Goal: Information Seeking & Learning: Learn about a topic

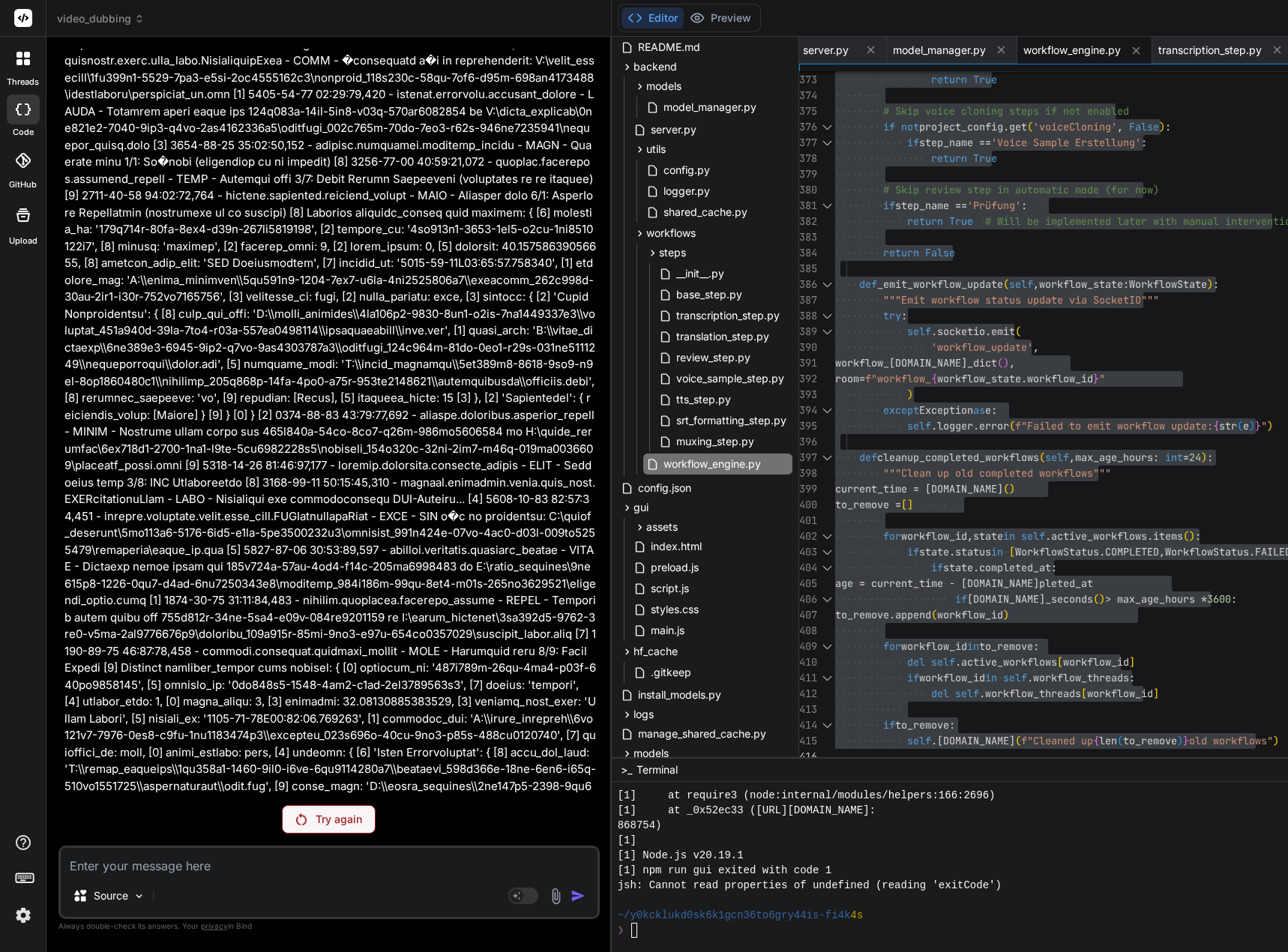
scroll to position [157804, 0]
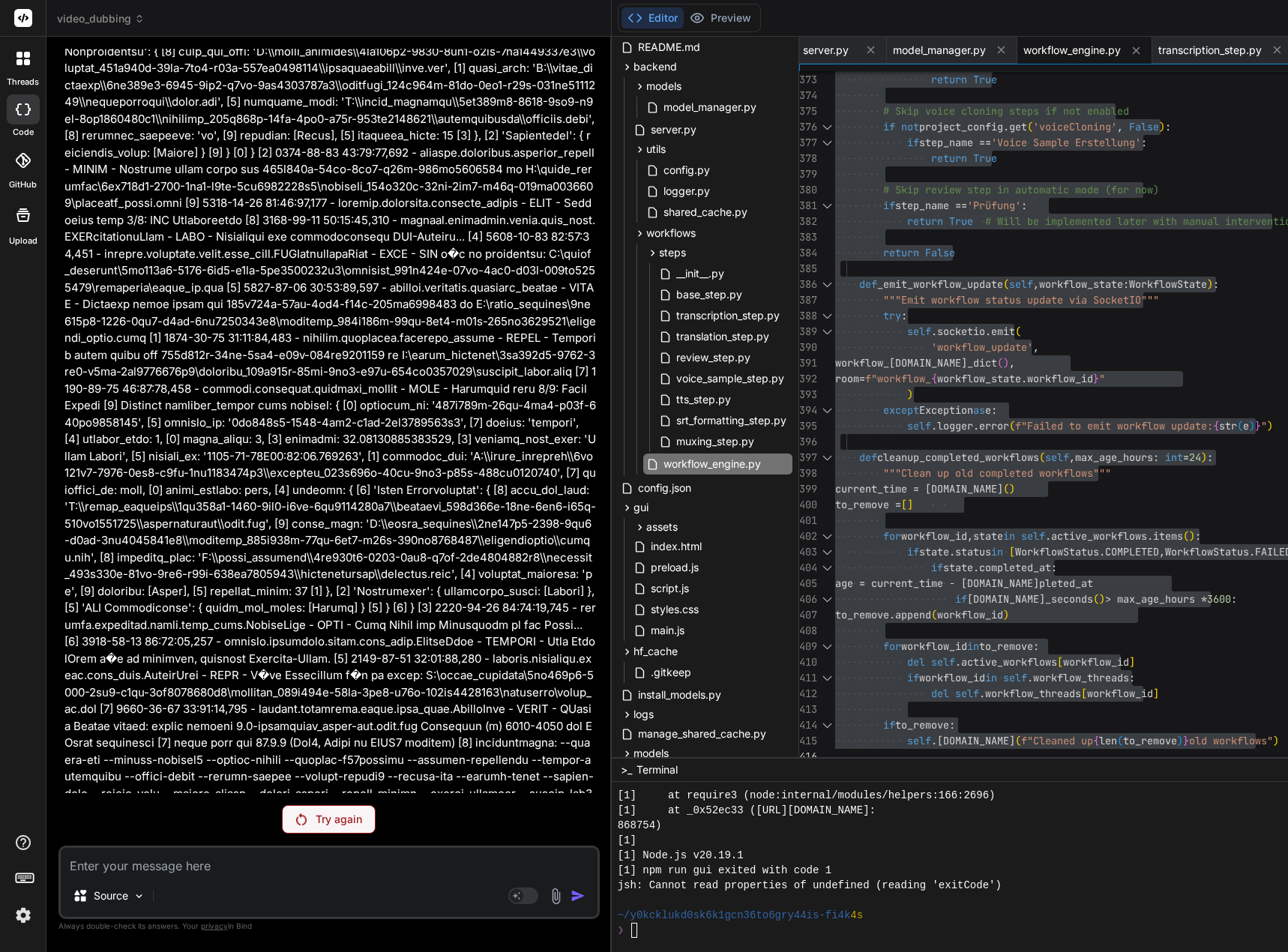
click at [329, 807] on div "Try again" at bounding box center [329, 819] width 94 height 28
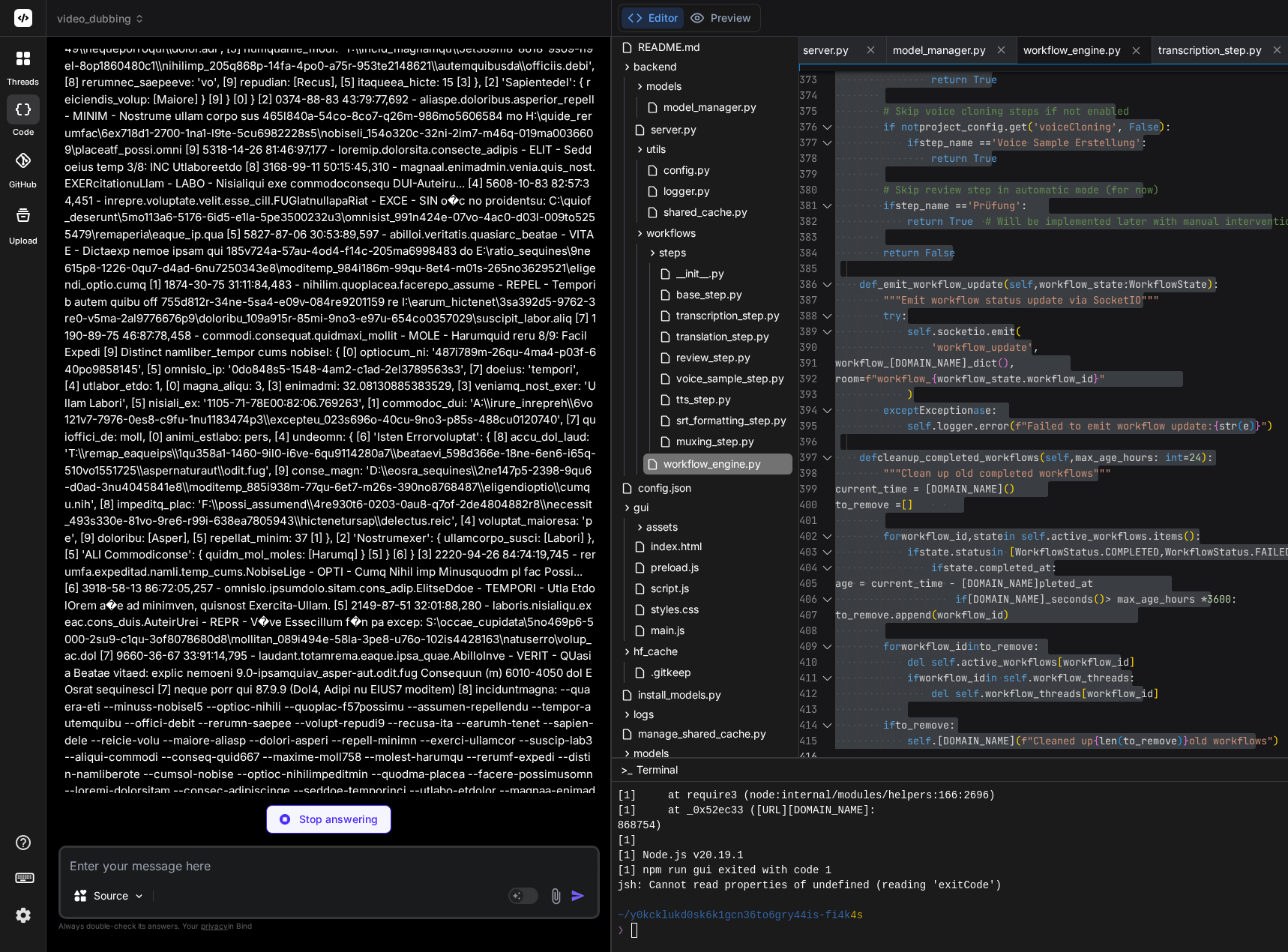
scroll to position [157858, 0]
type textarea "x"
type textarea "return cache_info"
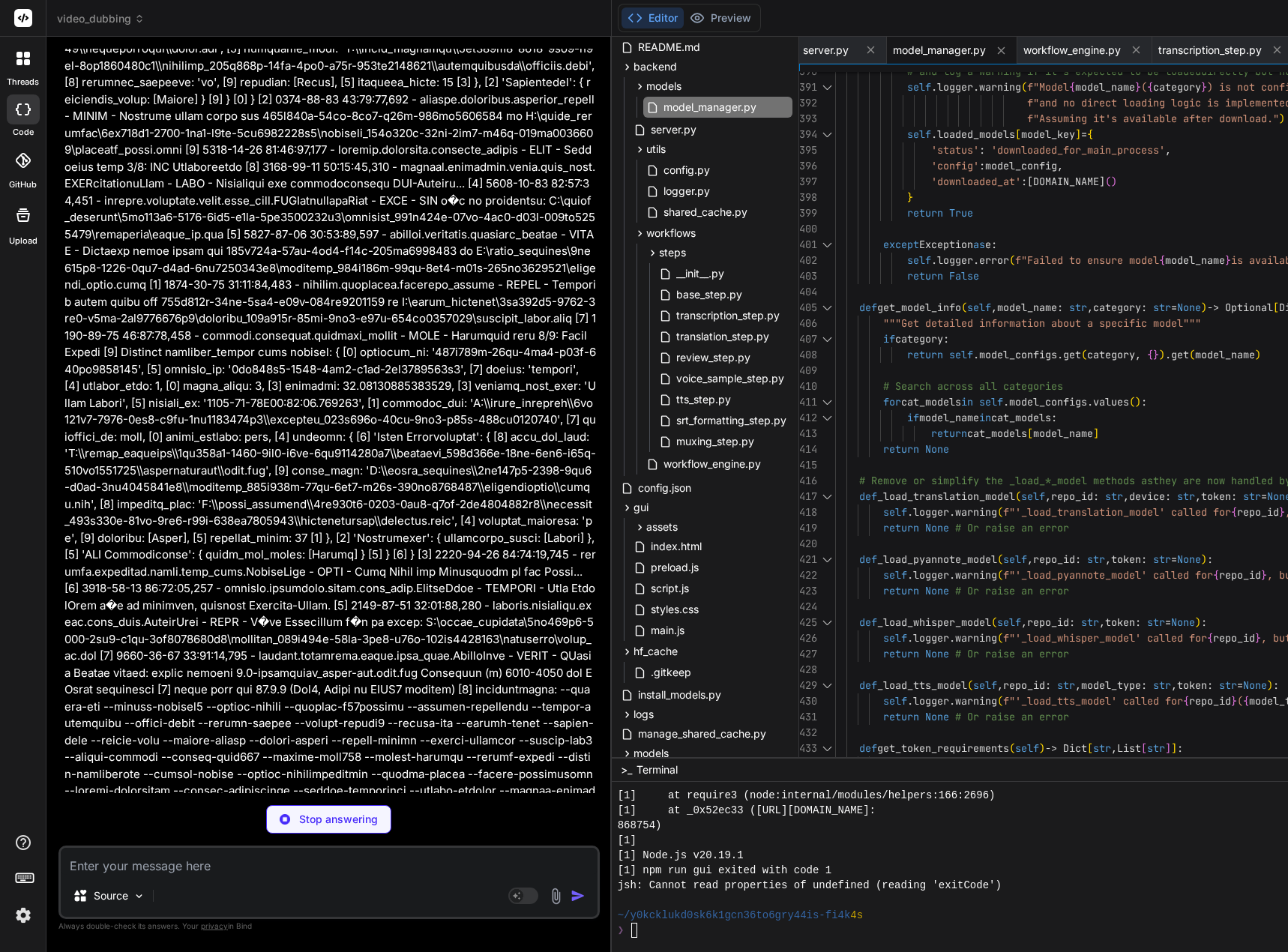
type textarea "x"
type textarea "self.logger.error(f"Unerwarteter Fehler während des Video Muxing: {e}") raise R…"
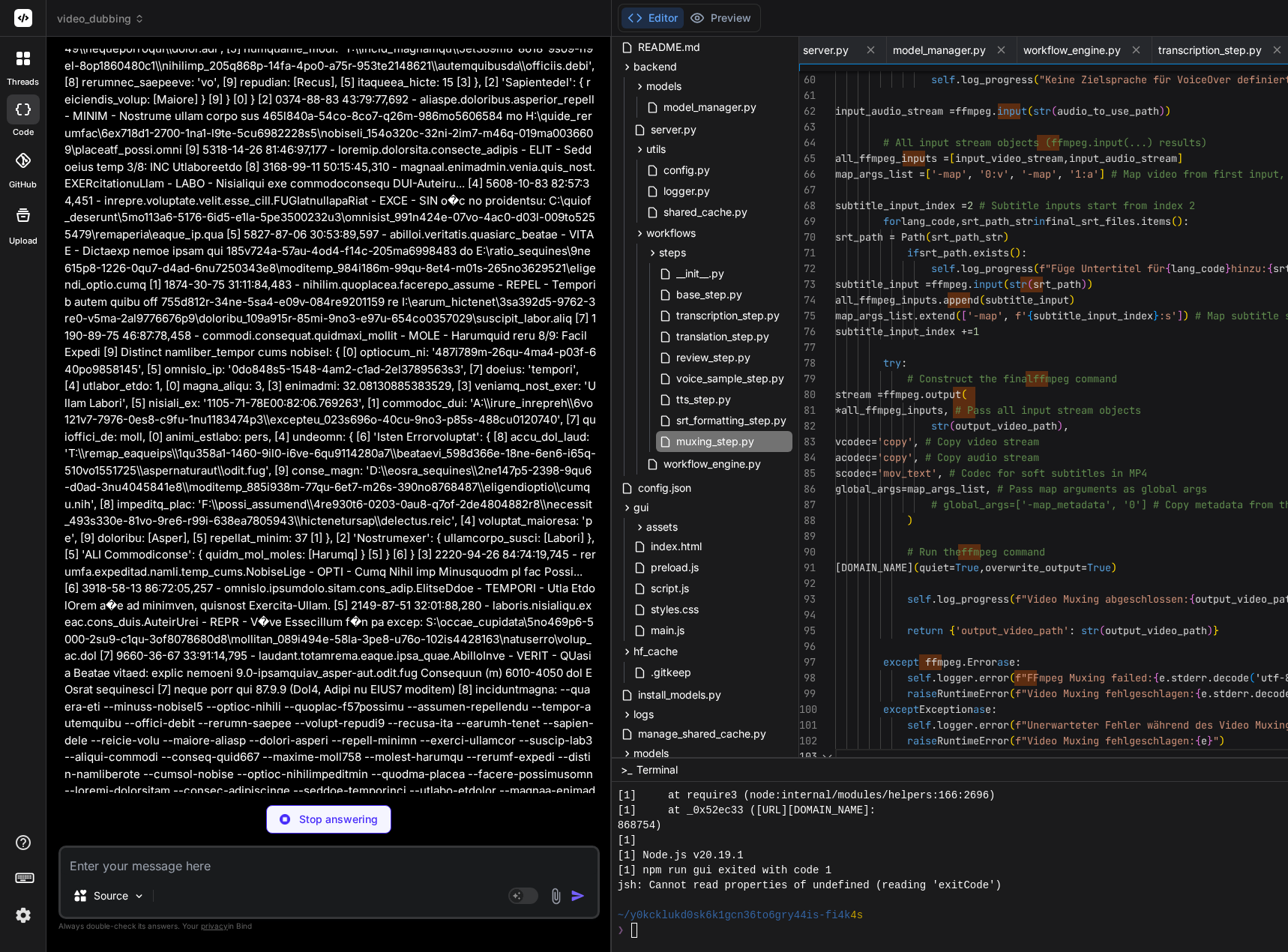
scroll to position [0, 1658]
type textarea "x"
type textarea "milliseconds = int((seconds - int(seconds)) * 1000) seconds = int(seconds) retu…"
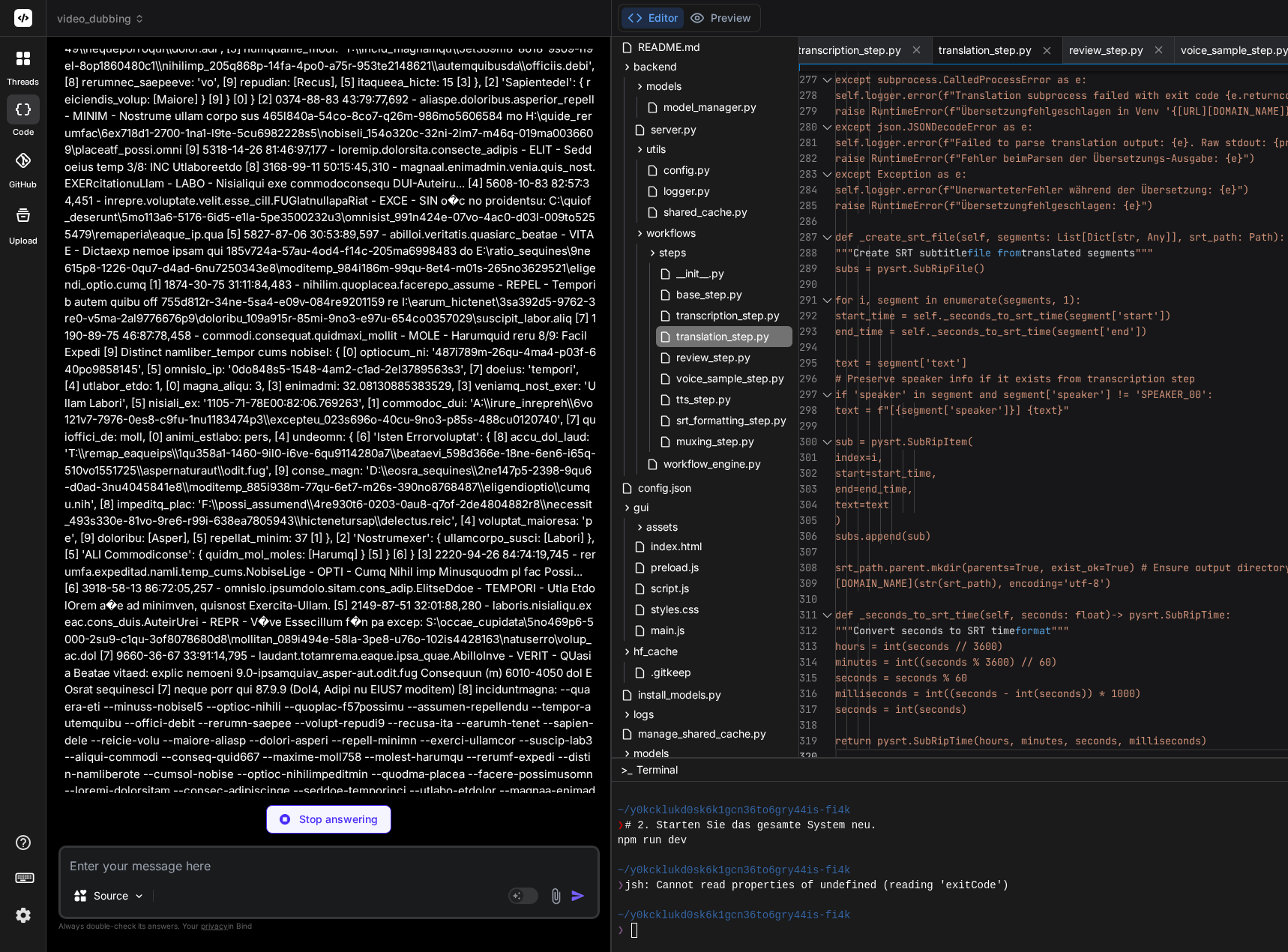
type textarea "x"
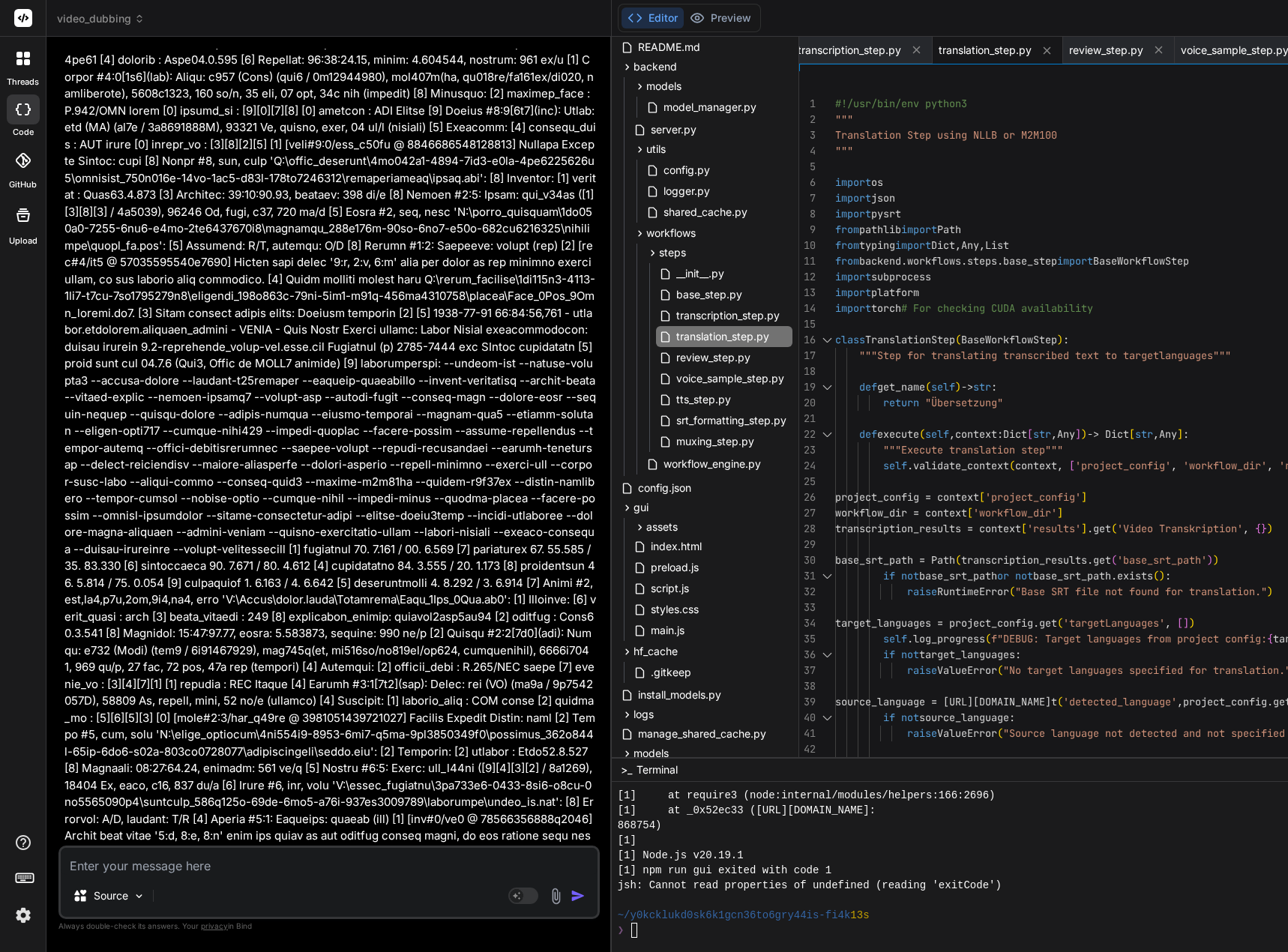
scroll to position [15, 0]
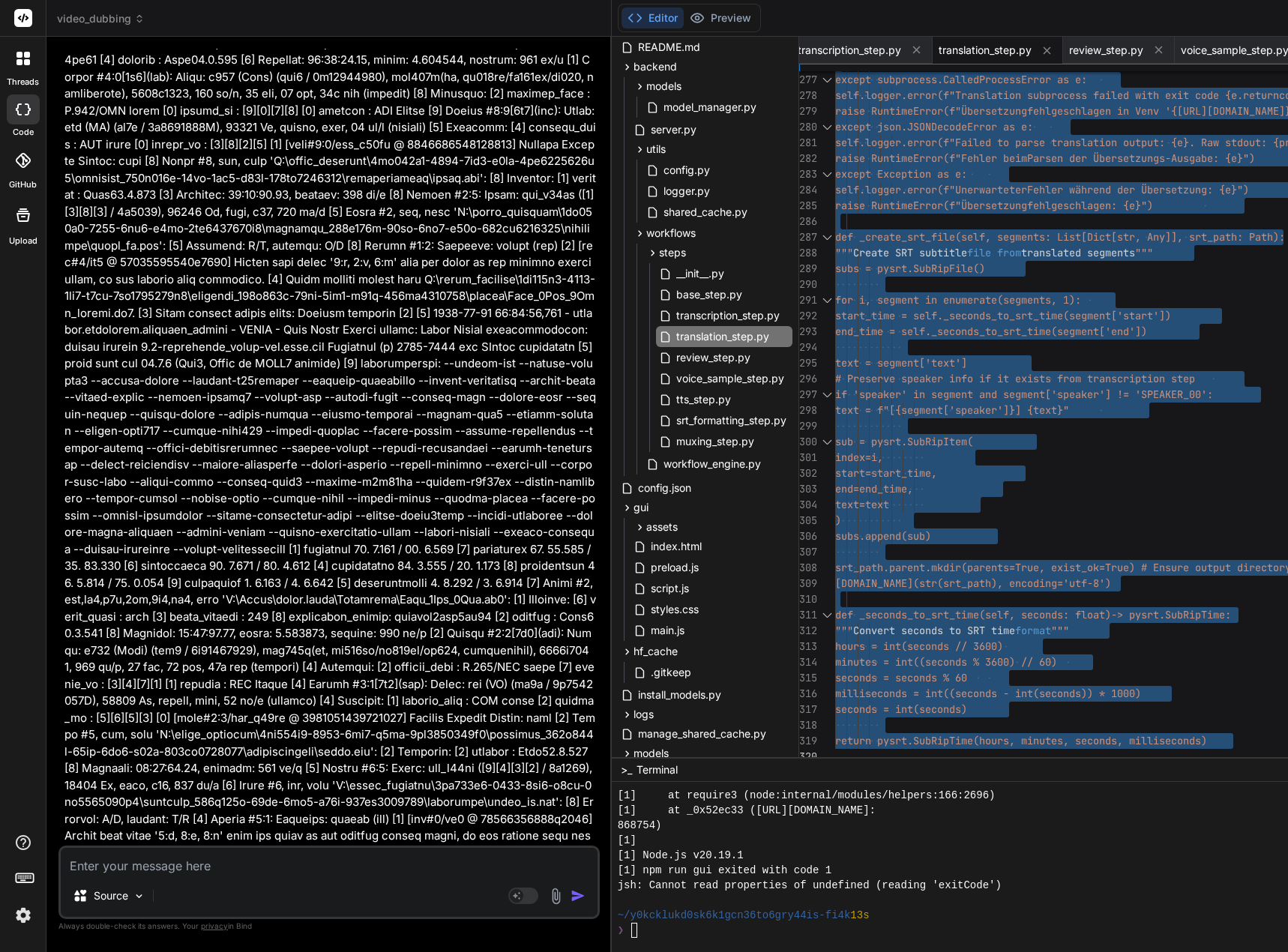
drag, startPoint x: 846, startPoint y: 102, endPoint x: 930, endPoint y: 823, distance: 725.9
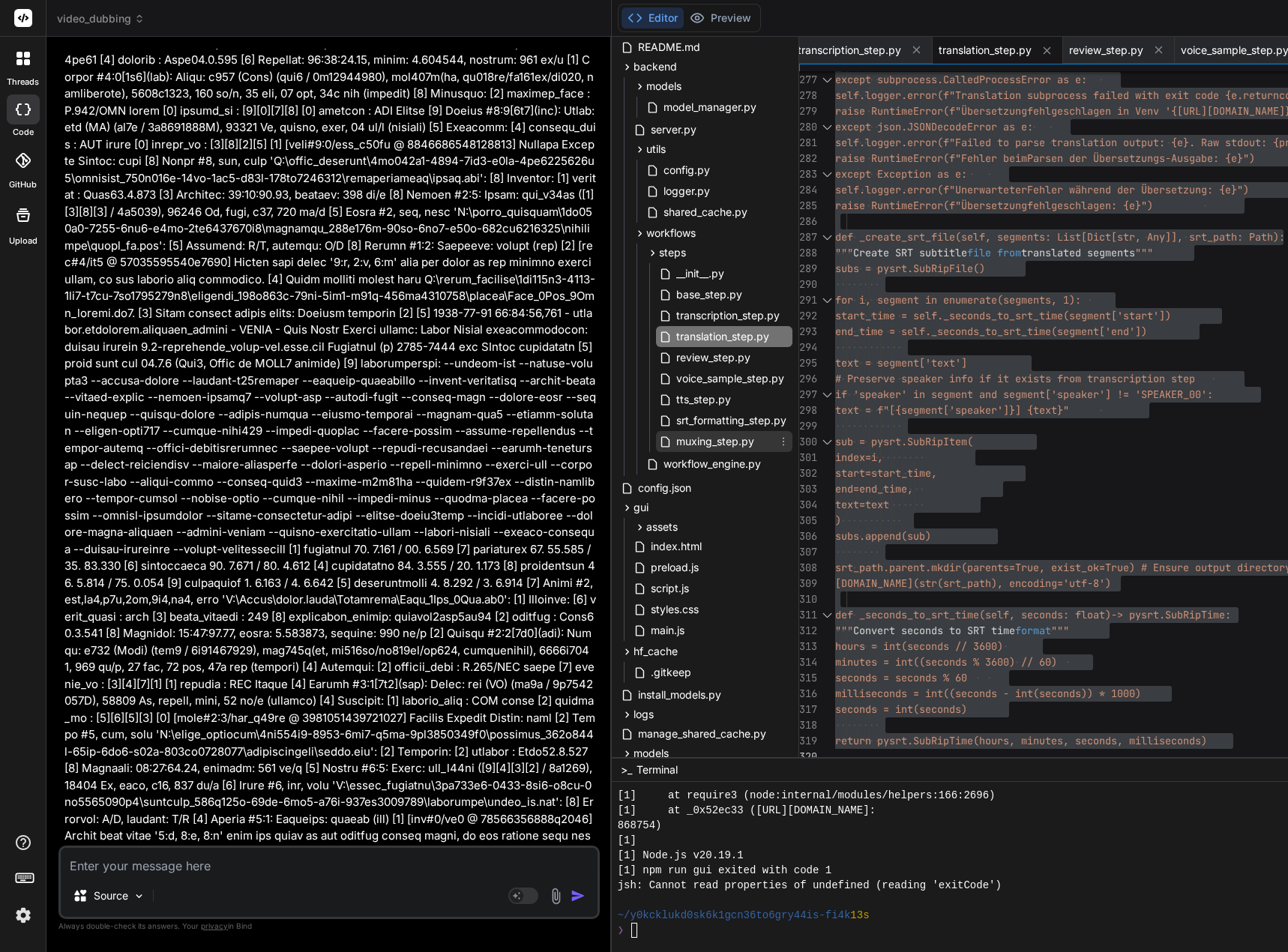
drag, startPoint x: 722, startPoint y: 447, endPoint x: 736, endPoint y: 441, distance: 15.2
click at [722, 447] on span "muxing_step.py" at bounding box center [715, 442] width 81 height 18
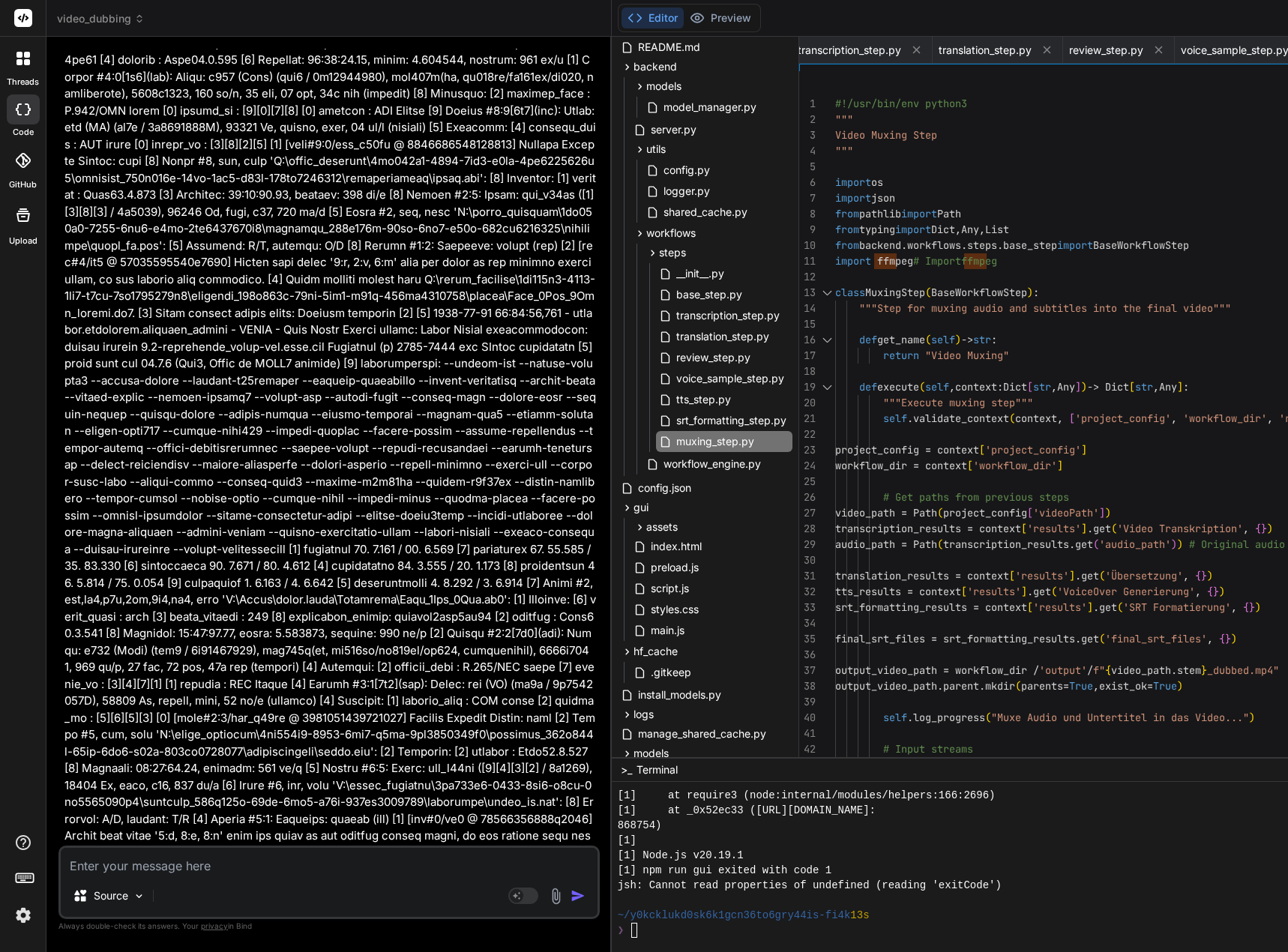
drag, startPoint x: 847, startPoint y: 99, endPoint x: 869, endPoint y: 243, distance: 145.7
click at [892, 468] on div "input_video_stream = ffmp eg. input ( str ( video_path ) ) self .log_progress (…" at bounding box center [1269, 894] width 868 height 1646
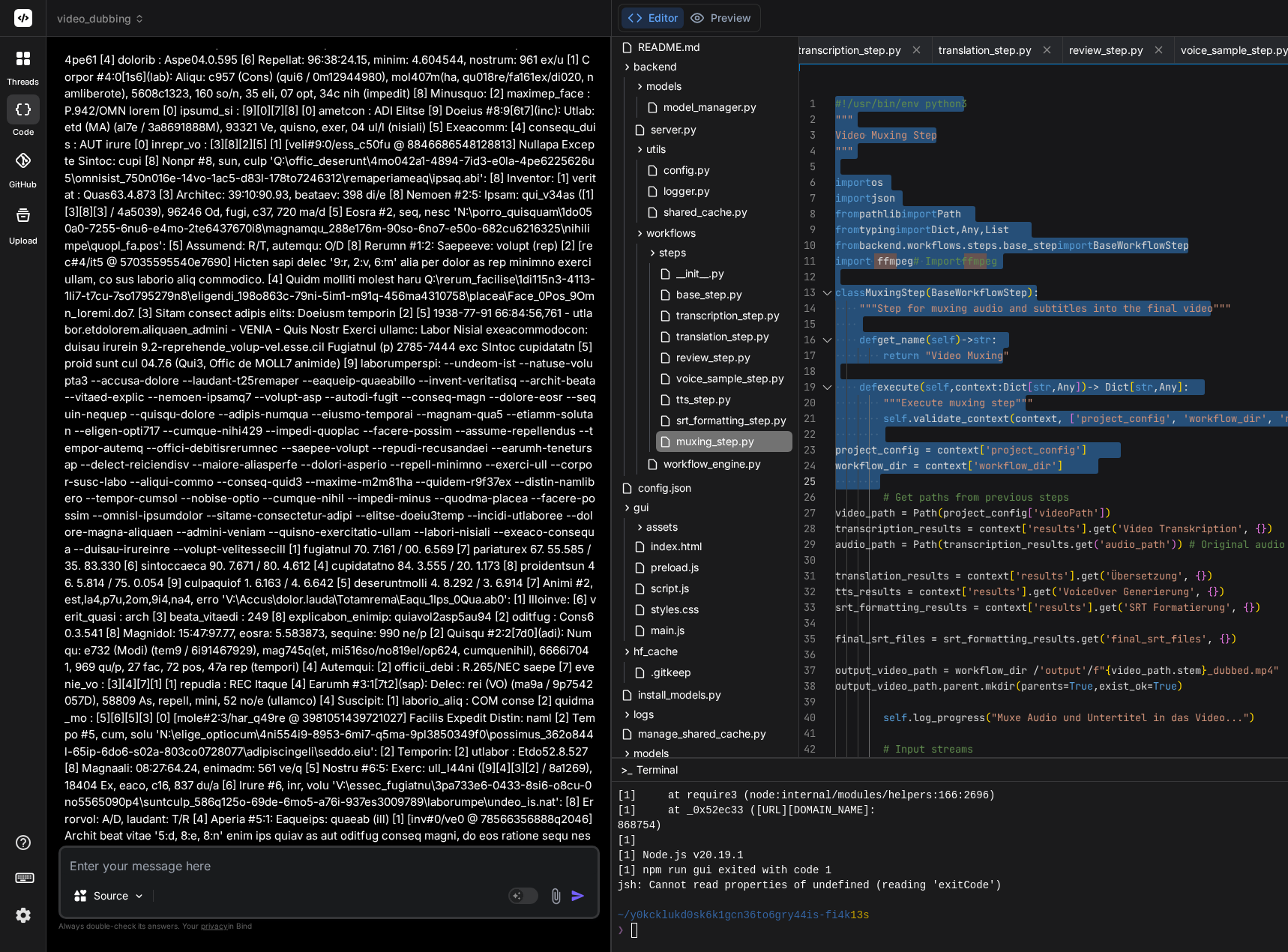
drag, startPoint x: 854, startPoint y: 132, endPoint x: 871, endPoint y: 132, distance: 17.0
click at [854, 132] on div "input_video_stream = ffmp eg. input ( str ( video_path ) ) self .log_progress (…" at bounding box center [1269, 894] width 868 height 1646
click at [942, 152] on div "input_video_stream = ffmp eg. input ( str ( video_path ) ) self .log_progress (…" at bounding box center [1269, 894] width 868 height 1646
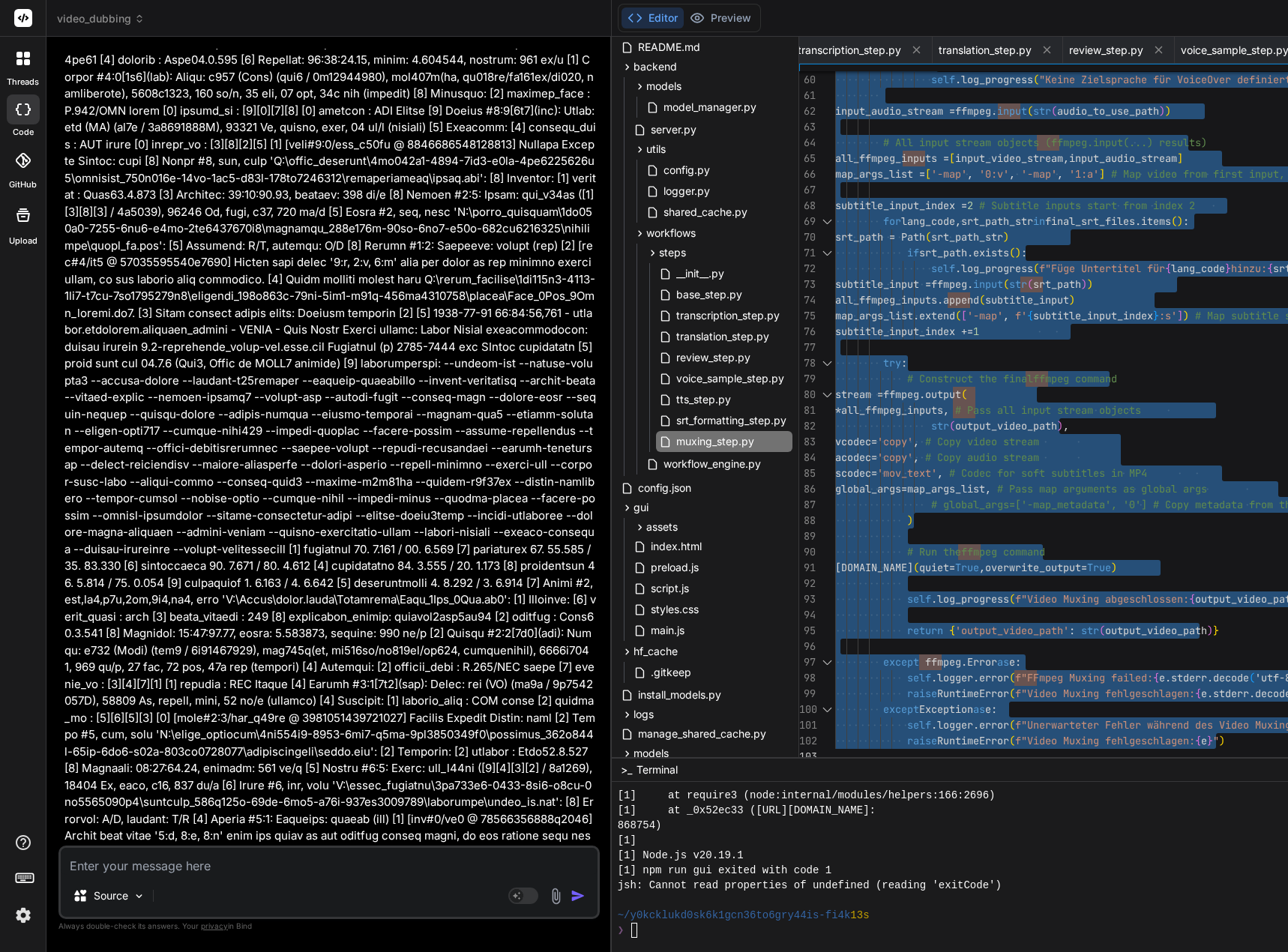
drag, startPoint x: 849, startPoint y: 102, endPoint x: 1123, endPoint y: 791, distance: 741.5
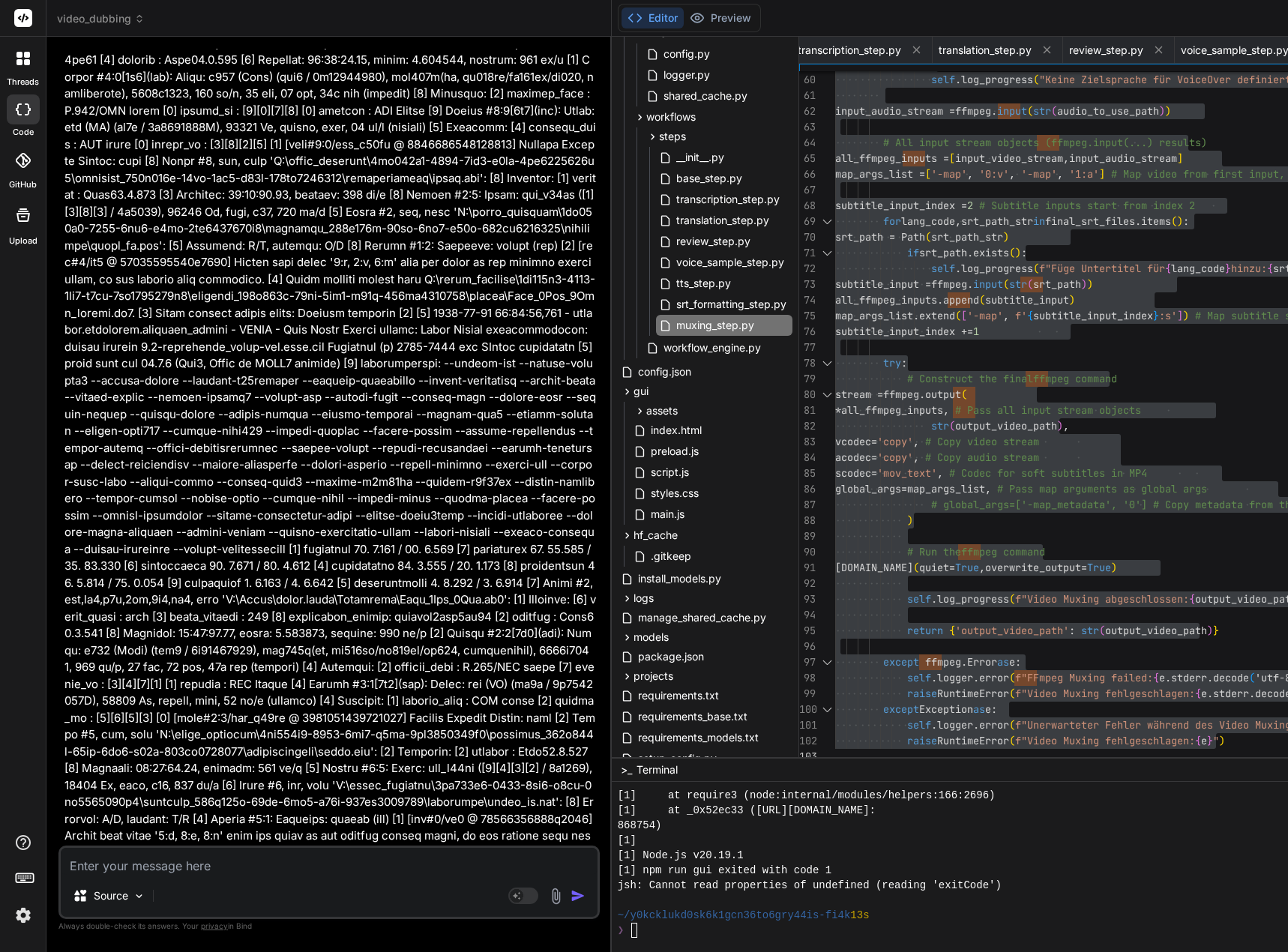
scroll to position [0, 0]
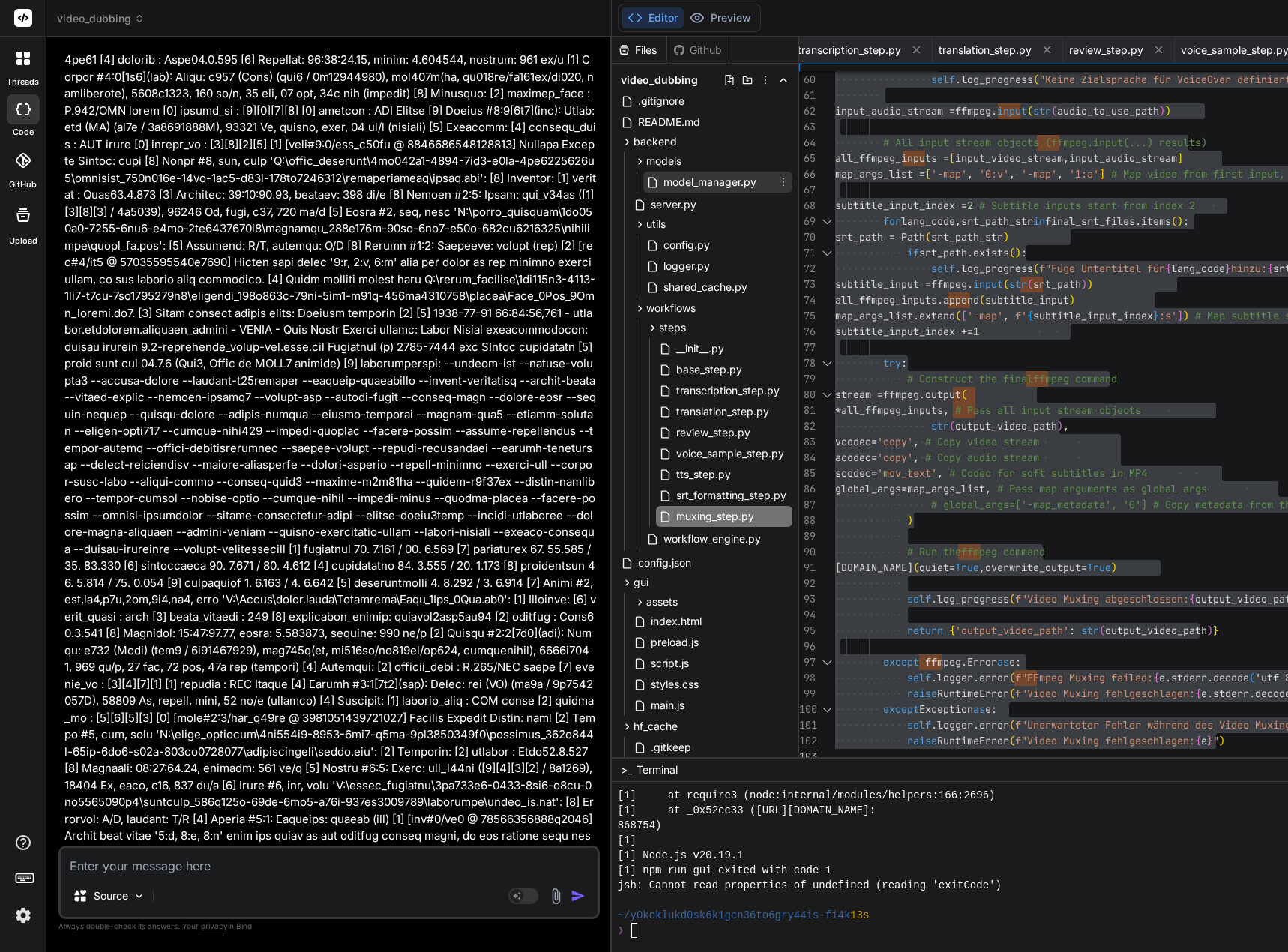
click at [688, 184] on span "model_manager.py" at bounding box center [710, 182] width 96 height 18
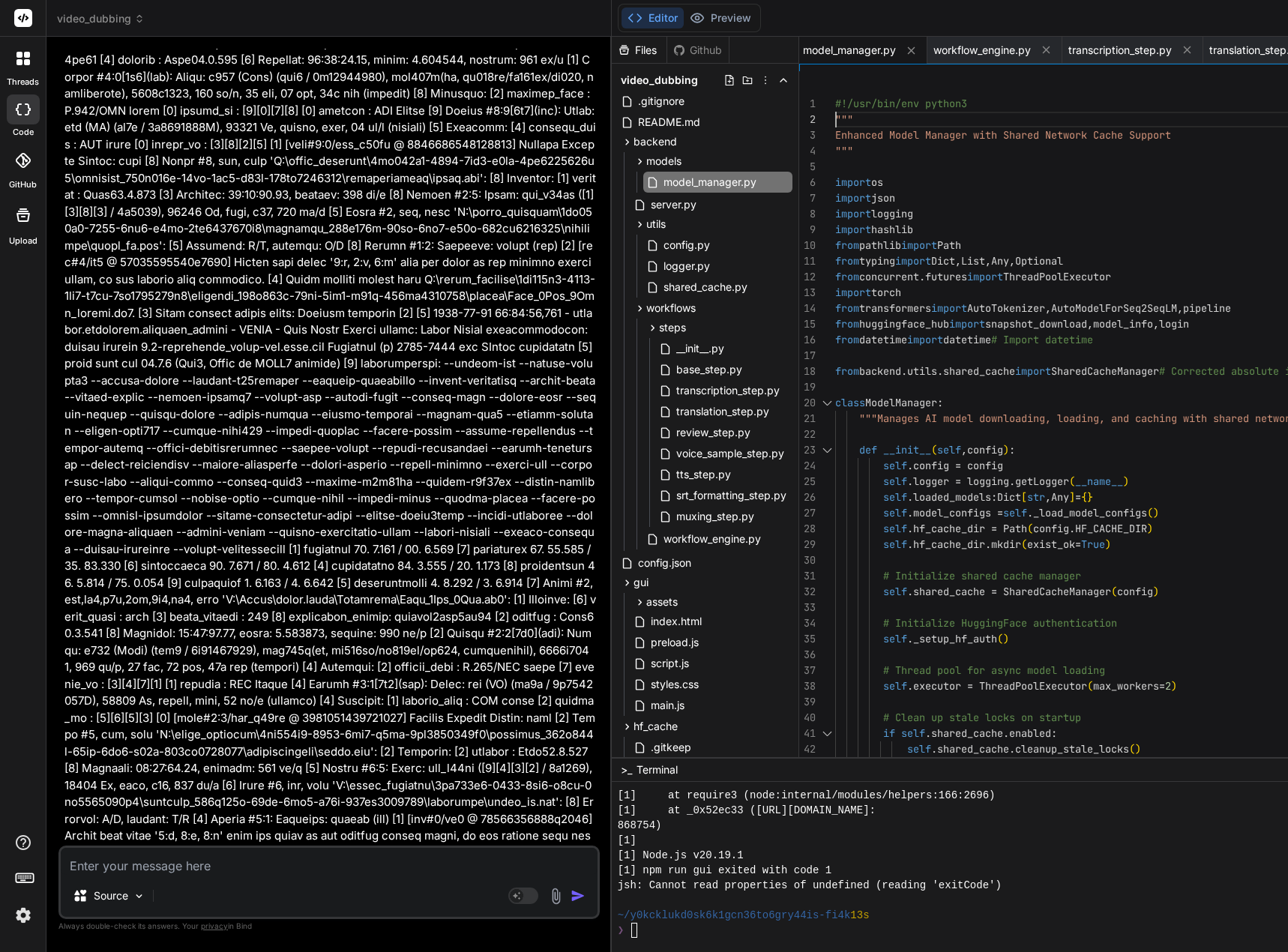
scroll to position [15, 0]
drag, startPoint x: 848, startPoint y: 104, endPoint x: 887, endPoint y: 136, distance: 50.4
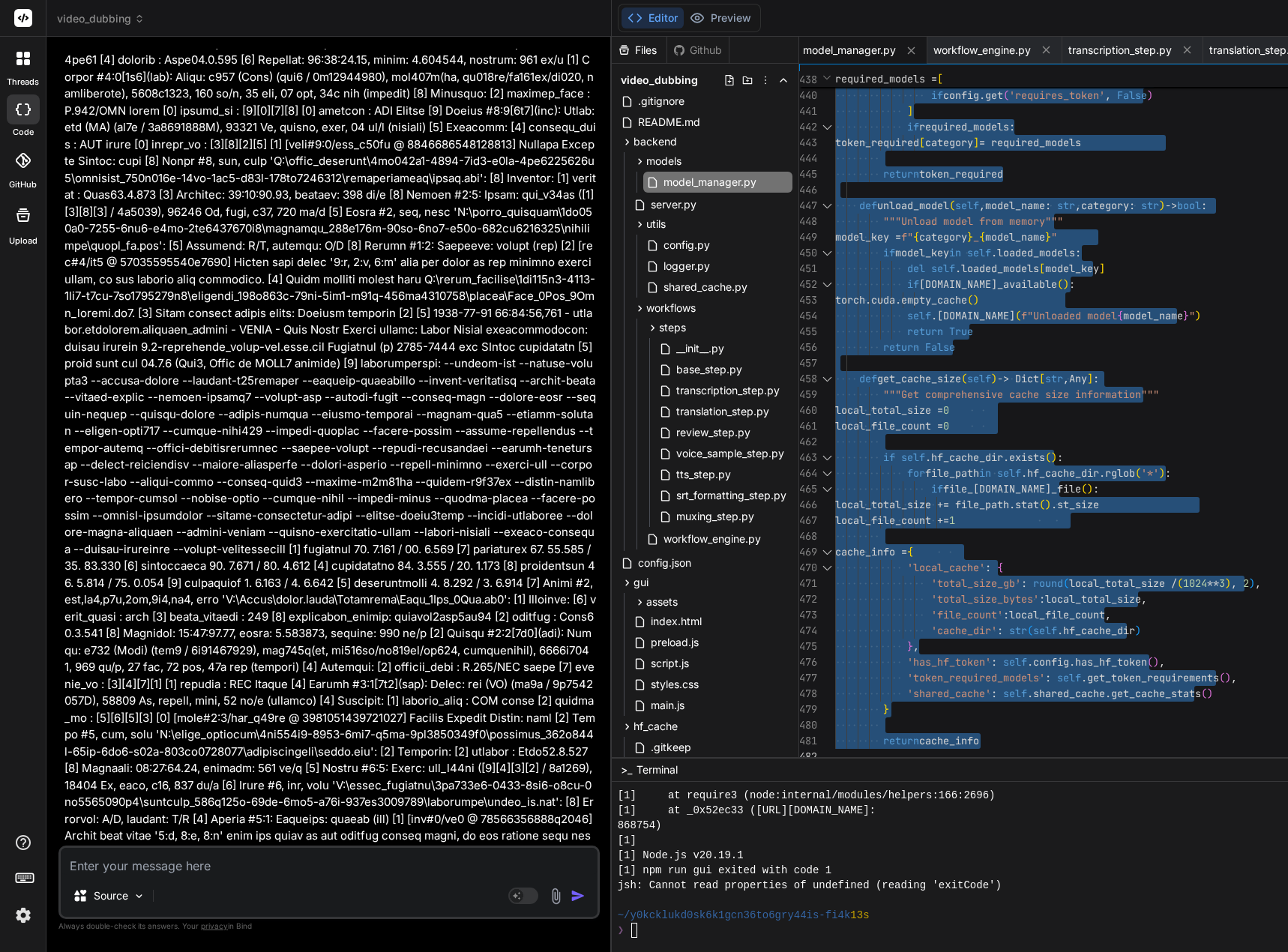
drag, startPoint x: 846, startPoint y: 100, endPoint x: 913, endPoint y: 899, distance: 801.8
click at [913, 899] on div at bounding box center [964, 900] width 693 height 15
drag, startPoint x: 904, startPoint y: 736, endPoint x: 925, endPoint y: 749, distance: 24.7
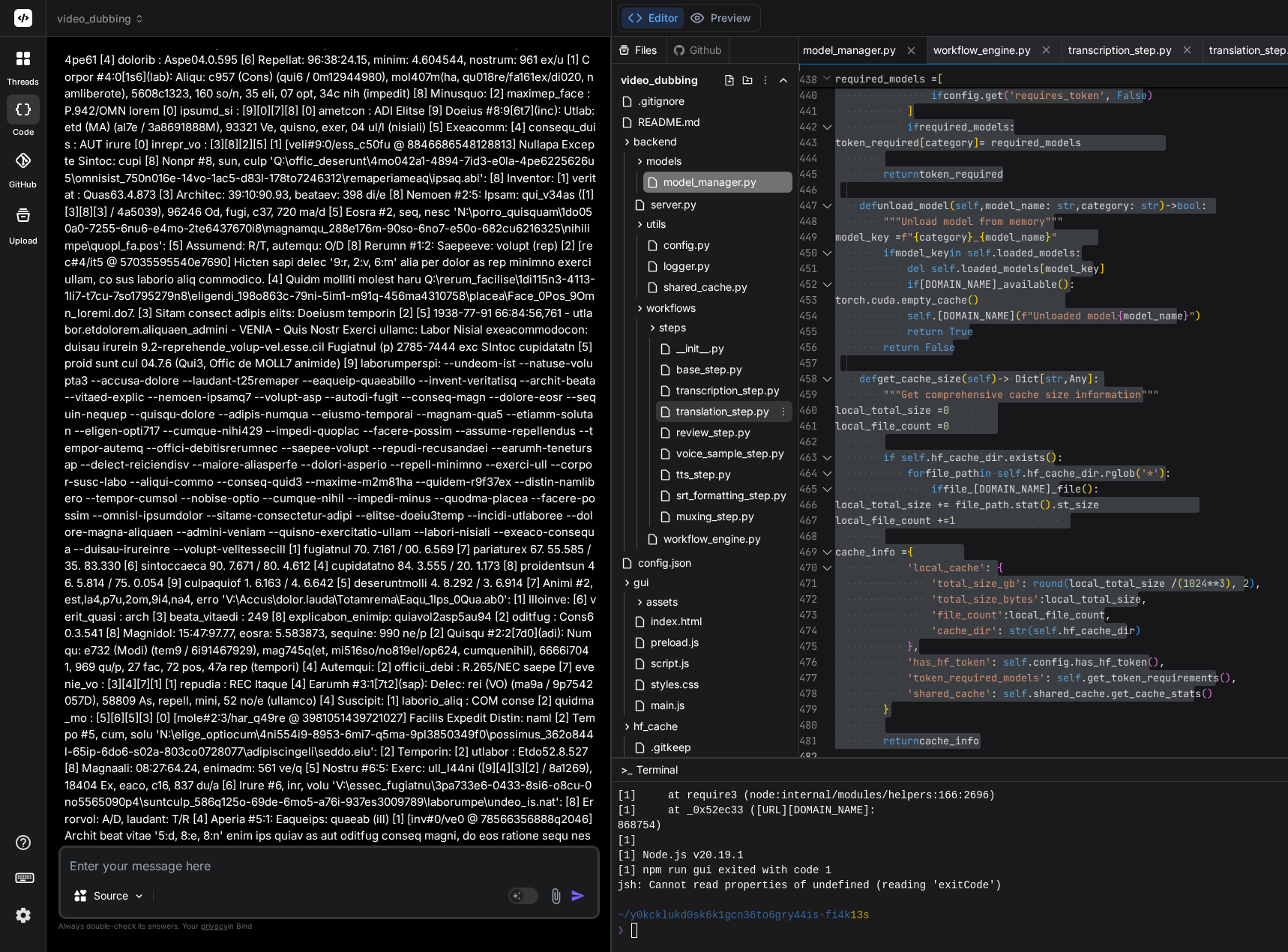
click at [741, 418] on span "translation_step.py" at bounding box center [722, 411] width 96 height 18
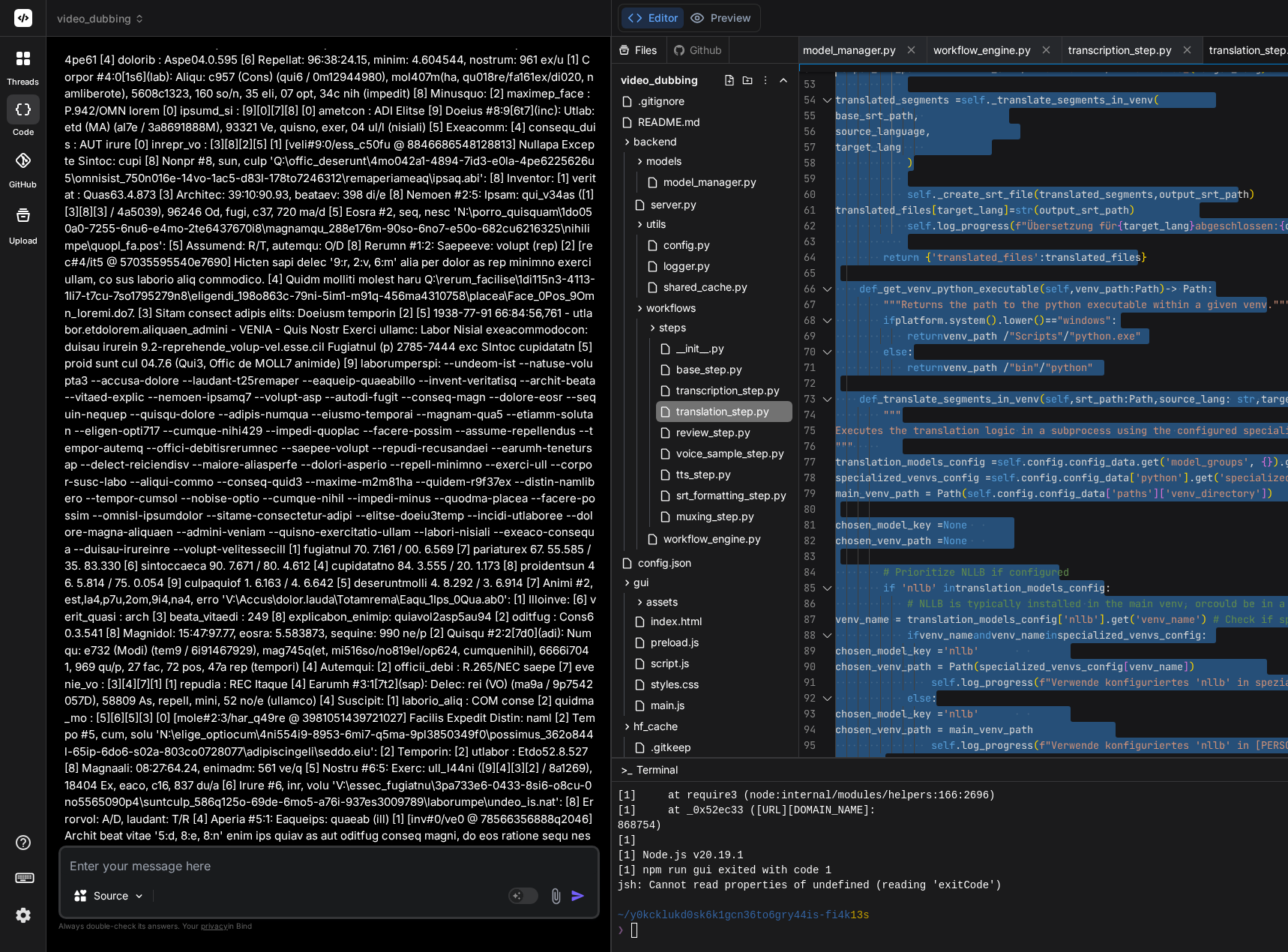
type textarea "#!/usr/bin/env python3 """ Translation Step using NLLB or M2M100 """ import os …"
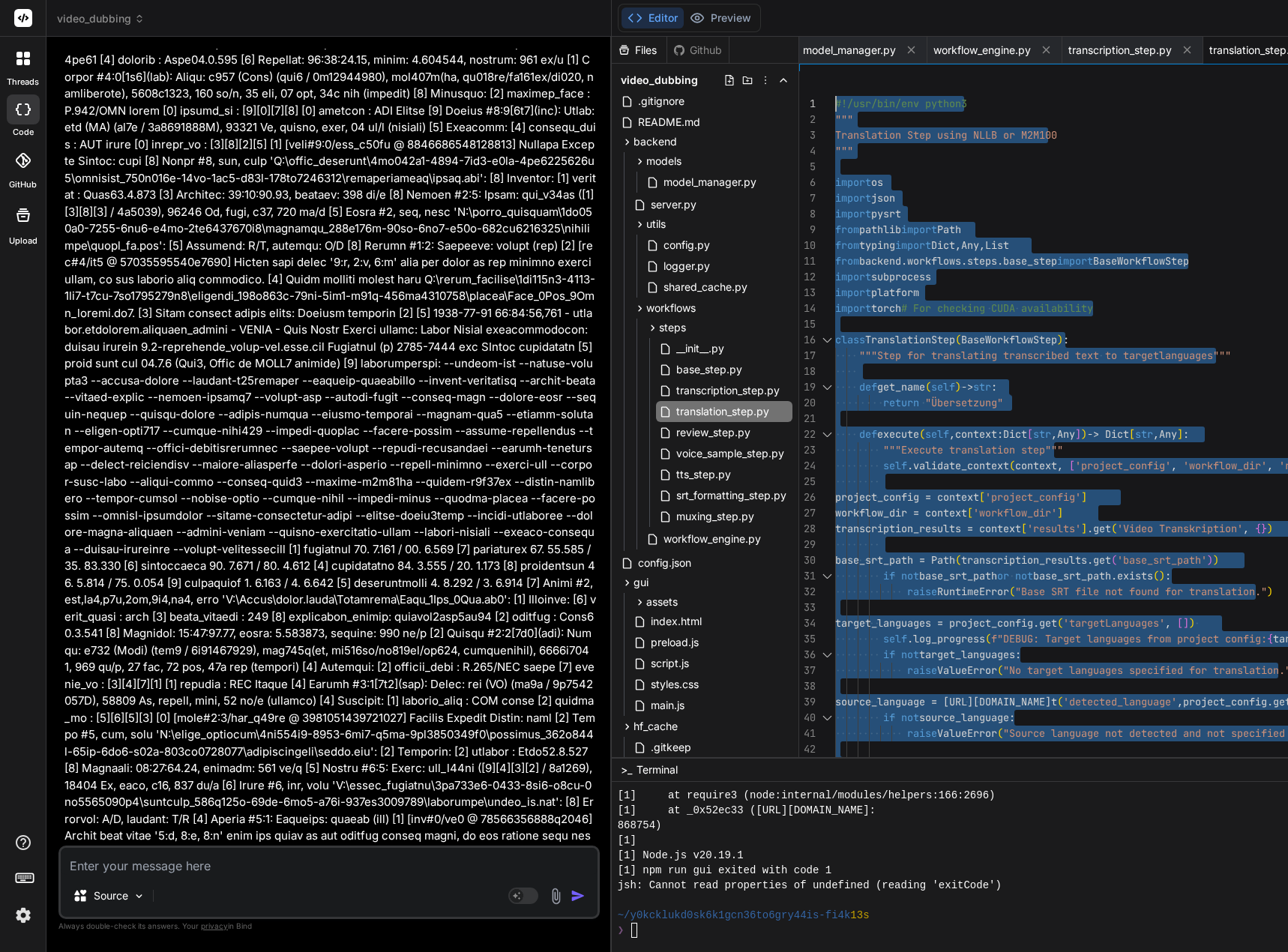
drag, startPoint x: 854, startPoint y: 753, endPoint x: 873, endPoint y: -90, distance: 843.2
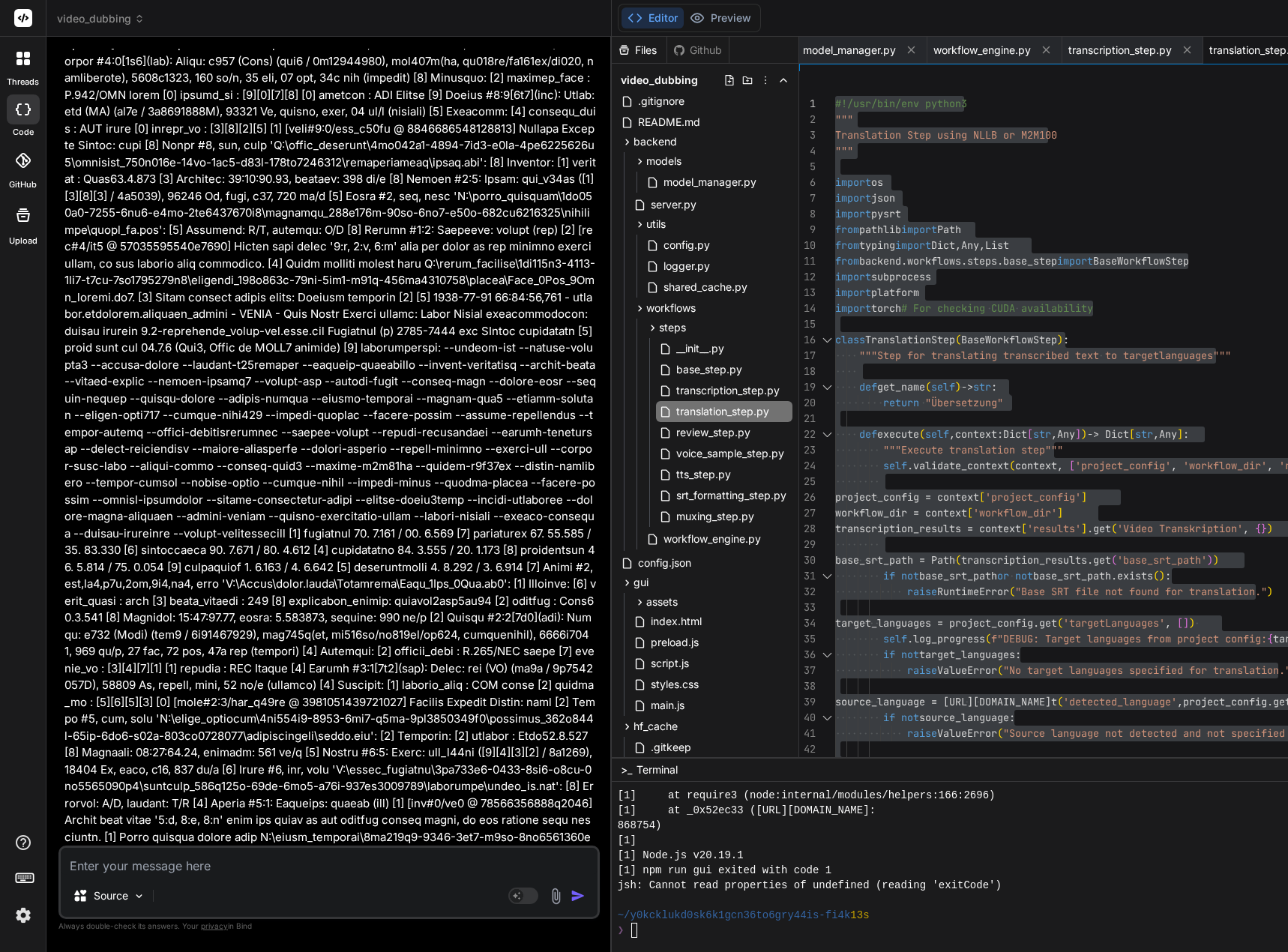
click at [104, 858] on textarea at bounding box center [329, 861] width 537 height 27
type textarea "H"
type textarea "x"
type textarea "Hi"
type textarea "x"
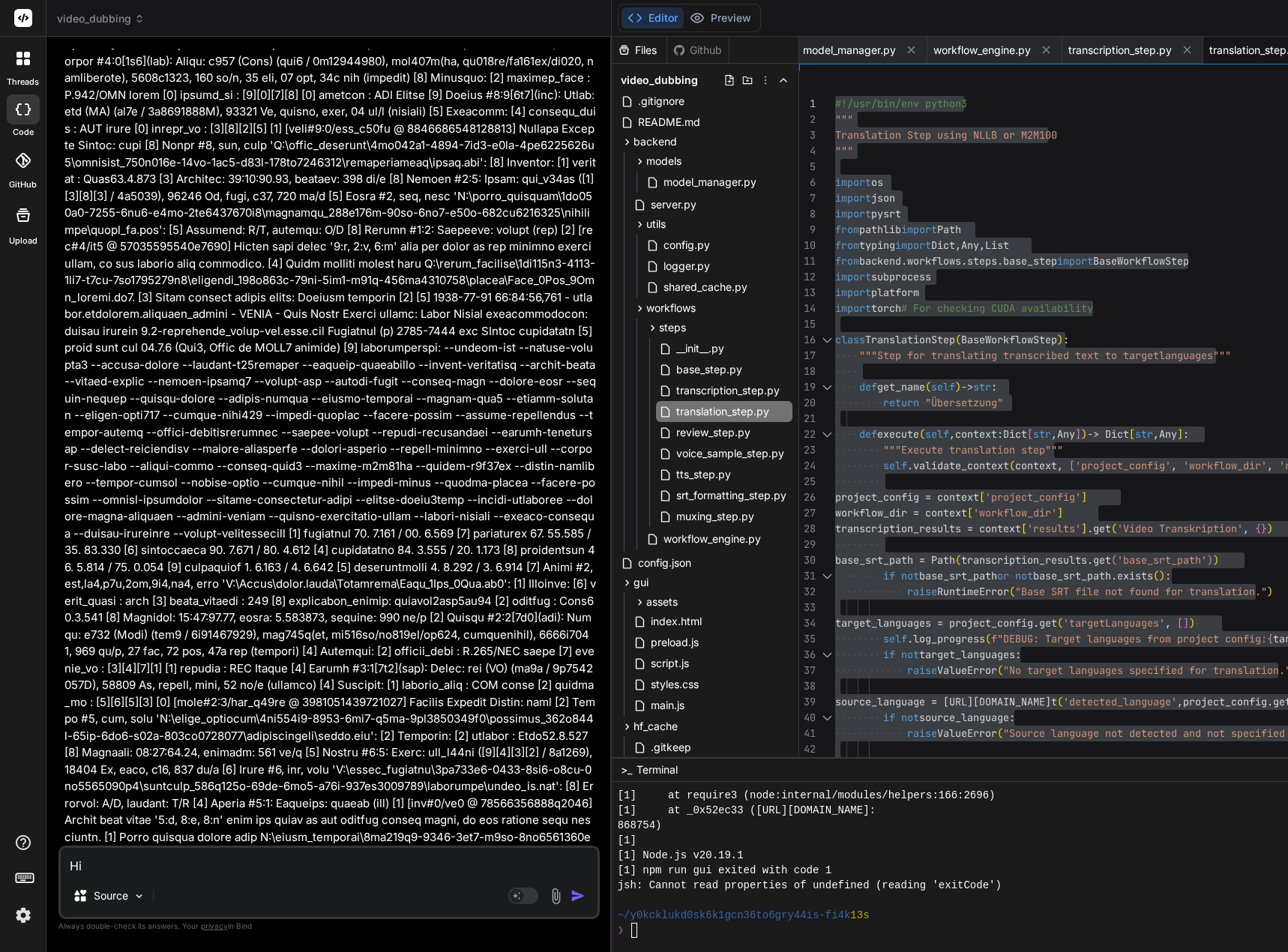
type textarea "Hie"
type textarea "x"
type textarea "Hier"
type textarea "x"
type textarea "Hier"
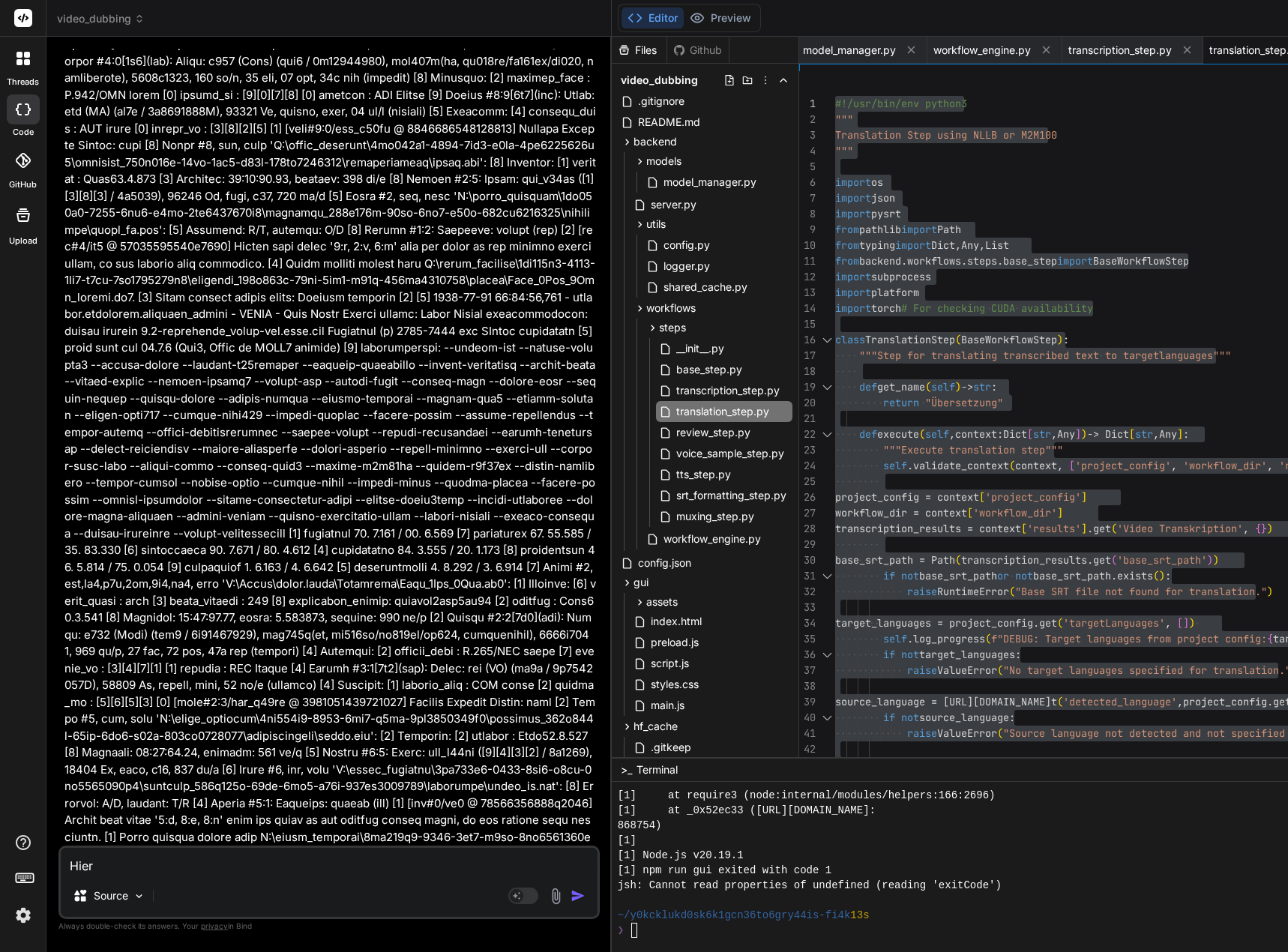
type textarea "x"
type textarea "Hier i"
type textarea "x"
type textarea "Hier is"
type textarea "x"
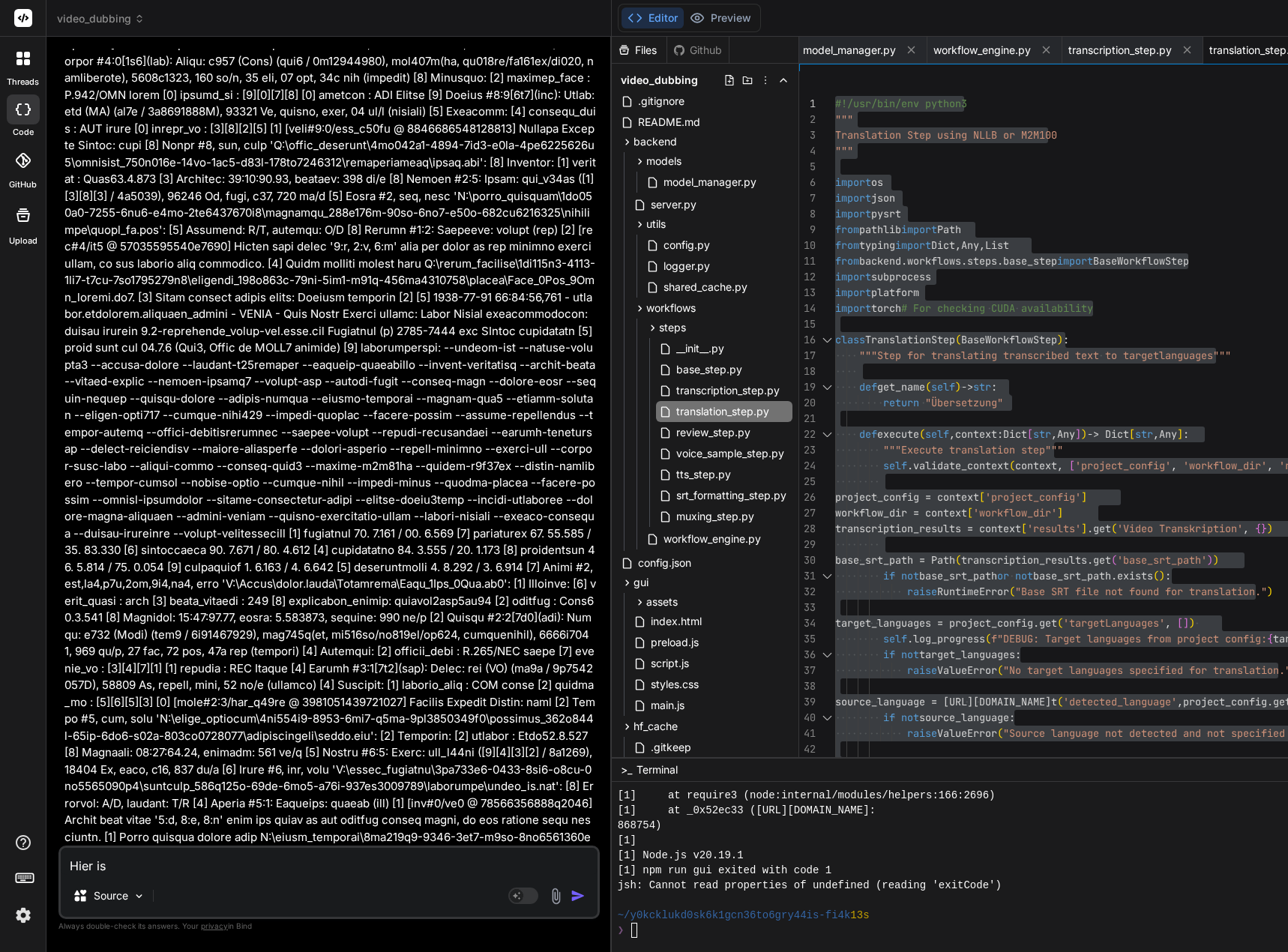
type textarea "Hier ist"
type textarea "x"
type textarea "Hier ist"
type textarea "x"
type textarea "Hier ist d"
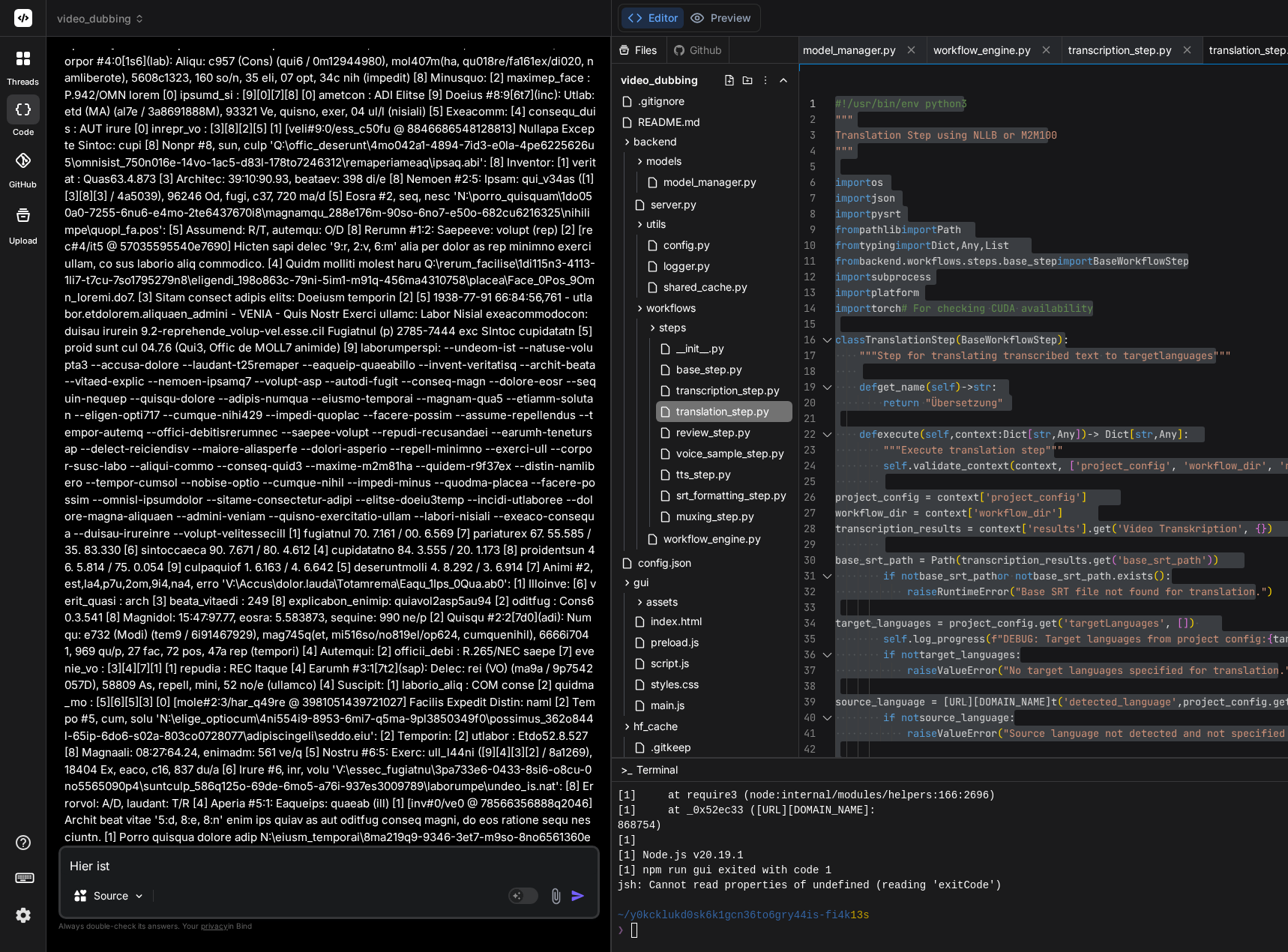
type textarea "x"
type textarea "Hier ist di"
type textarea "x"
type textarea "Hier ist die"
type textarea "x"
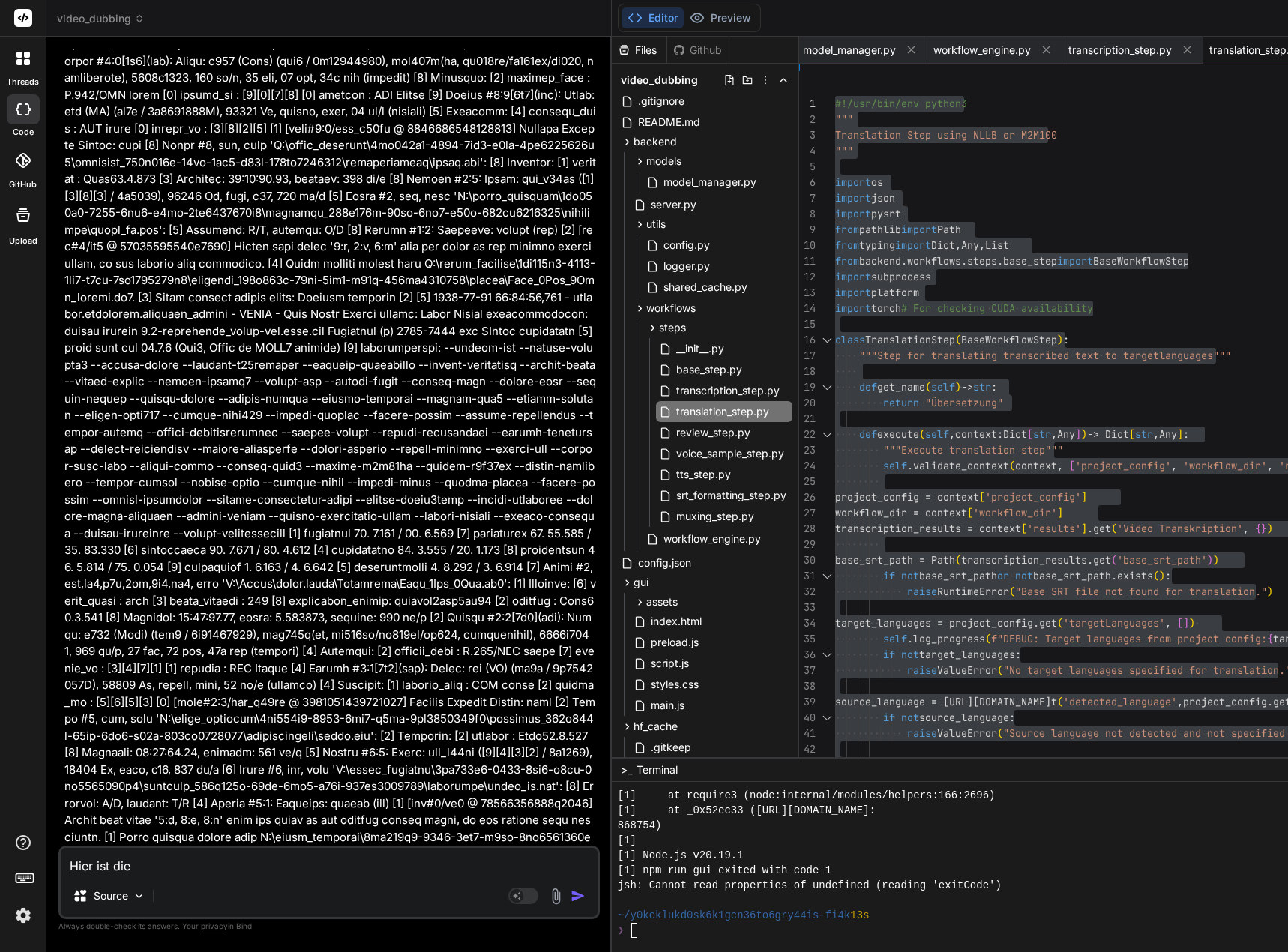
type textarea "Hier ist die"
type textarea "x"
type textarea "Hier ist die c"
type textarea "x"
type textarea "Hier ist die co"
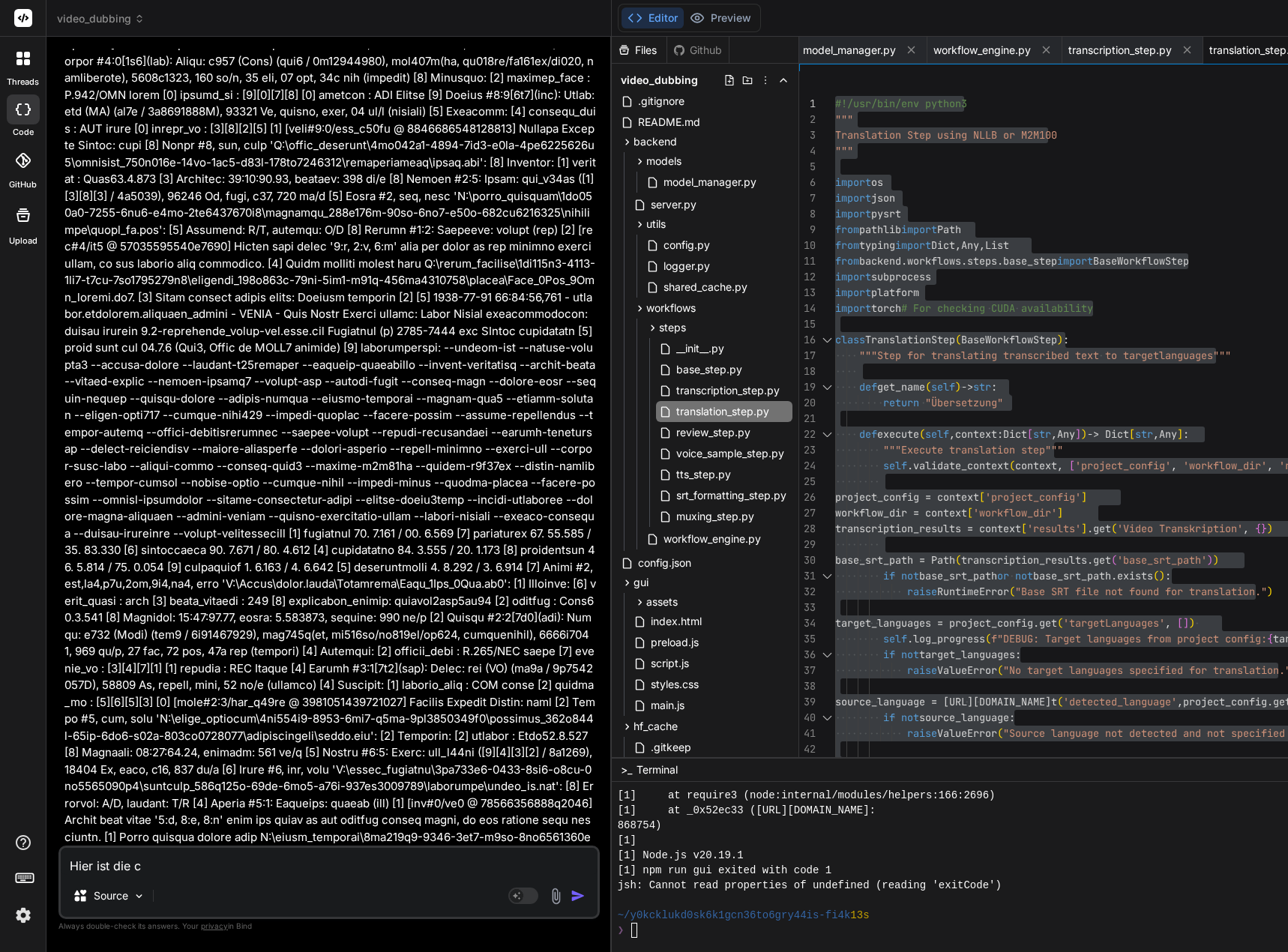
type textarea "x"
type textarea "Hier ist die con"
type textarea "x"
type textarea "Hier ist die conf"
type textarea "x"
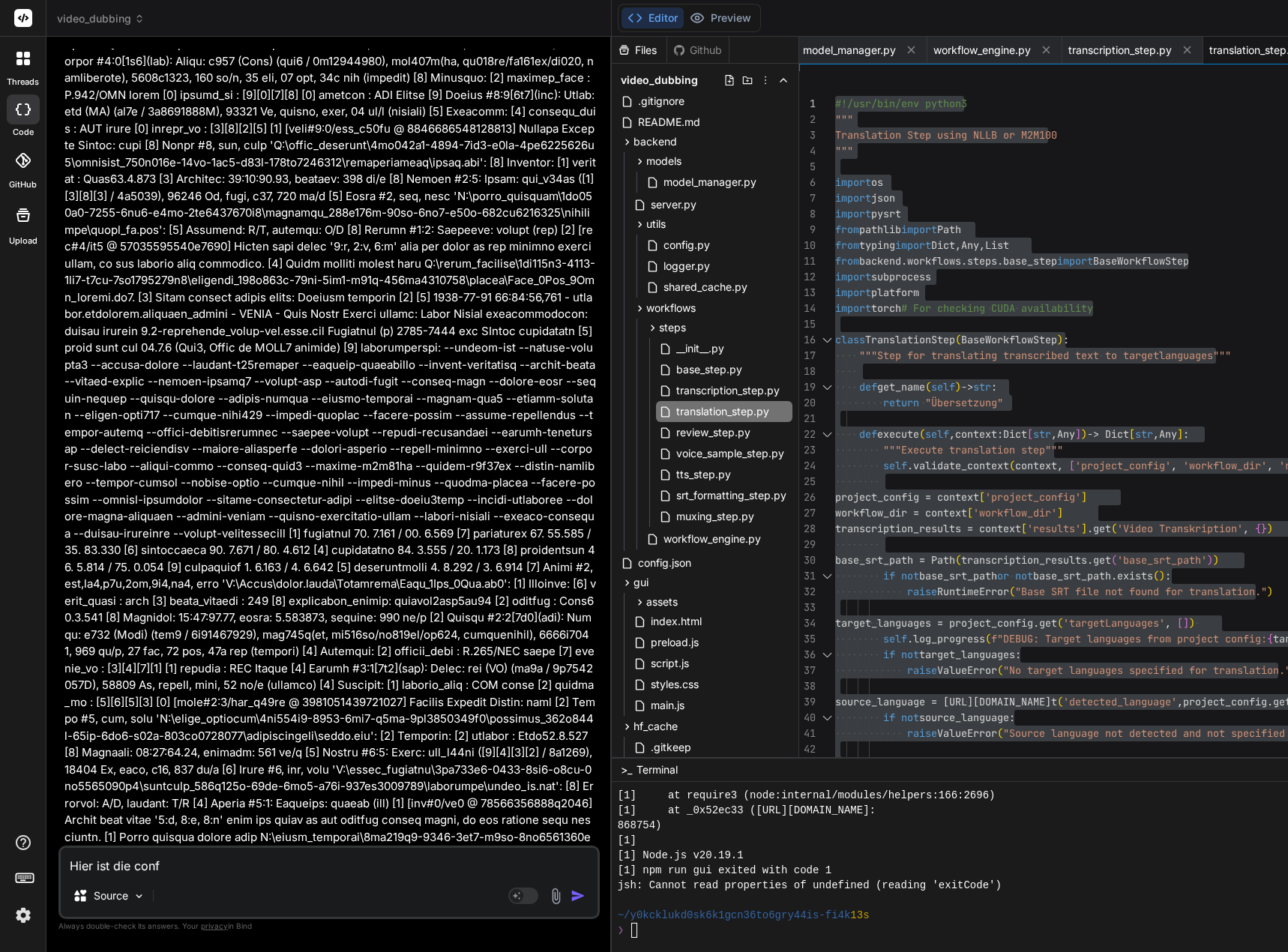
type textarea "Hier ist die confi"
type textarea "x"
type textarea "Hier ist die config"
type textarea "x"
type textarea "Hier ist die confi"
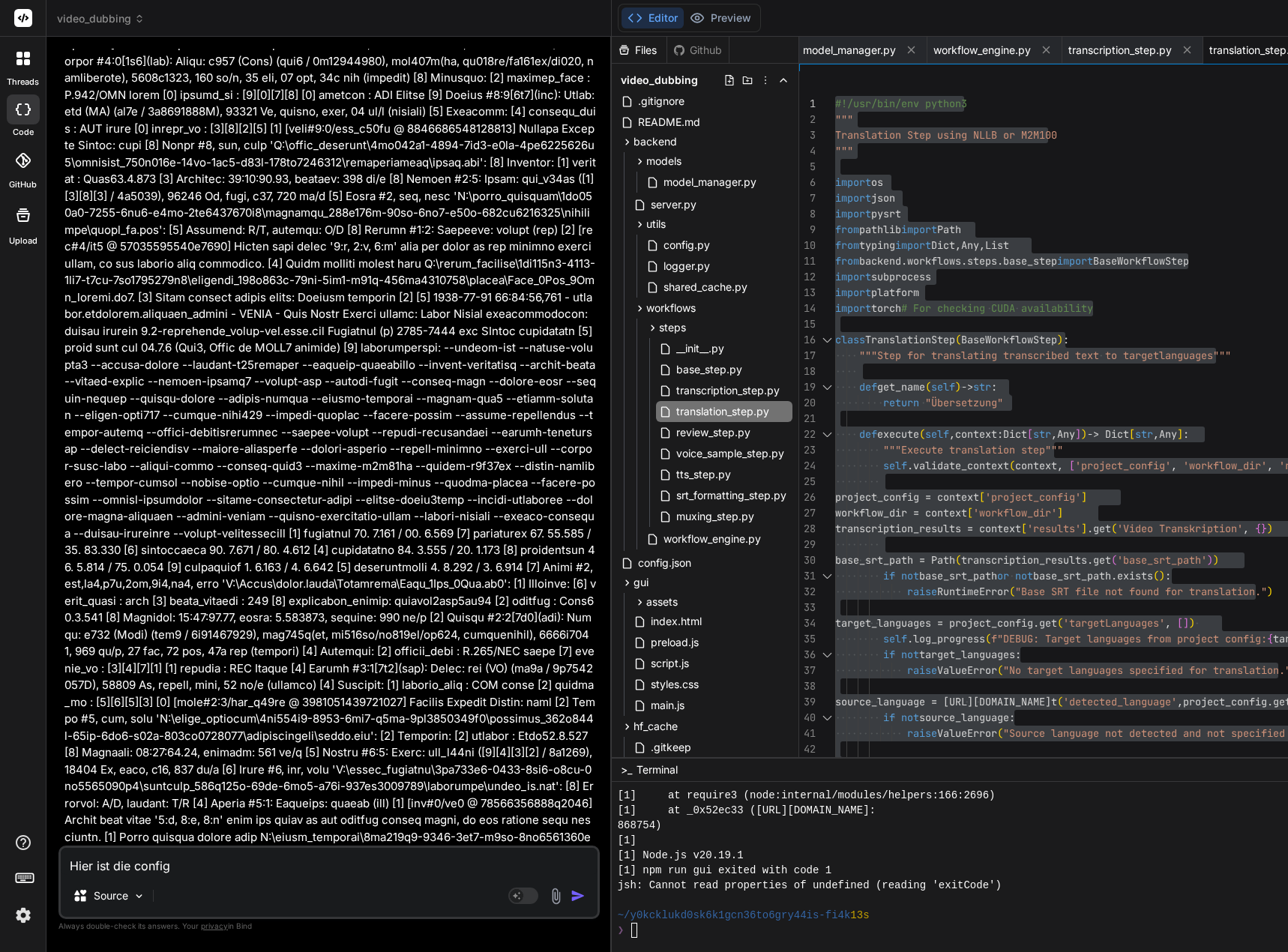
type textarea "x"
type textarea "Hier ist die conf"
type textarea "x"
type textarea "Hier ist die con"
type textarea "x"
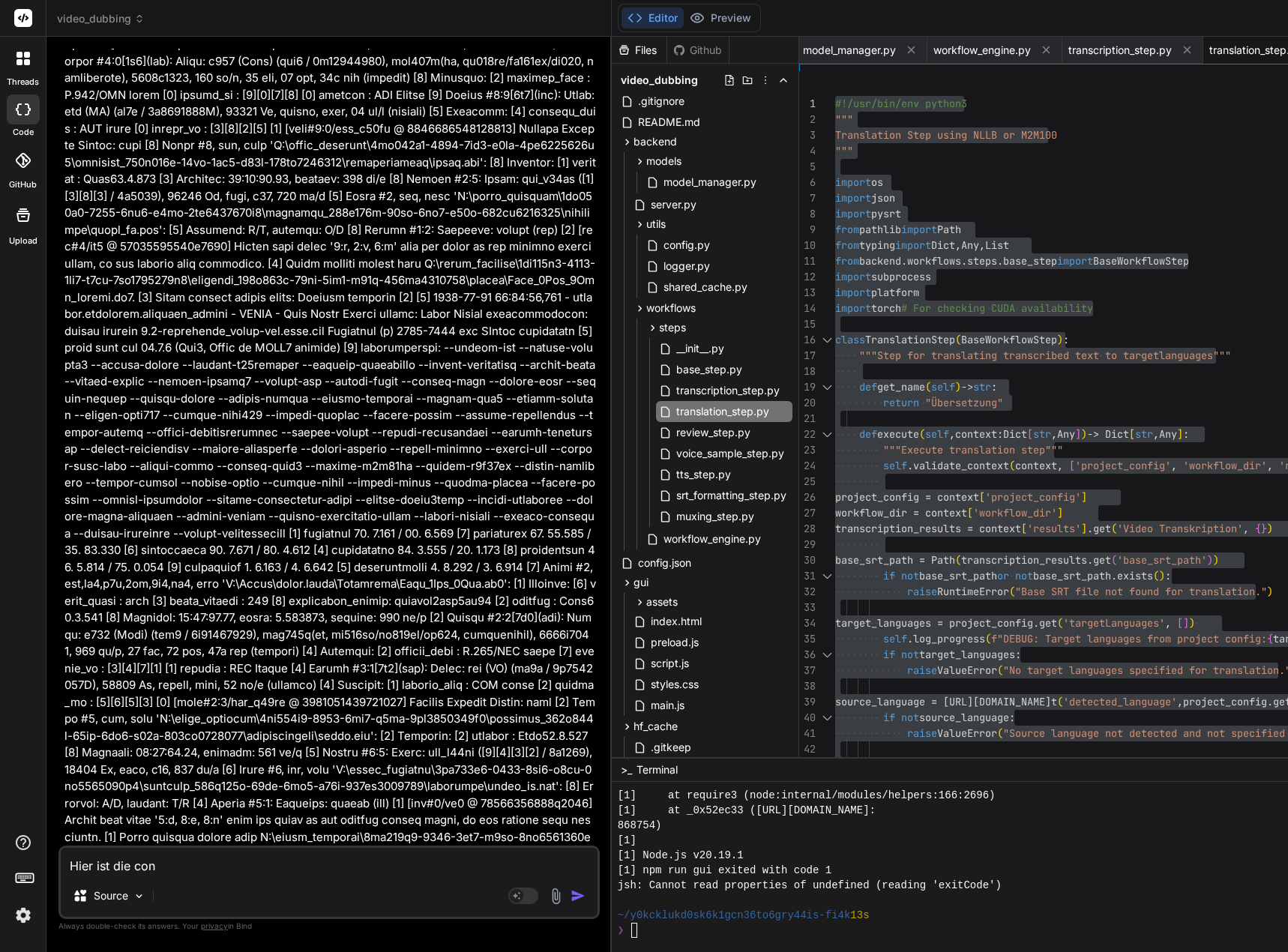
type textarea "Hier ist die co"
type textarea "x"
type textarea "Hier ist die c"
type textarea "x"
type textarea "Hier ist die"
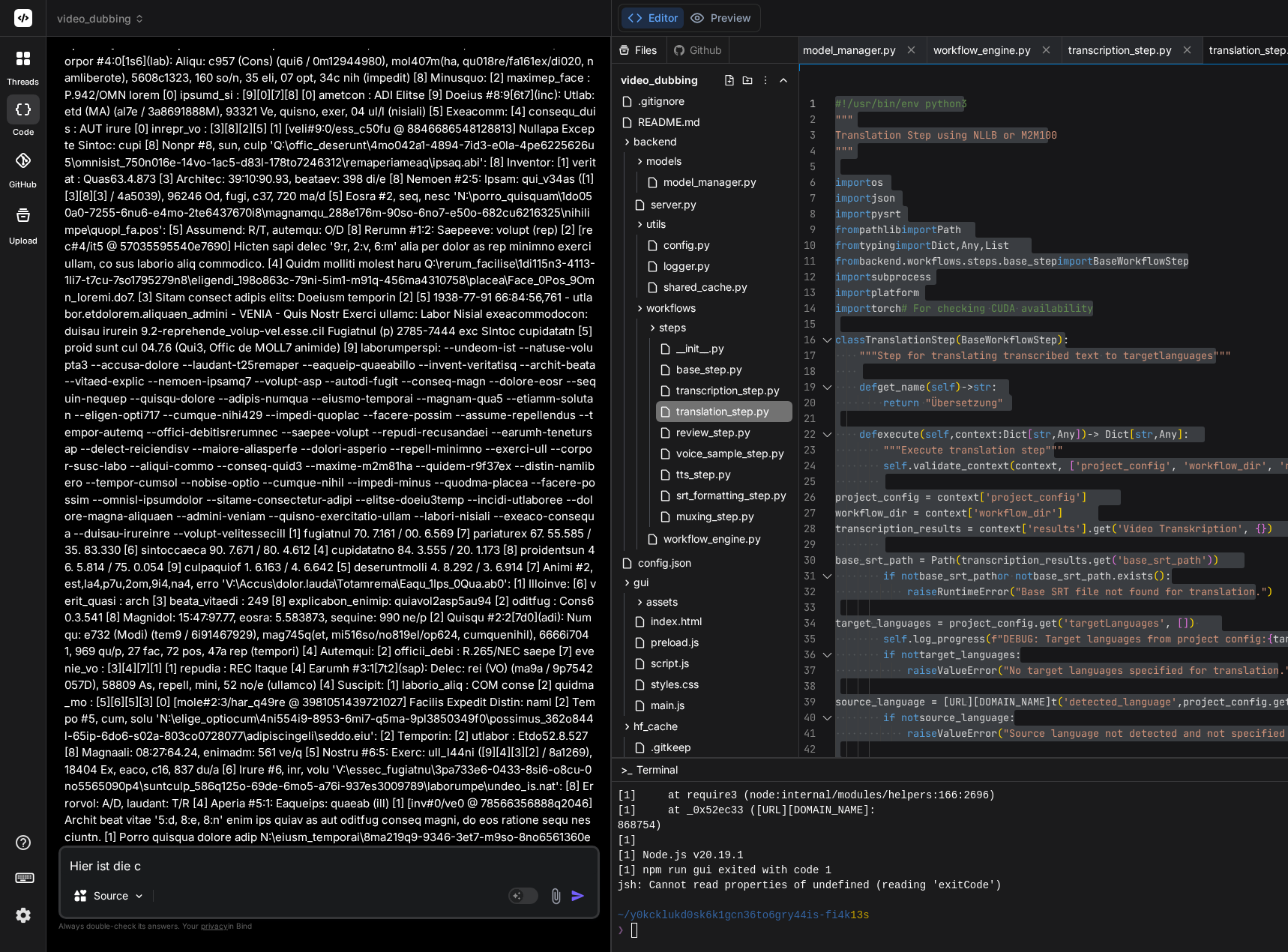
type textarea "x"
type textarea "Hier ist die"
type textarea "x"
type textarea "Hier ist di"
type textarea "x"
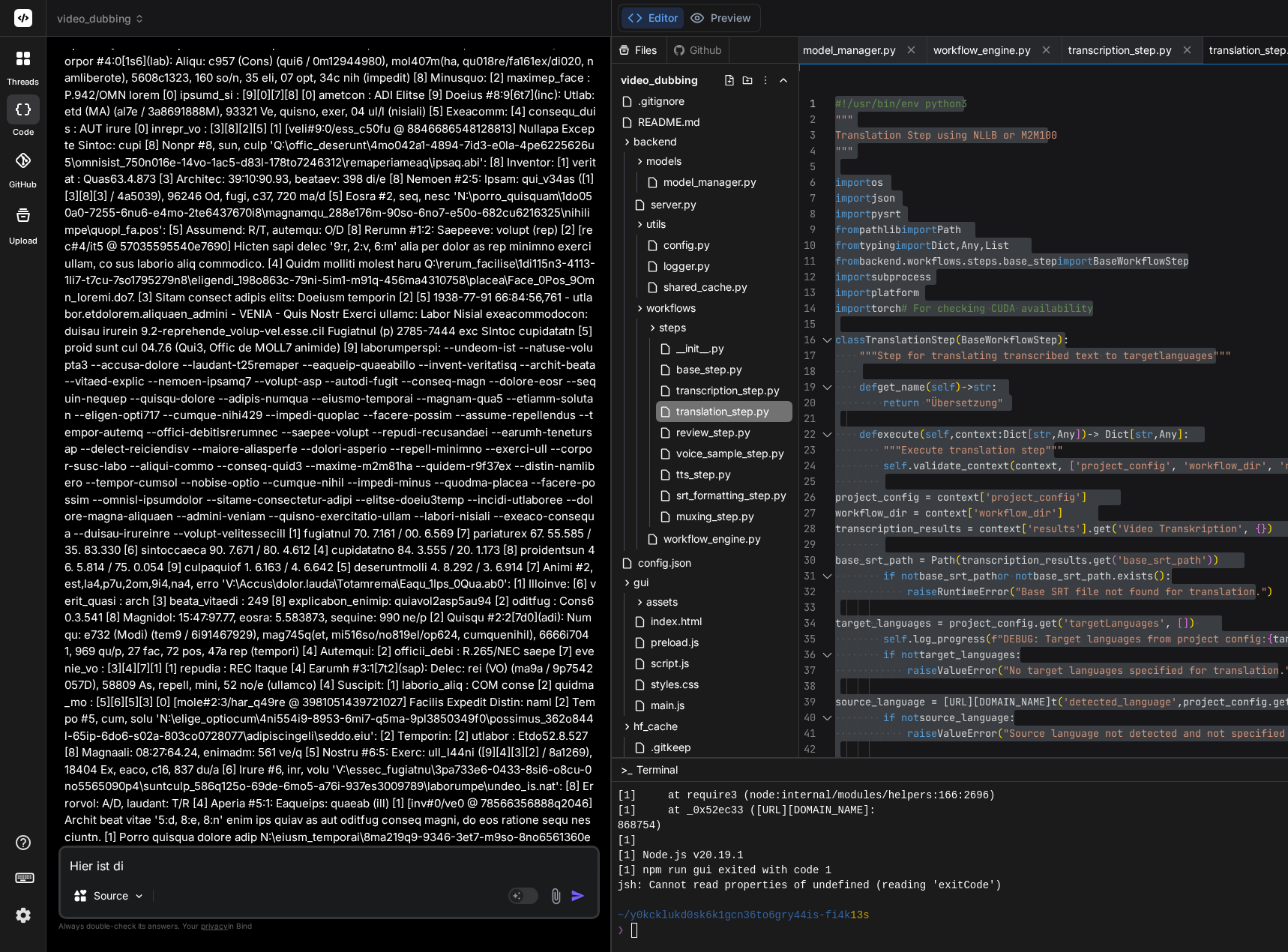
type textarea "Hier ist d"
type textarea "x"
type textarea "Hier ist de"
type textarea "x"
type textarea "Hier ist der"
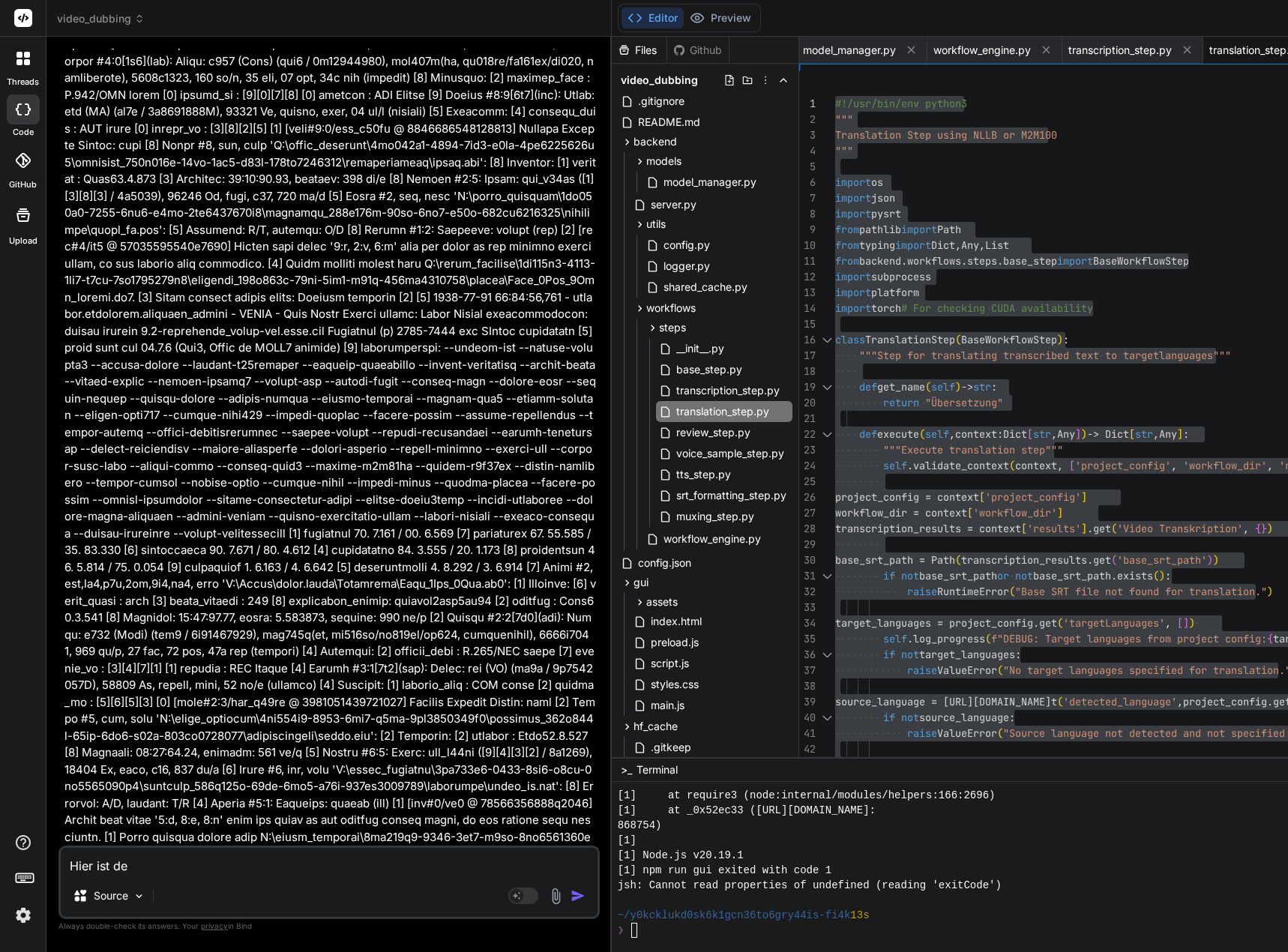
type textarea "x"
type textarea "Hier ist der"
type textarea "x"
type textarea "Hier ist der I"
type textarea "x"
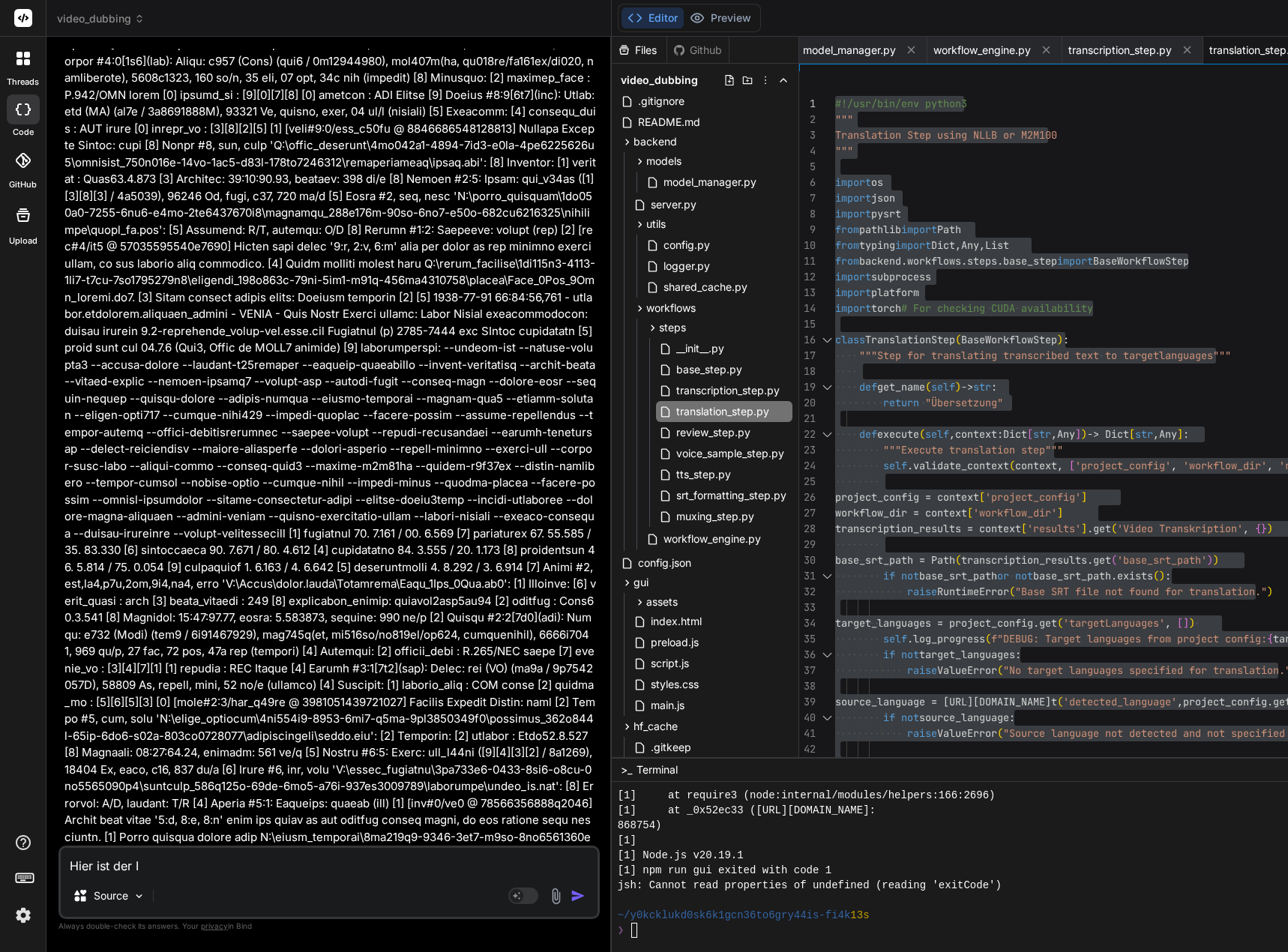
type textarea "Hier ist der In"
type textarea "x"
type textarea "Hier ist der [MEDICAL_DATA]"
type textarea "x"
type textarea "Hier ist der Inha"
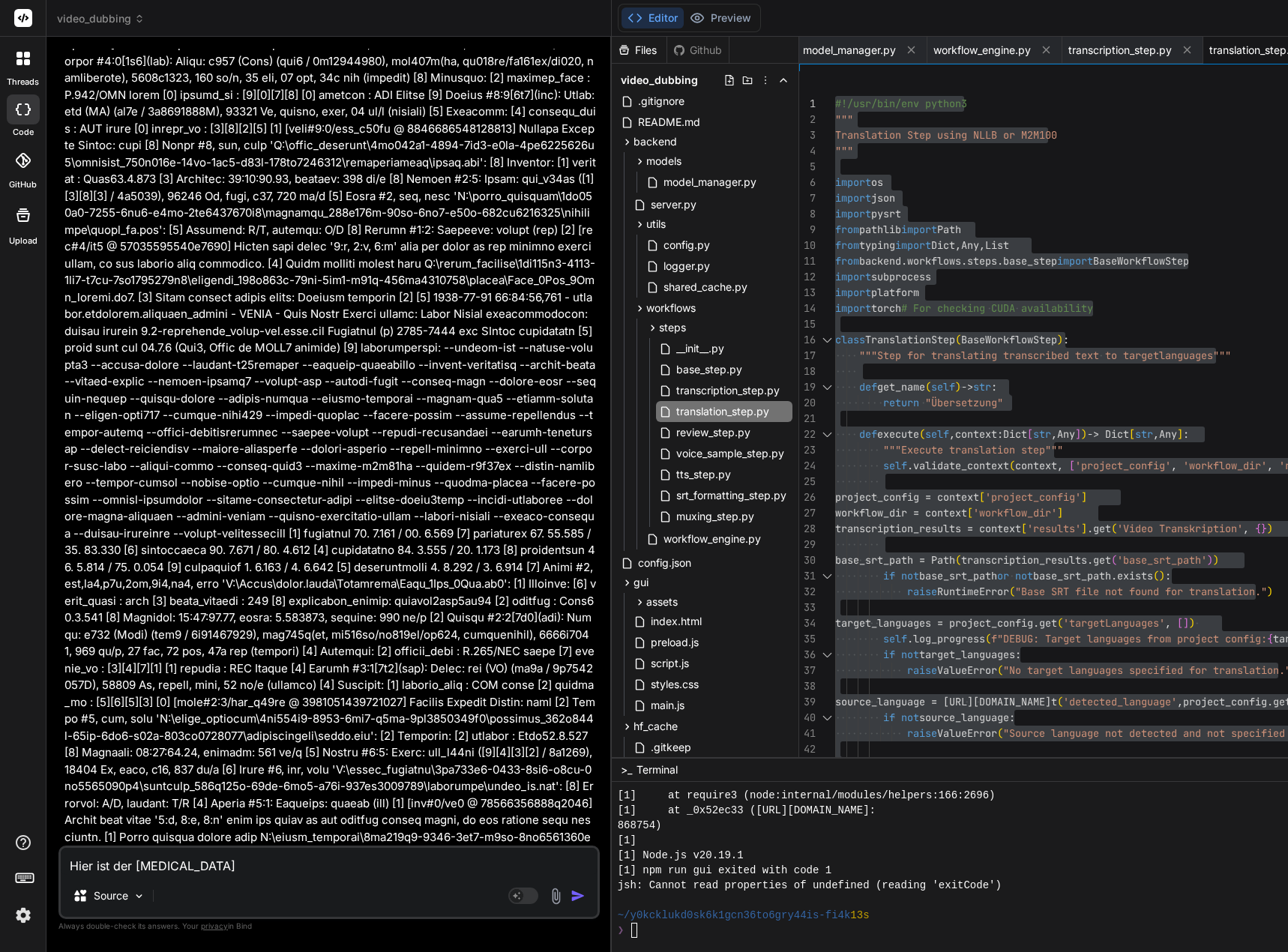
type textarea "x"
type textarea "Hier ist der Inhal"
type textarea "x"
type textarea "Hier ist der Inhalt"
type textarea "x"
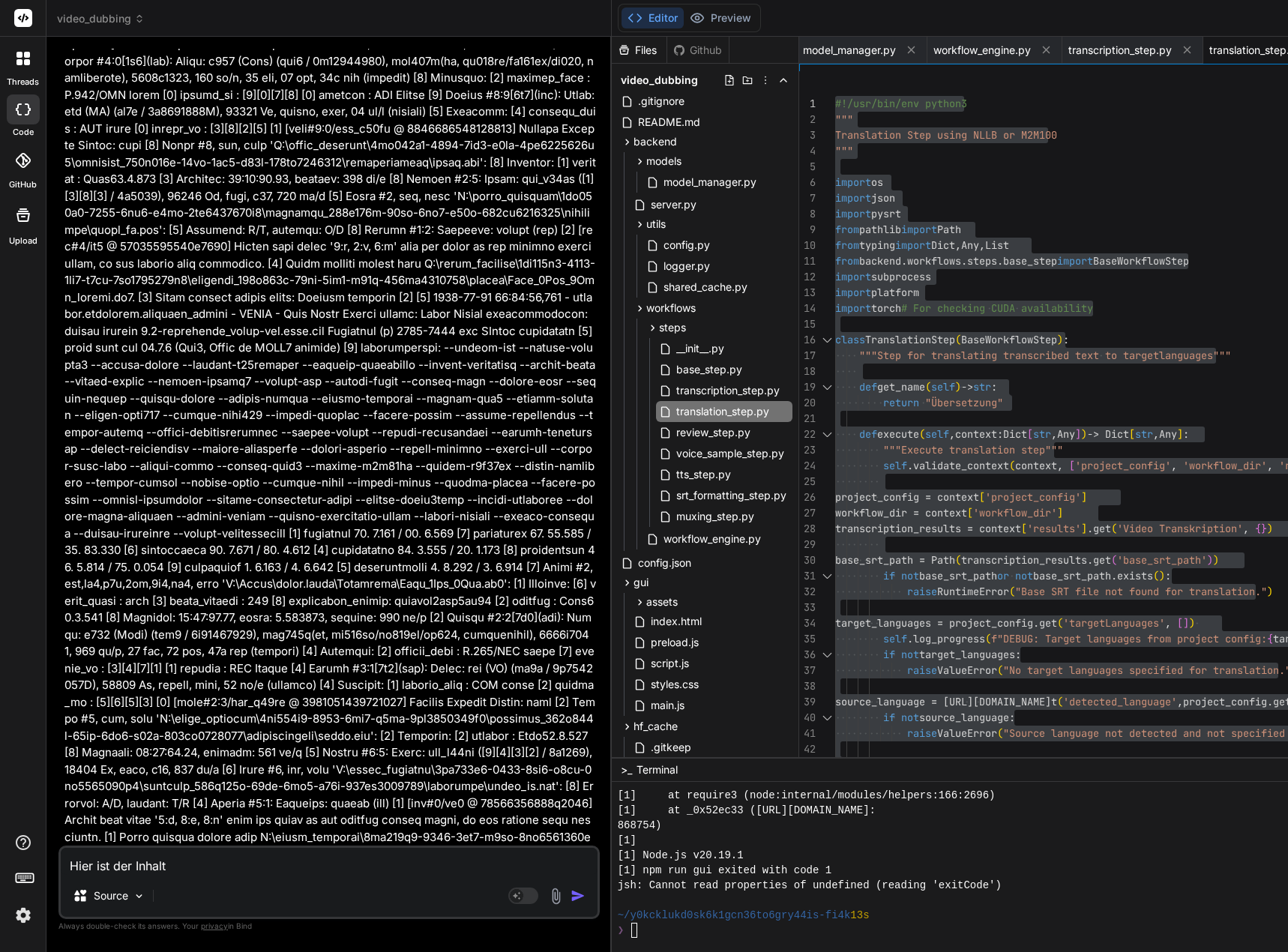
type textarea "Hier ist der Inhalt"
type textarea "x"
type textarea "Hier ist der Inhalt d"
type textarea "x"
type textarea "Hier ist der Inhalt de"
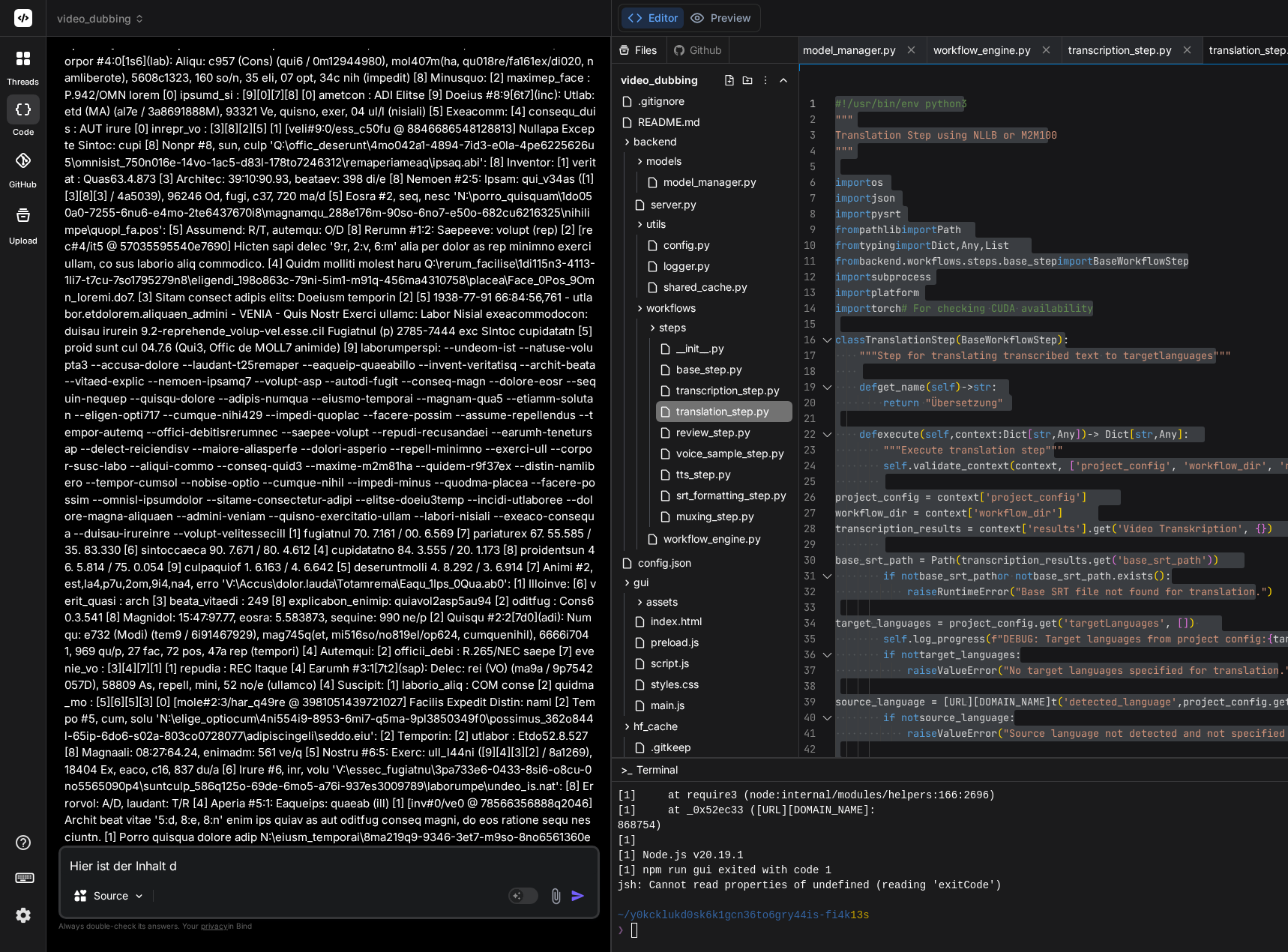
type textarea "x"
type textarea "Hier ist der Inhalt der"
type textarea "x"
type textarea "Hier ist der Inhalt der"
type textarea "x"
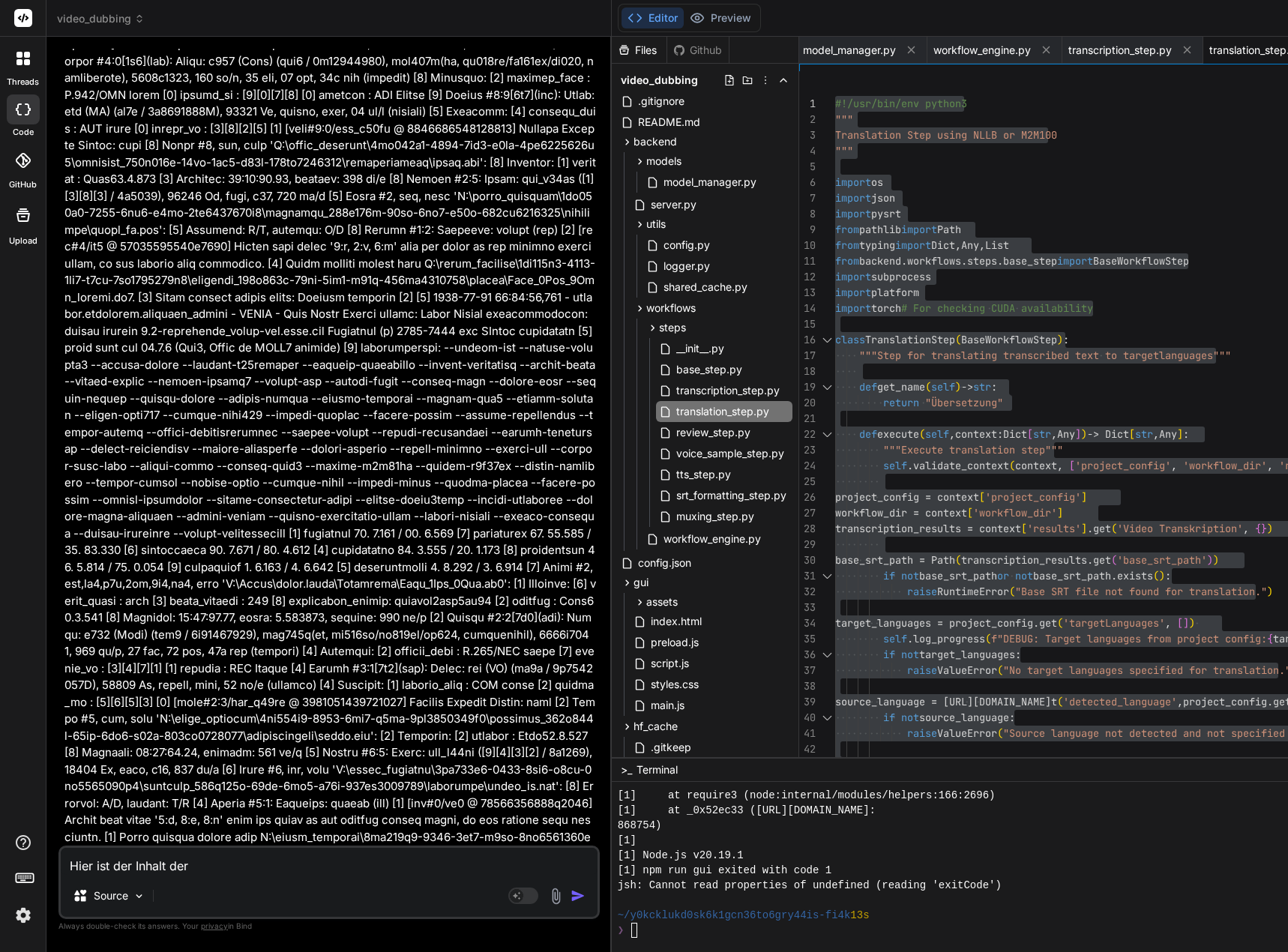
type textarea "Hier ist der Inhalt der c"
type textarea "x"
type textarea "Hier ist der Inhalt der co"
type textarea "x"
type textarea "Hier ist der Inhalt der con"
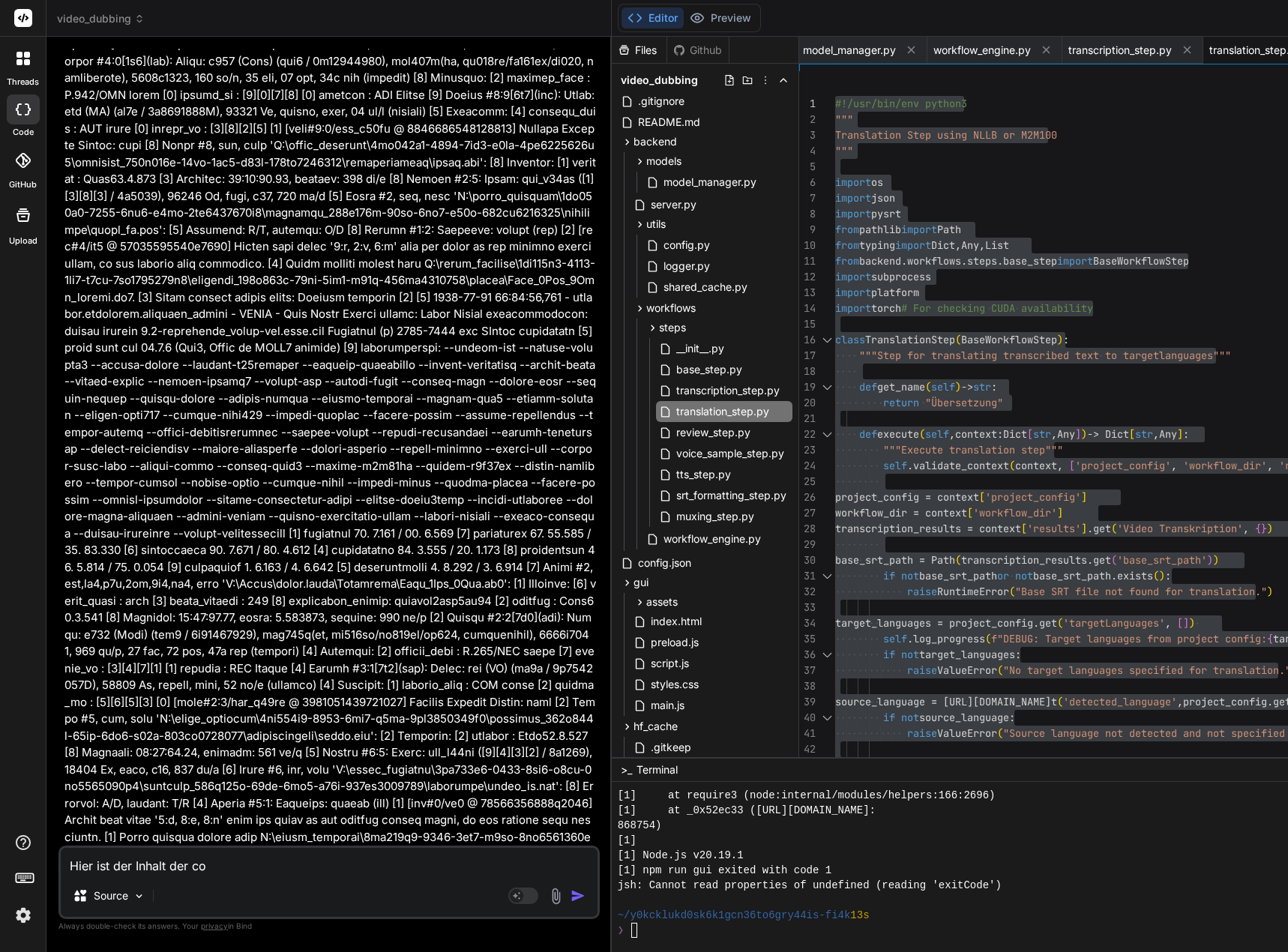
type textarea "x"
type textarea "Hier ist der Inhalt der cong"
type textarea "x"
type textarea "Hier ist der Inhalt der con"
type textarea "x"
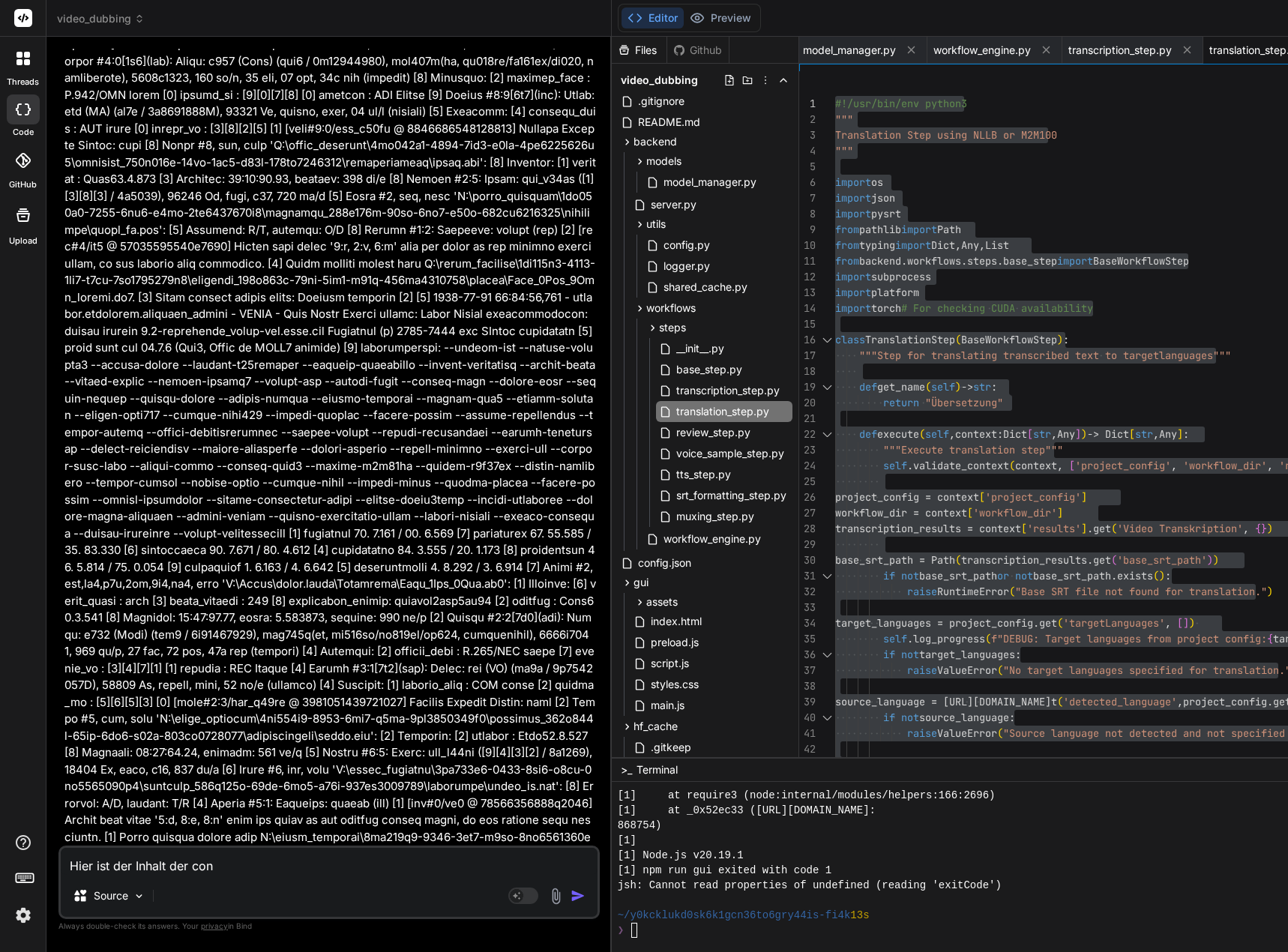
type textarea "Hier ist der Inhalt der conf"
type textarea "x"
type textarea "Hier ist der Inhalt der confi"
type textarea "x"
type textarea "Hier ist der Inhalt der config"
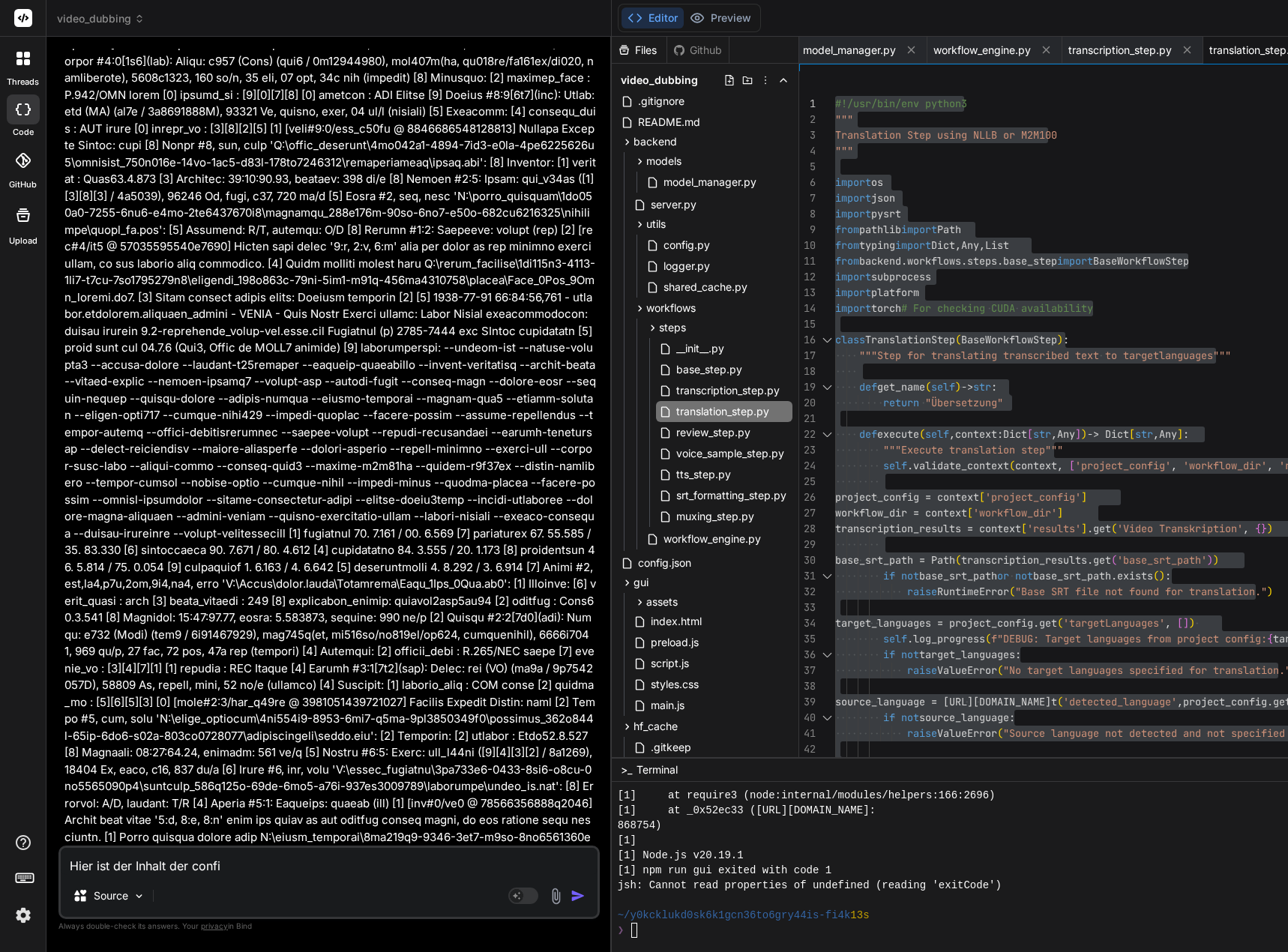
type textarea "x"
type textarea "Hier ist der Inhalt der config."
type textarea "x"
type textarea "Hier ist der Inhalt der config.s"
type textarea "x"
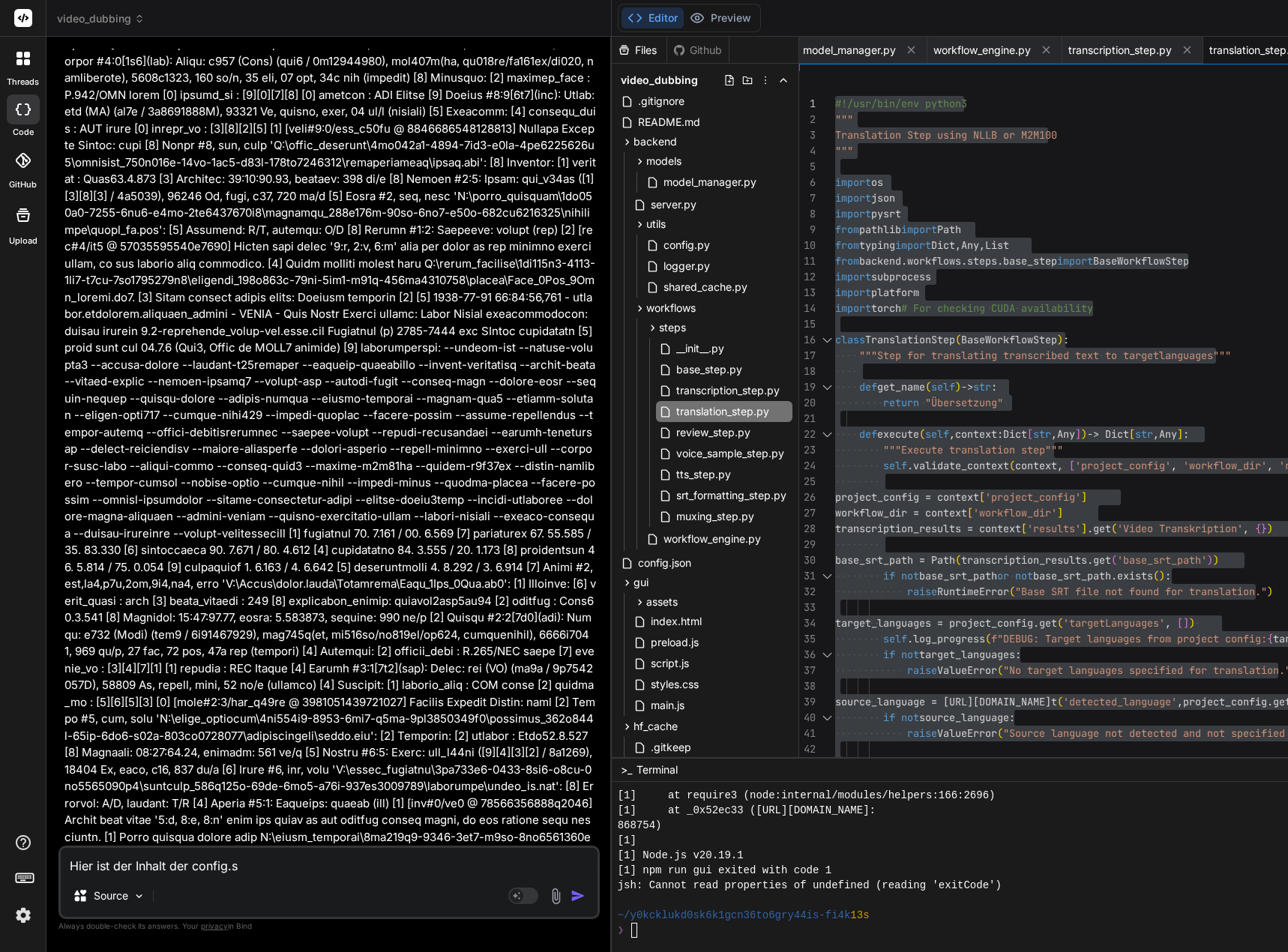
type textarea "Hier ist der Inhalt der [DOMAIN_NAME]"
type textarea "x"
type textarea "Hier ist der Inhalt der config.sys"
type textarea "x"
type textarea "Hier ist der Inhalt der [DOMAIN_NAME]"
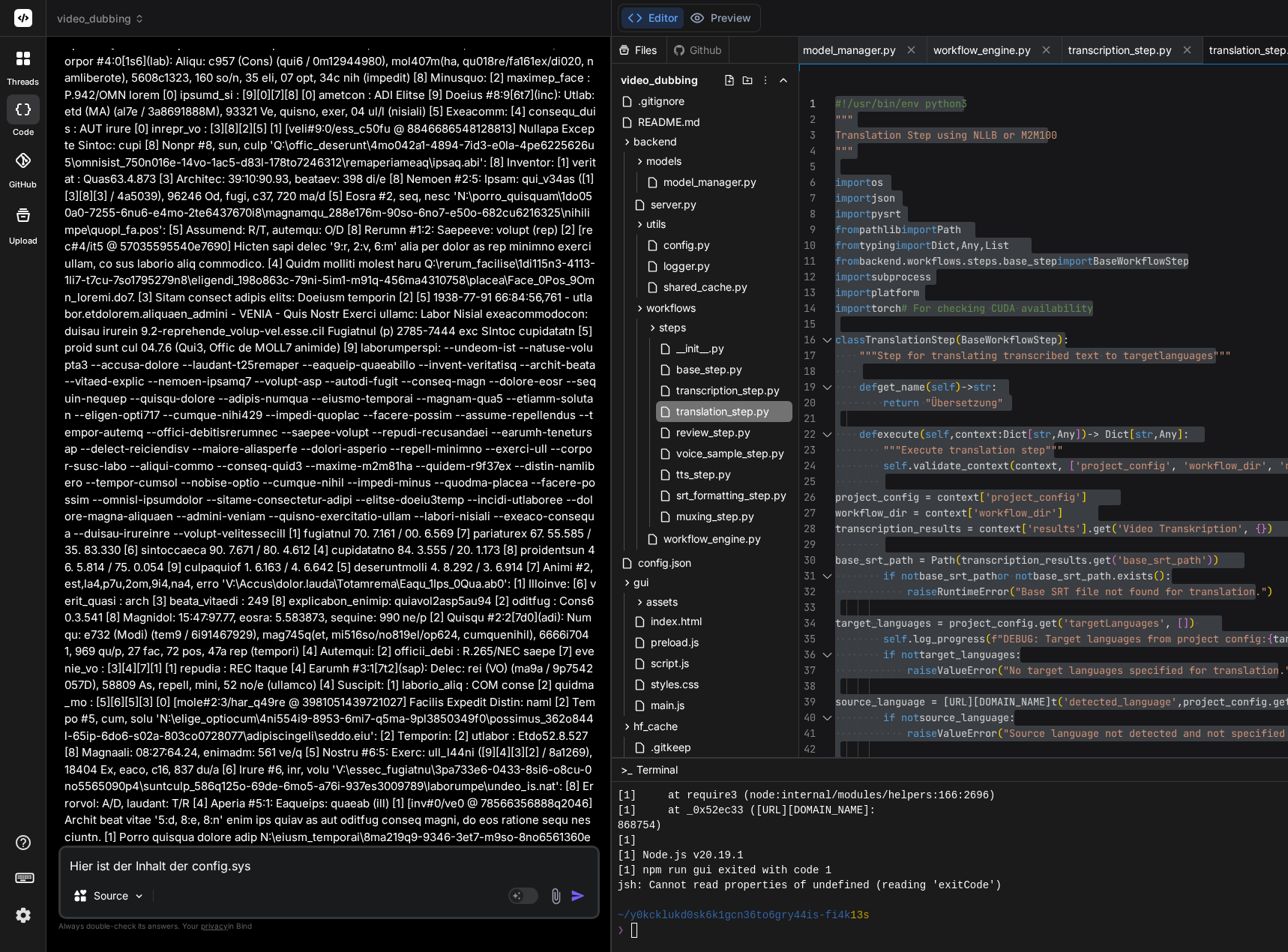
type textarea "x"
type textarea "Hier ist der Inhalt der config.s"
type textarea "x"
type textarea "Hier ist der Inhalt der config."
type textarea "x"
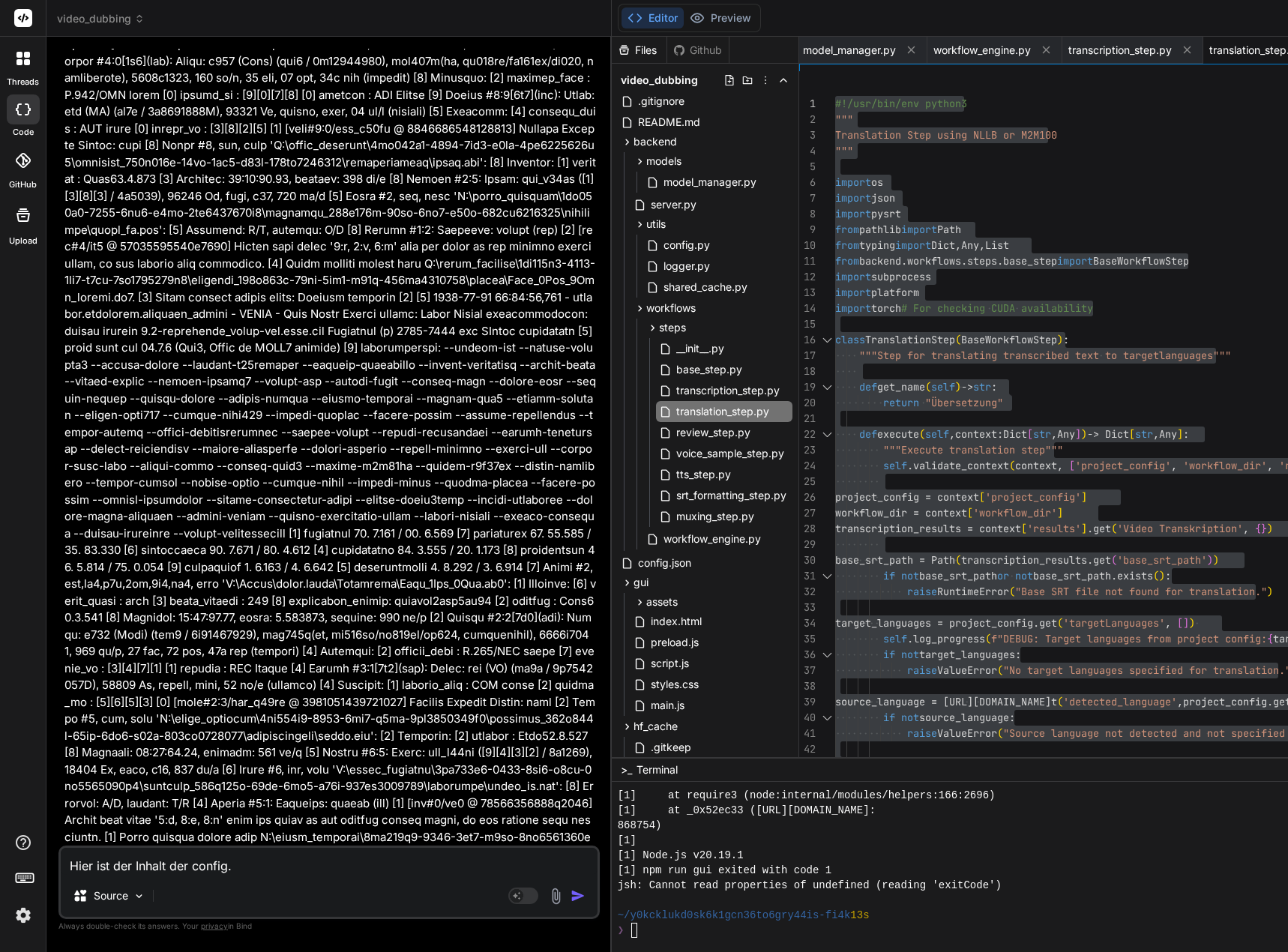
type textarea "Hier ist der Inhalt der config.j"
type textarea "x"
type textarea "Hier ist der Inhalt der config.js"
type textarea "x"
type textarea "Hier ist der Inhalt der config.jso"
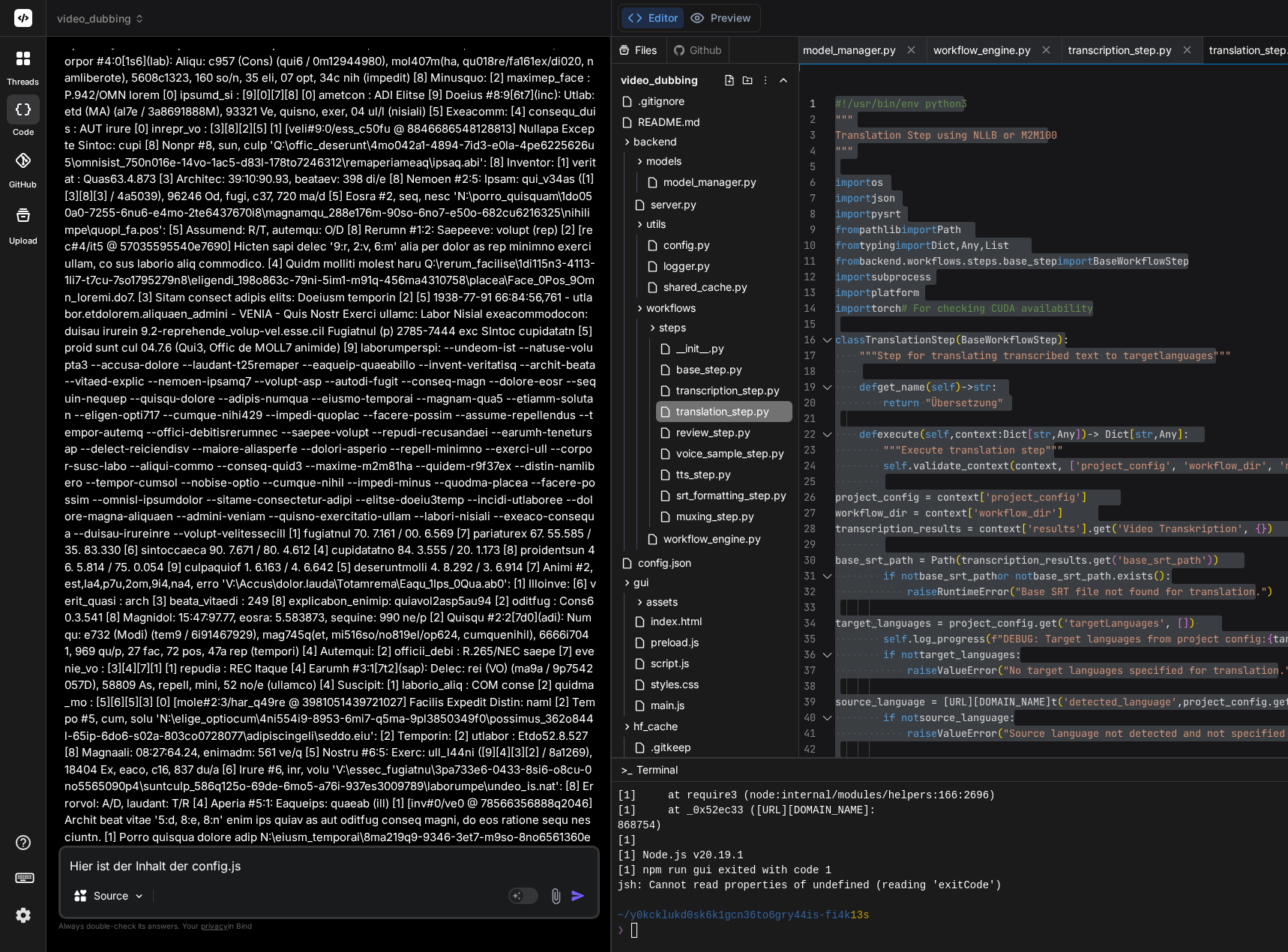
type textarea "x"
type textarea "Hier ist der Inhalt der config.json"
type textarea "x"
type textarea "Hier ist der Inhalt der config.json"
type textarea "x"
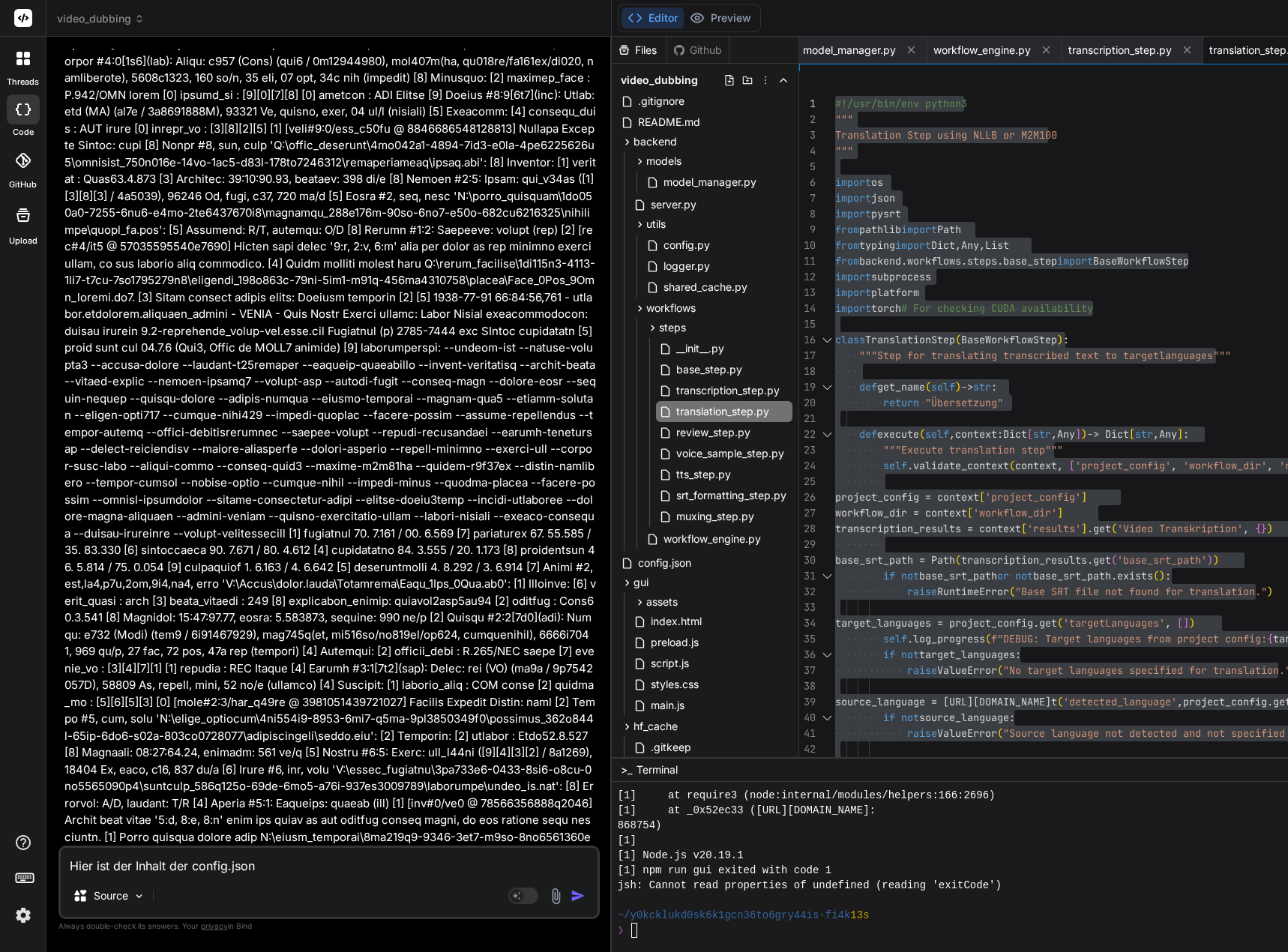
type textarea "Hier ist der Inhalt der config.json d"
type textarea "x"
type textarea "Hier ist der Inhalt der config.json de"
type textarea "x"
type textarea "Hier ist der Inhalt der config.json des"
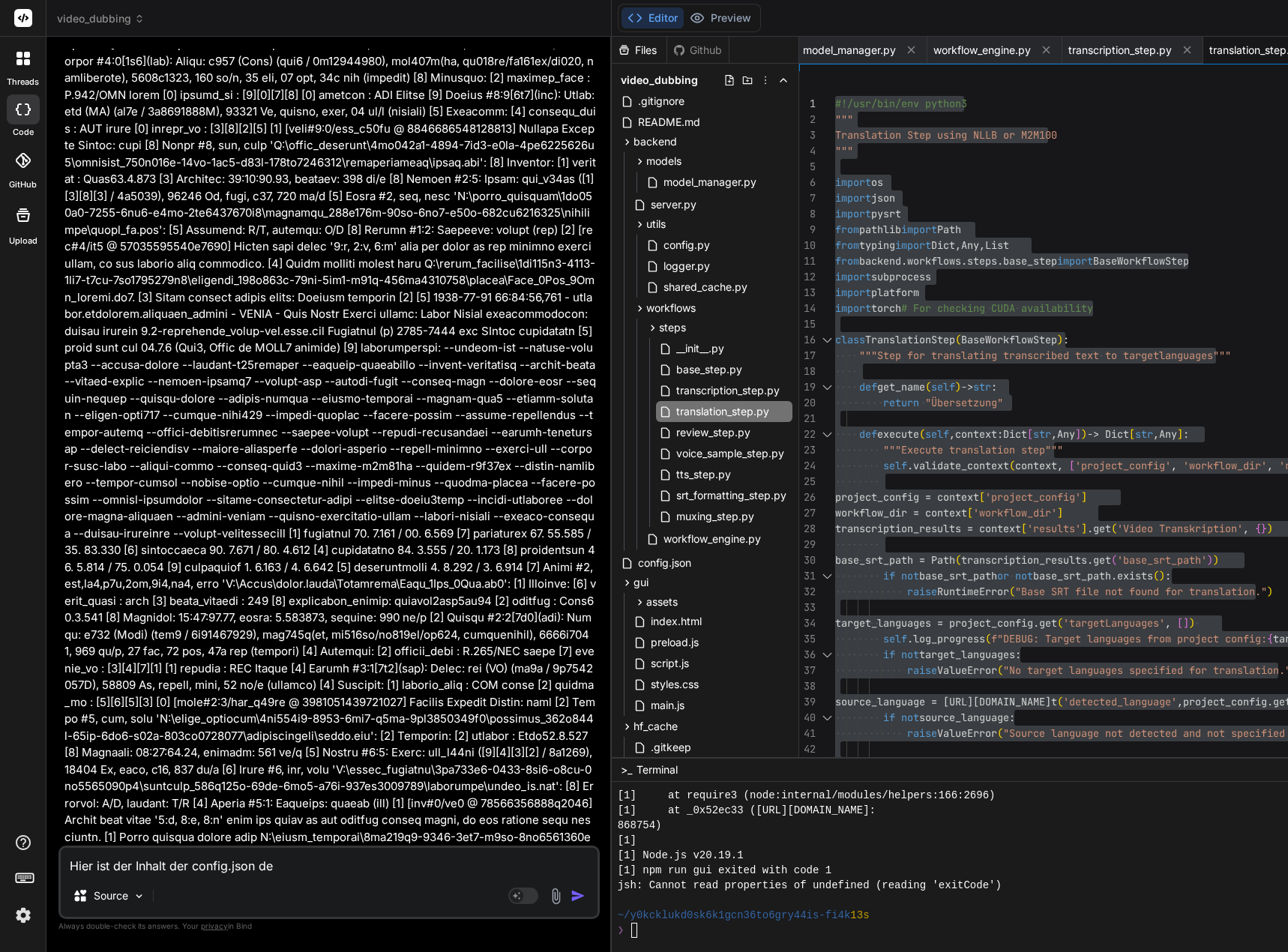
type textarea "x"
type textarea "Hier ist der Inhalt der config.json des"
type textarea "x"
type textarea "Hier ist der Inhalt der config.json des P"
type textarea "x"
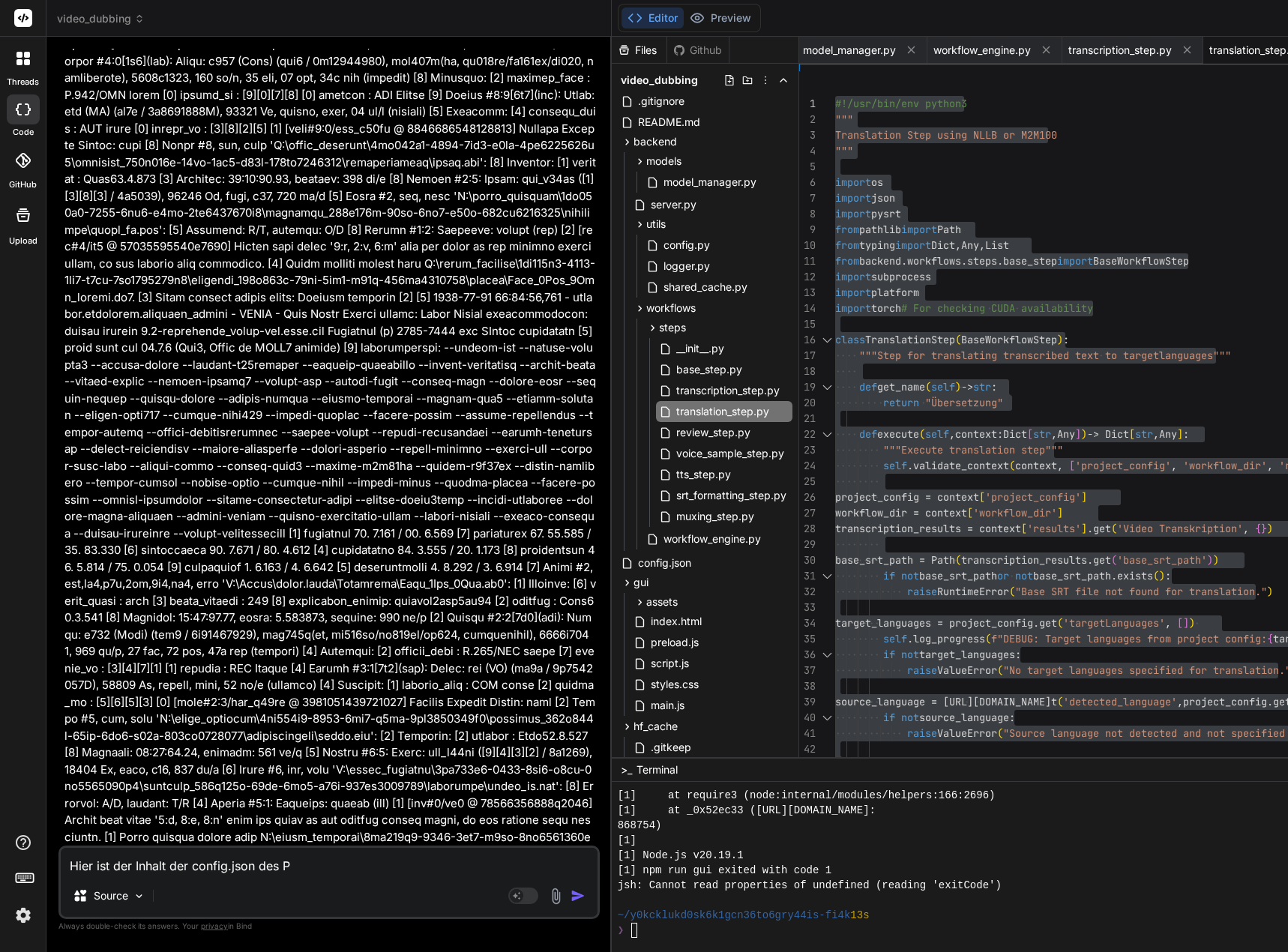
type textarea "Hier ist der Inhalt der config.json des Pr"
type textarea "x"
type textarea "Hier ist der Inhalt der config.json des Pro"
type textarea "x"
type textarea "Hier ist der Inhalt der config.json des Proj"
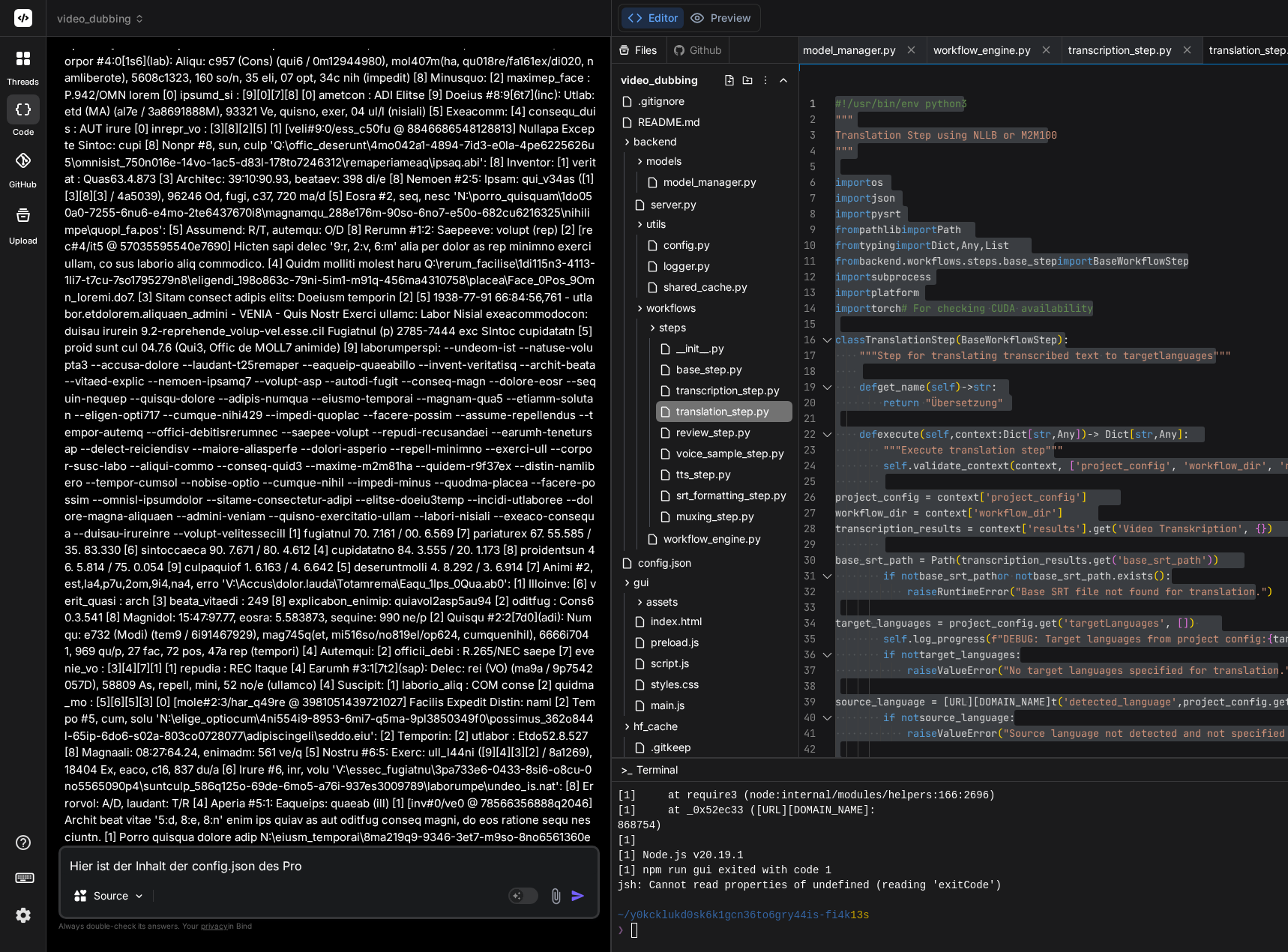
type textarea "x"
type textarea "Hier ist der Inhalt der config.json des Proje"
type textarea "x"
type textarea "Hier ist der Inhalt der config.json des Projek"
type textarea "x"
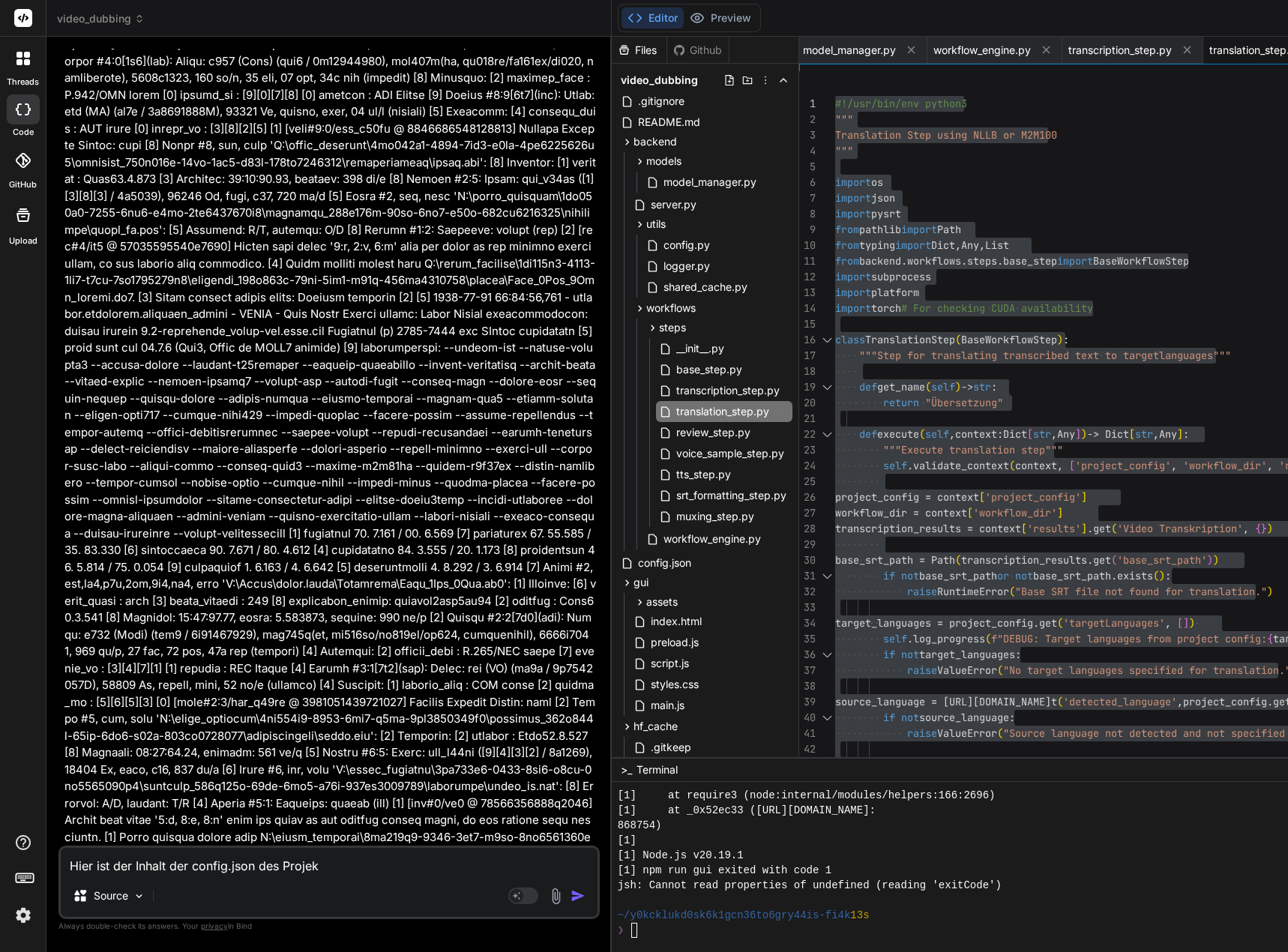
type textarea "Hier ist der Inhalt der config.json des Projekt"
type textarea "x"
type textarea "Hier ist der Inhalt der config.json des Projekte"
type textarea "x"
type textarea "Hier ist der Inhalt der config.json des Projektes"
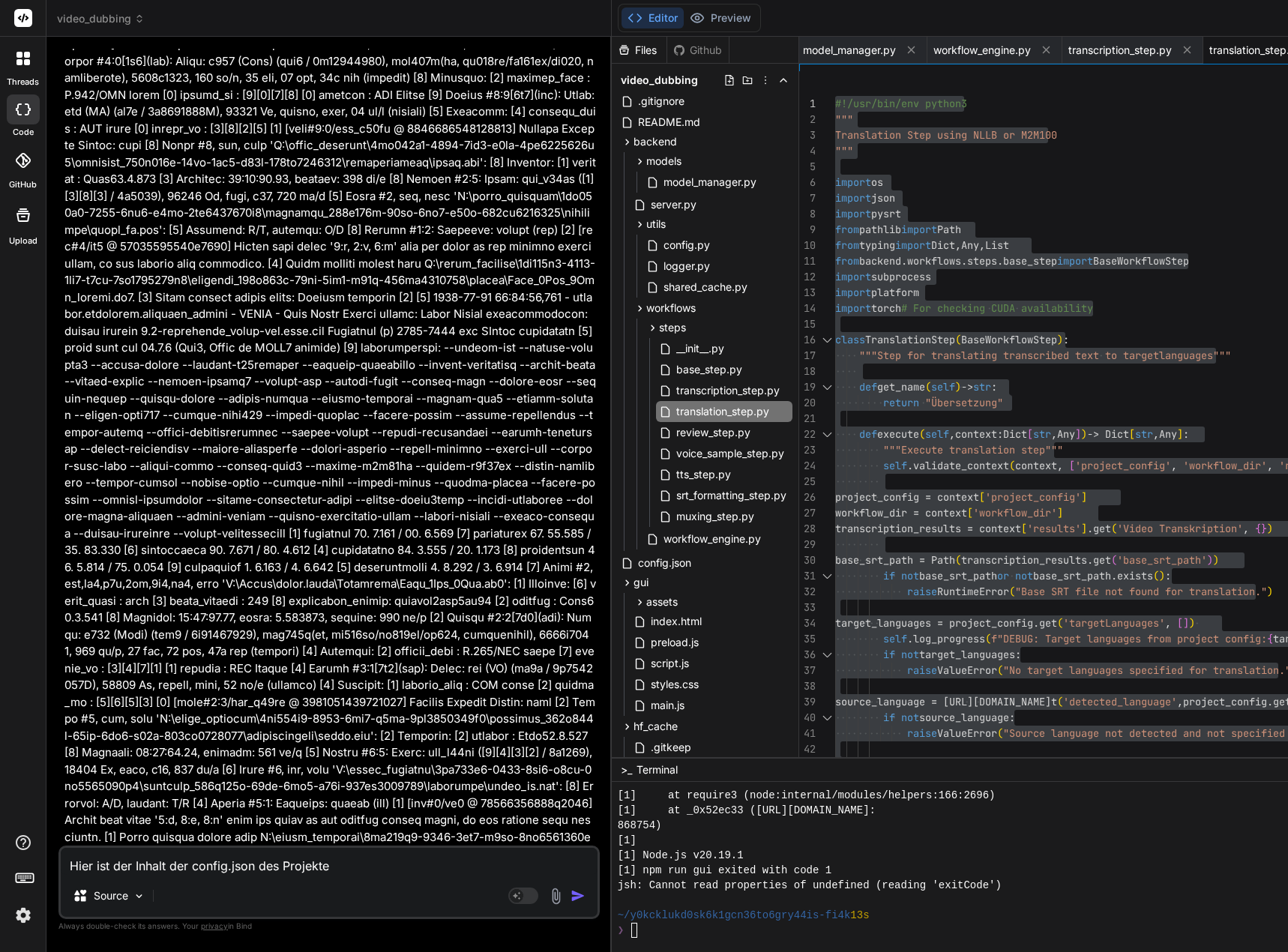
type textarea "x"
type textarea "Hier ist der Inhalt der config.json des Projektes."
type textarea "x"
type textarea "Hier ist der Inhalt der config.json des Projektes."
type textarea "x"
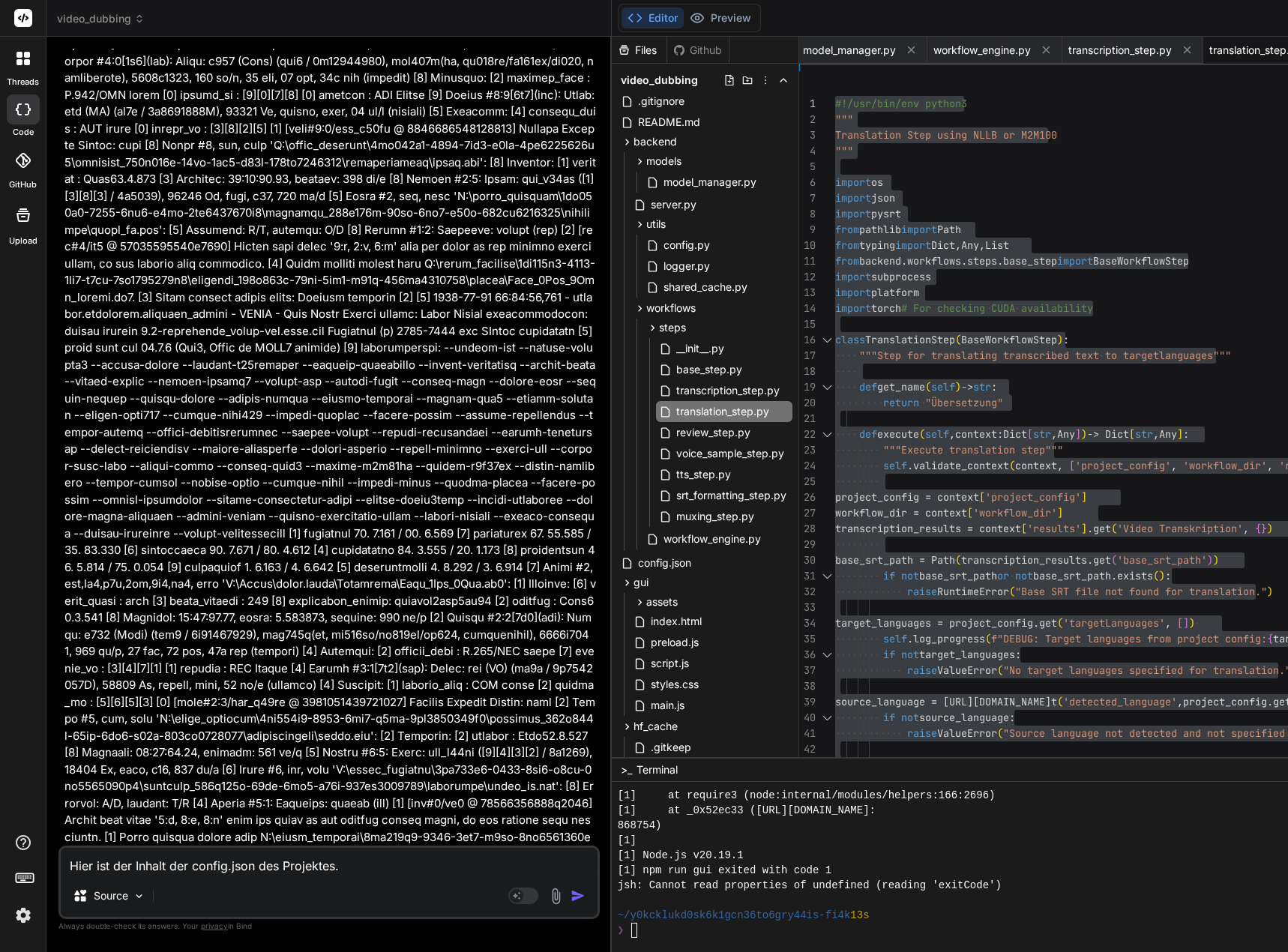
type textarea "Hier ist der Inhalt der config.json des Projektes. E"
type textarea "x"
type textarea "Hier ist der Inhalt der config.json des Projektes."
type textarea "x"
type textarea "Hier ist der Inhalt der config.json des Projektes."
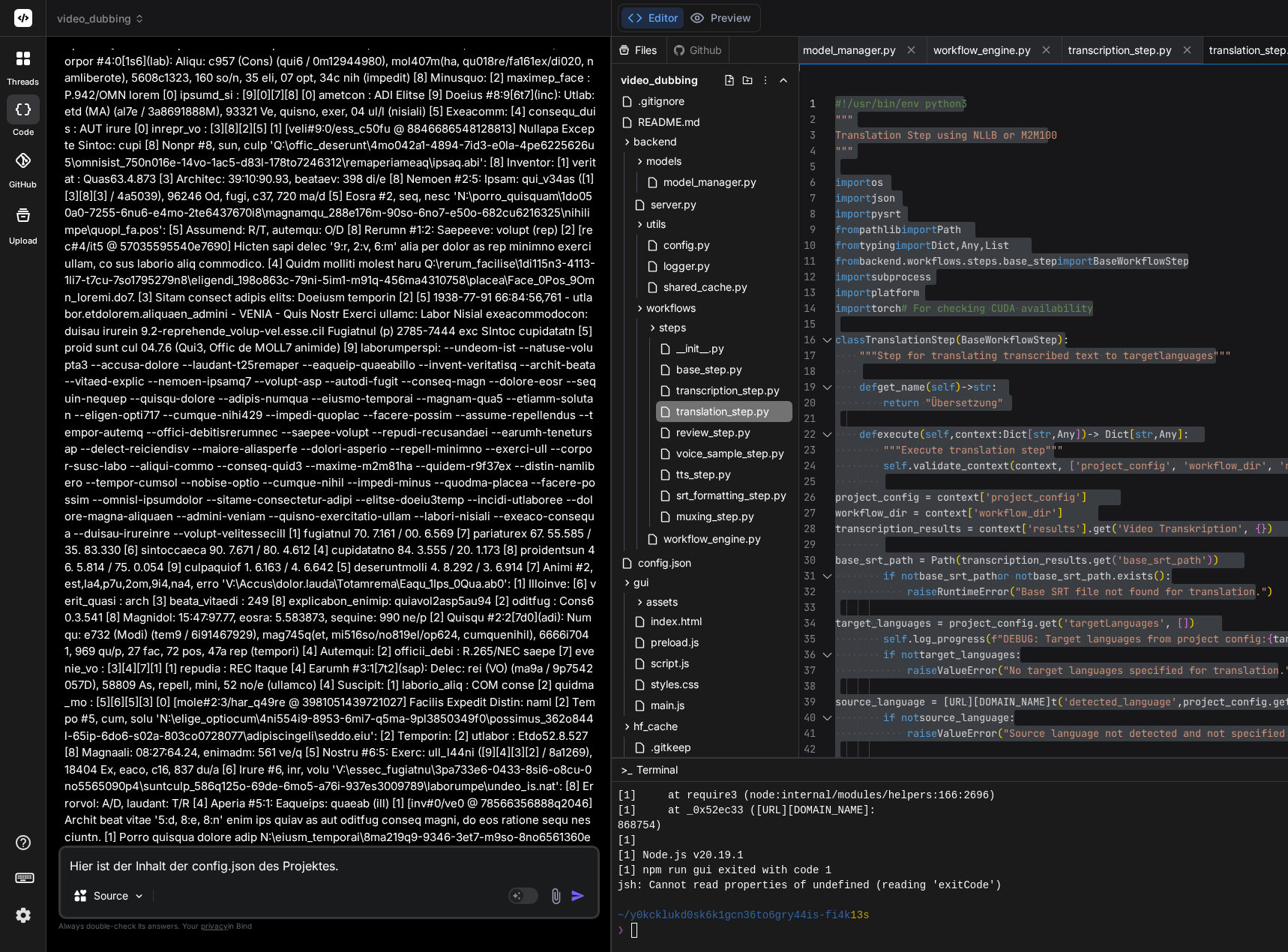
type textarea "x"
type textarea "Hier ist der Inhalt der config.json des Projektes."
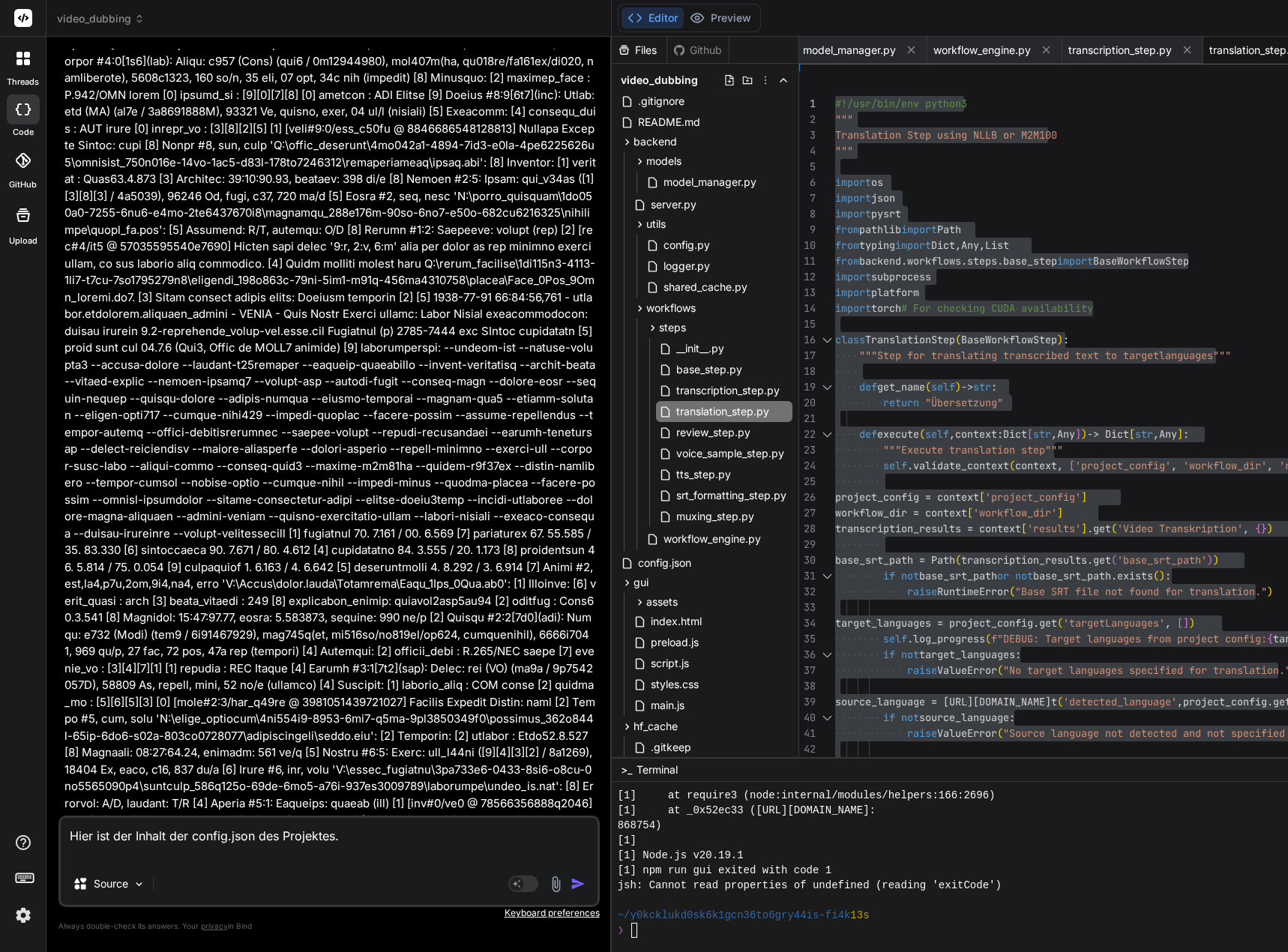
type textarea "x"
paste textarea "{ "name": "Test_1Min", "videoPath": "C:\\Users\\[PERSON_NAME].frick\\Documents\…"
type textarea "Hier ist der Inhalt der config.json des Projektes. { "name": "Test_1Min", "vide…"
type textarea "x"
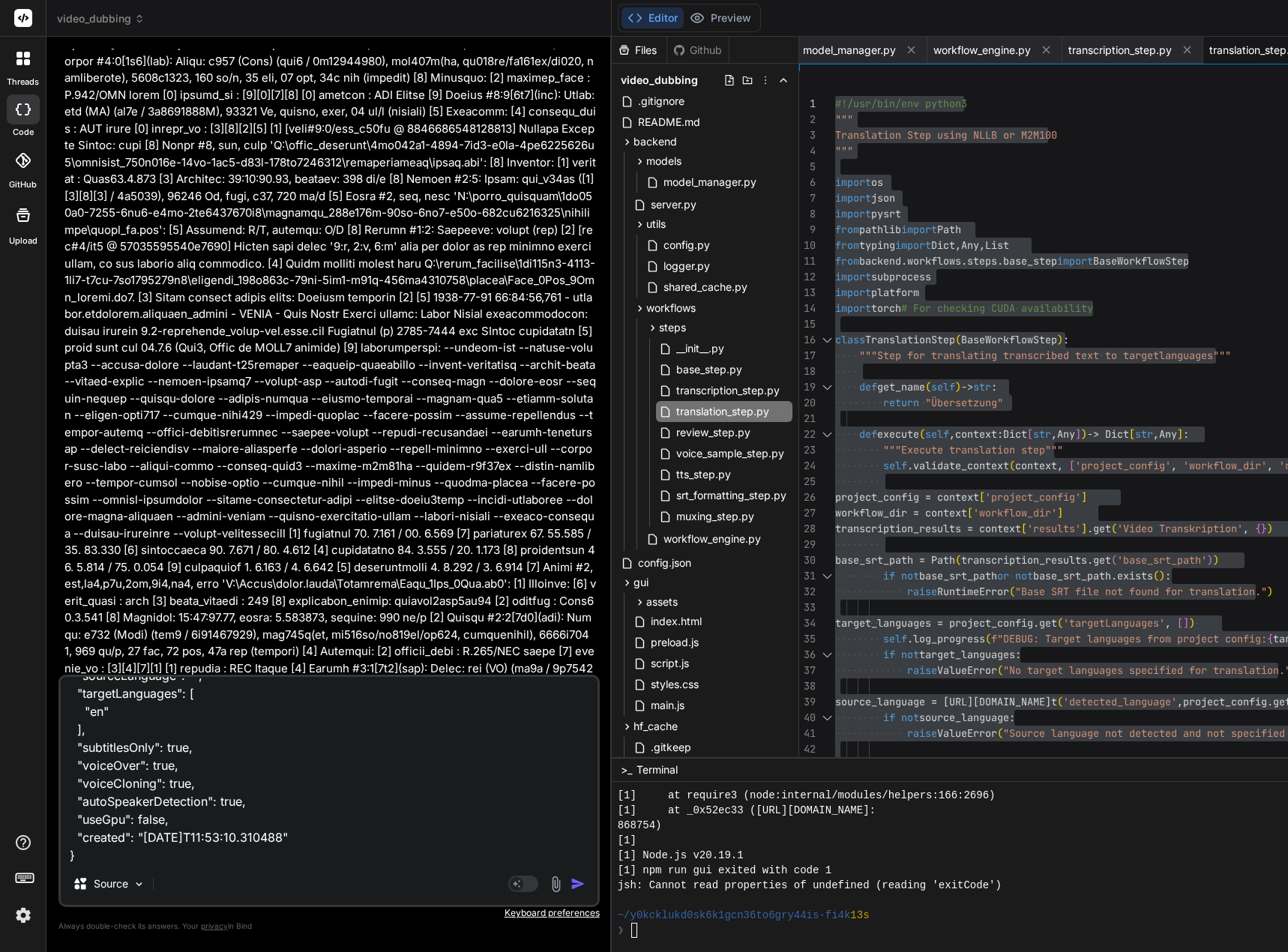
scroll to position [0, 0]
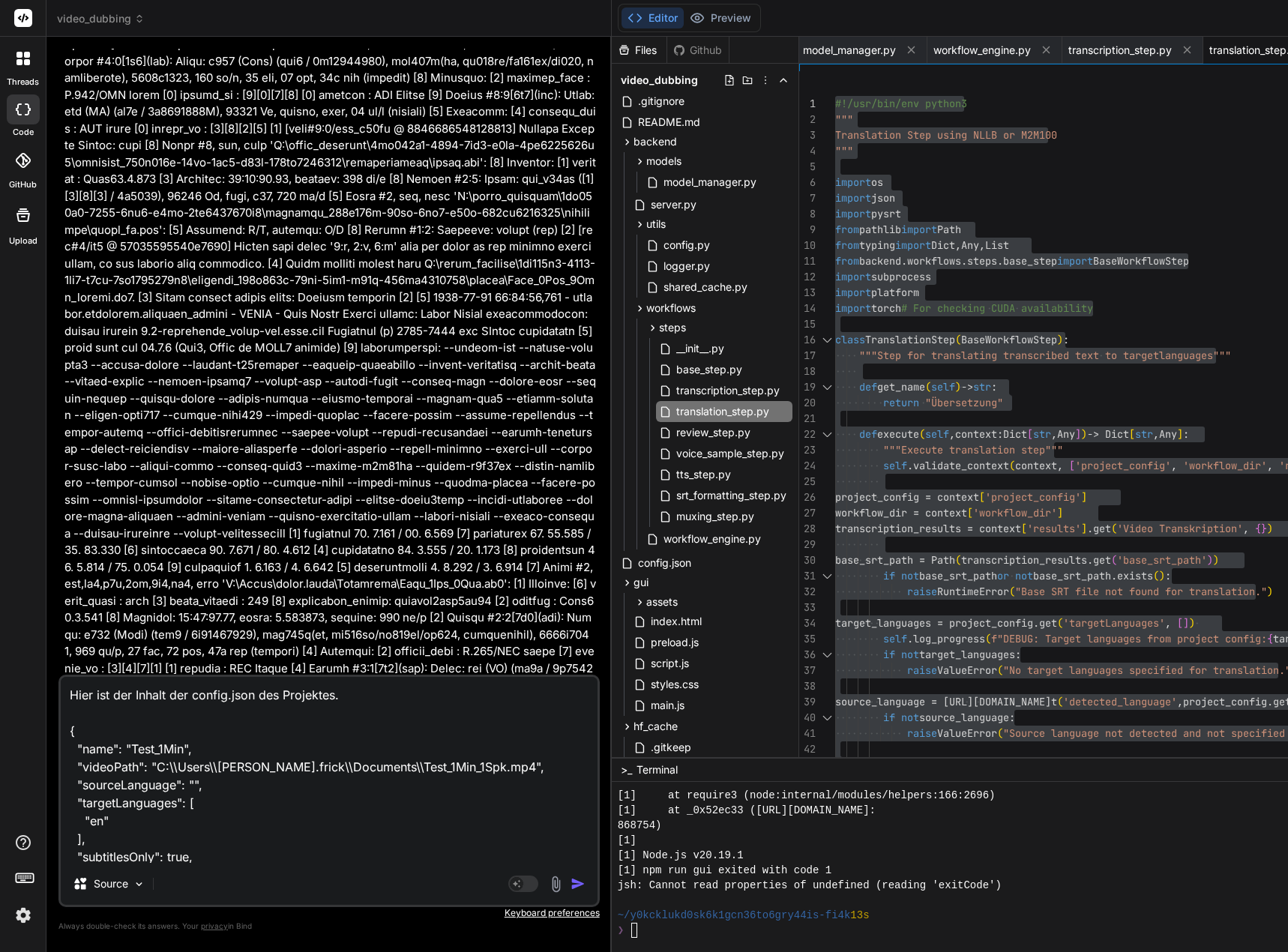
click at [358, 694] on textarea "Hier ist der Inhalt der config.json des Projektes. { "name": "Test_1Min", "vide…" at bounding box center [329, 770] width 537 height 186
type textarea "Hier ist der Inhalt der config.json des Projektes. { "name": "Test_1Min", "vide…"
type textarea "x"
type textarea "Hier ist der Inhalt der config.json des Projektes. V { "name": "Test_1Min", "vi…"
type textarea "x"
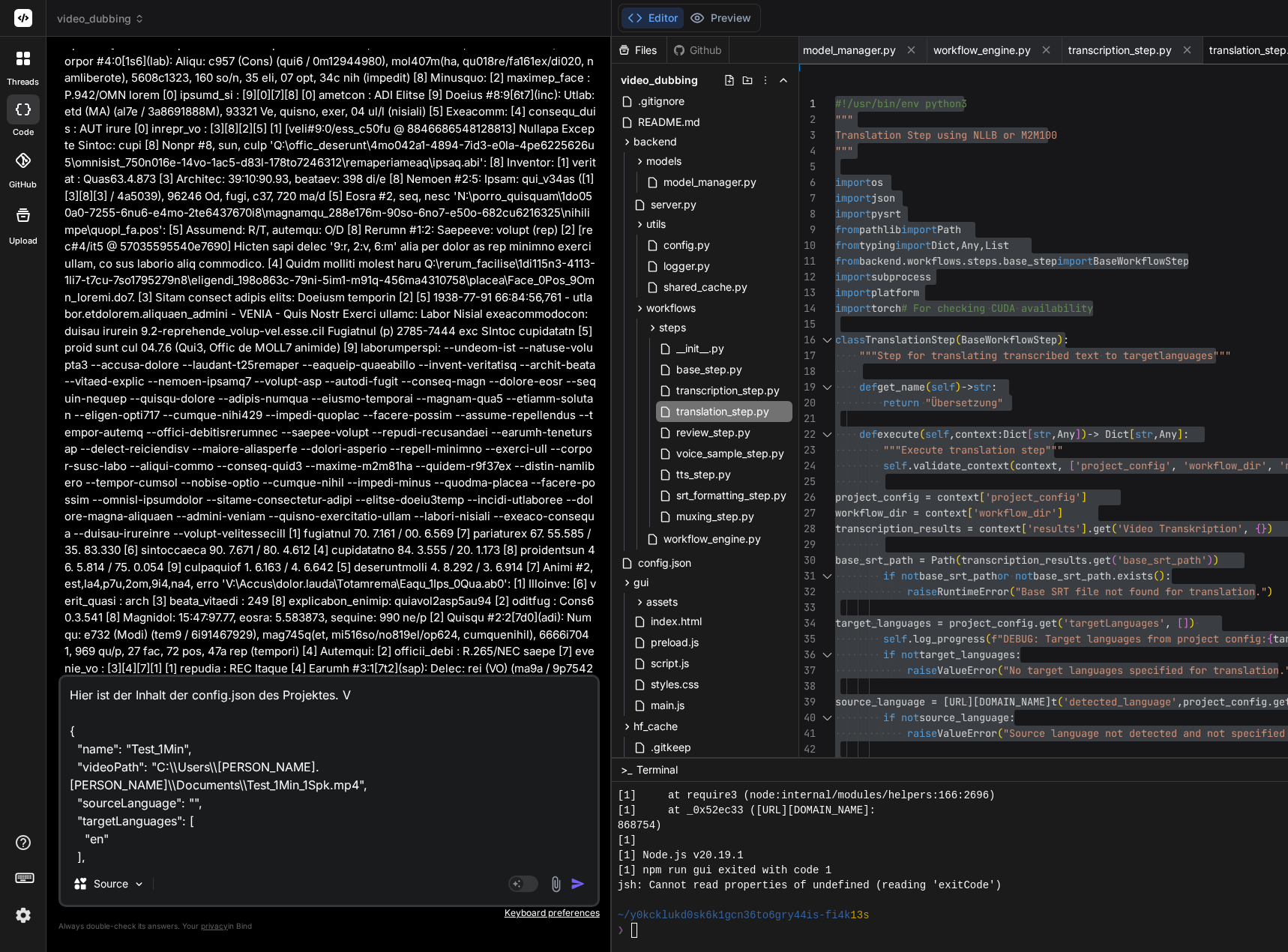
type textarea "Hier ist der Inhalt der config.json des Projektes. Vo { "name": "Test_1Min", "v…"
type textarea "x"
type textarea "Hier ist der Inhalt der config.json des Projektes. Voi { "name": "Test_1Min", "…"
type textarea "x"
type textarea "Hier ist der Inhalt der config.json des Projektes. Voic { "name": "Test_1Min", …"
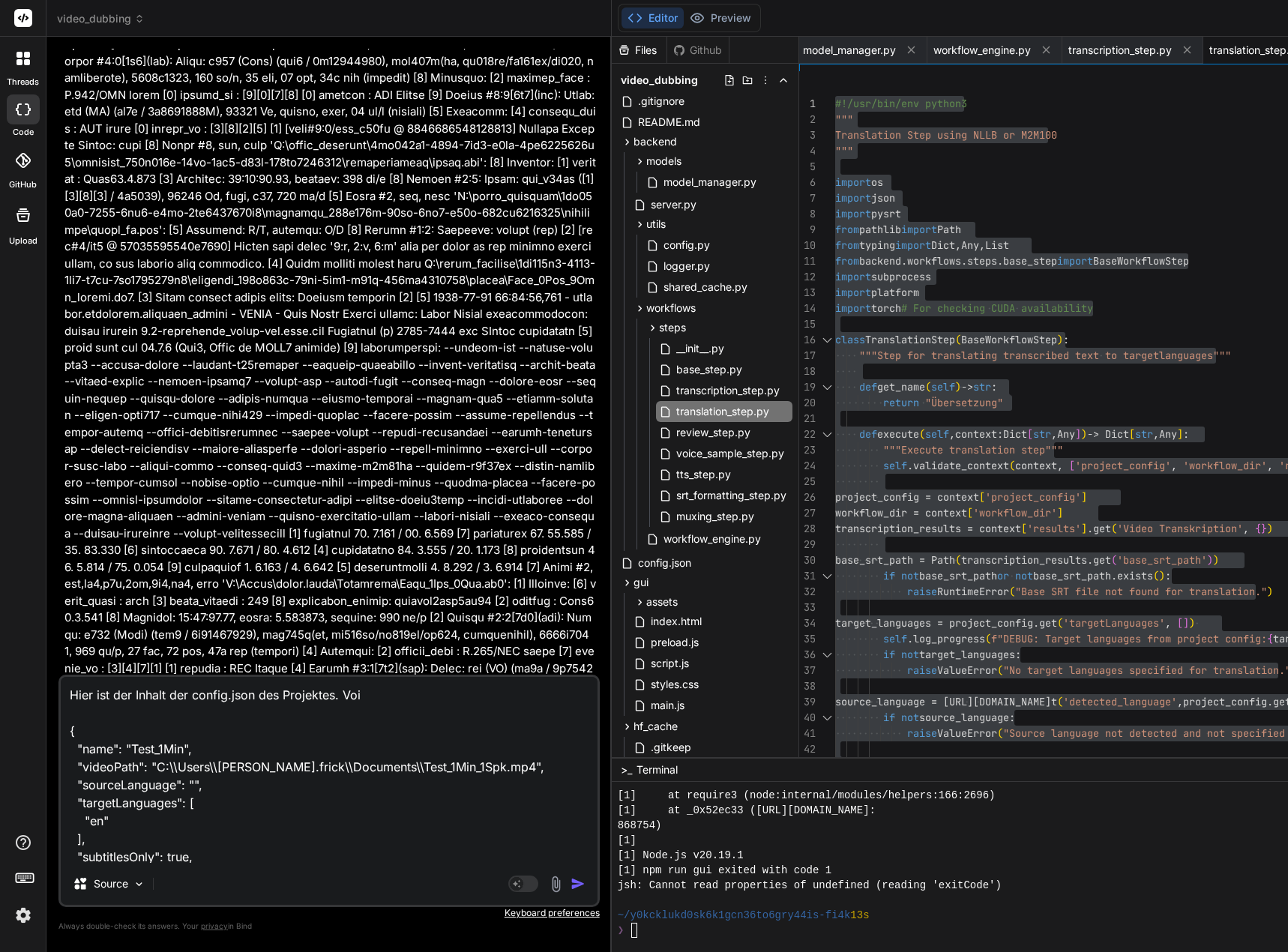
type textarea "x"
type textarea "Hier ist der Inhalt der config.json des Projektes. Voice { "name": "Test_1Min",…"
type textarea "x"
type textarea "Hier ist der Inhalt der config.json des Projektes. VoiceO { "name": "Test_1Min"…"
type textarea "x"
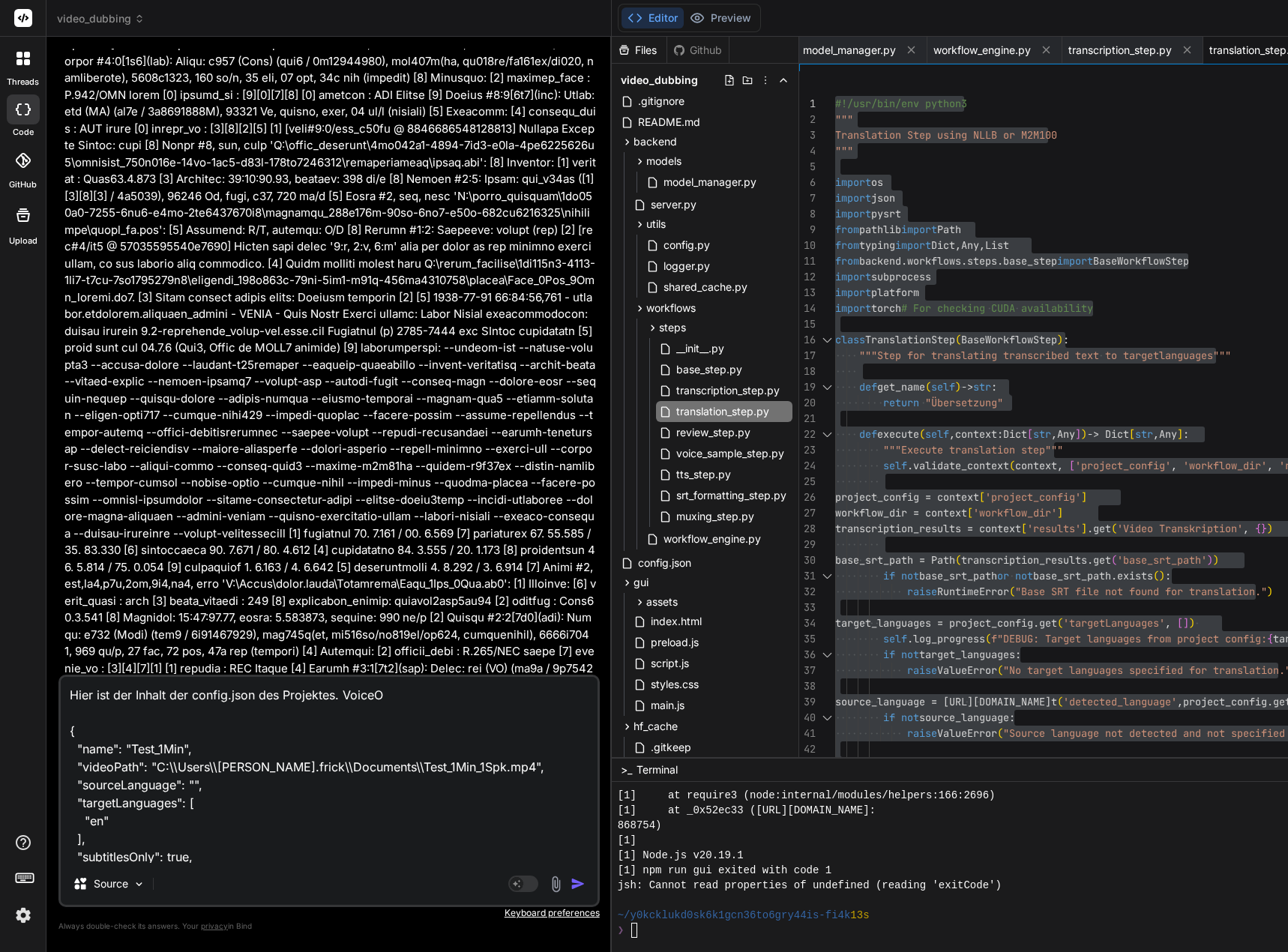
type textarea "Hier ist der Inhalt der config.json des Projektes. VoiceOv { "name": "Test_1Min…"
type textarea "x"
type textarea "Hier ist der Inhalt der config.json des Projektes. VoiceOve { "name": "Test_1Mi…"
type textarea "x"
type textarea "Hier ist der Inhalt der config.json des Projektes. VoiceOver { "name": "Test_1M…"
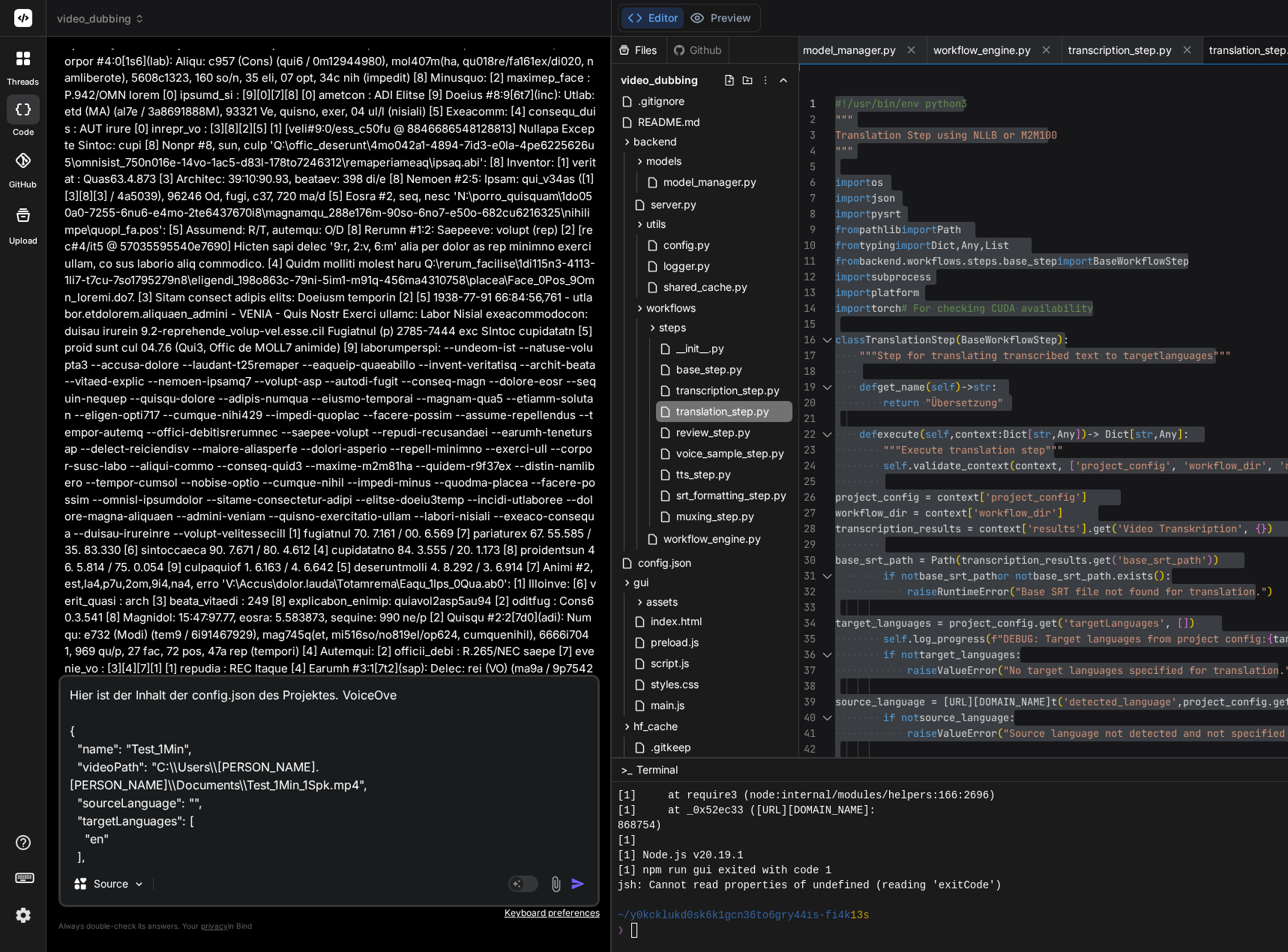
type textarea "x"
type textarea "Hier ist der Inhalt der config.json des Projektes. VoiceOver { "name": "Test_1M…"
type textarea "x"
type textarea "Hier ist der Inhalt der config.json des Projektes. VoiceOver s { "name": "Test_…"
type textarea "x"
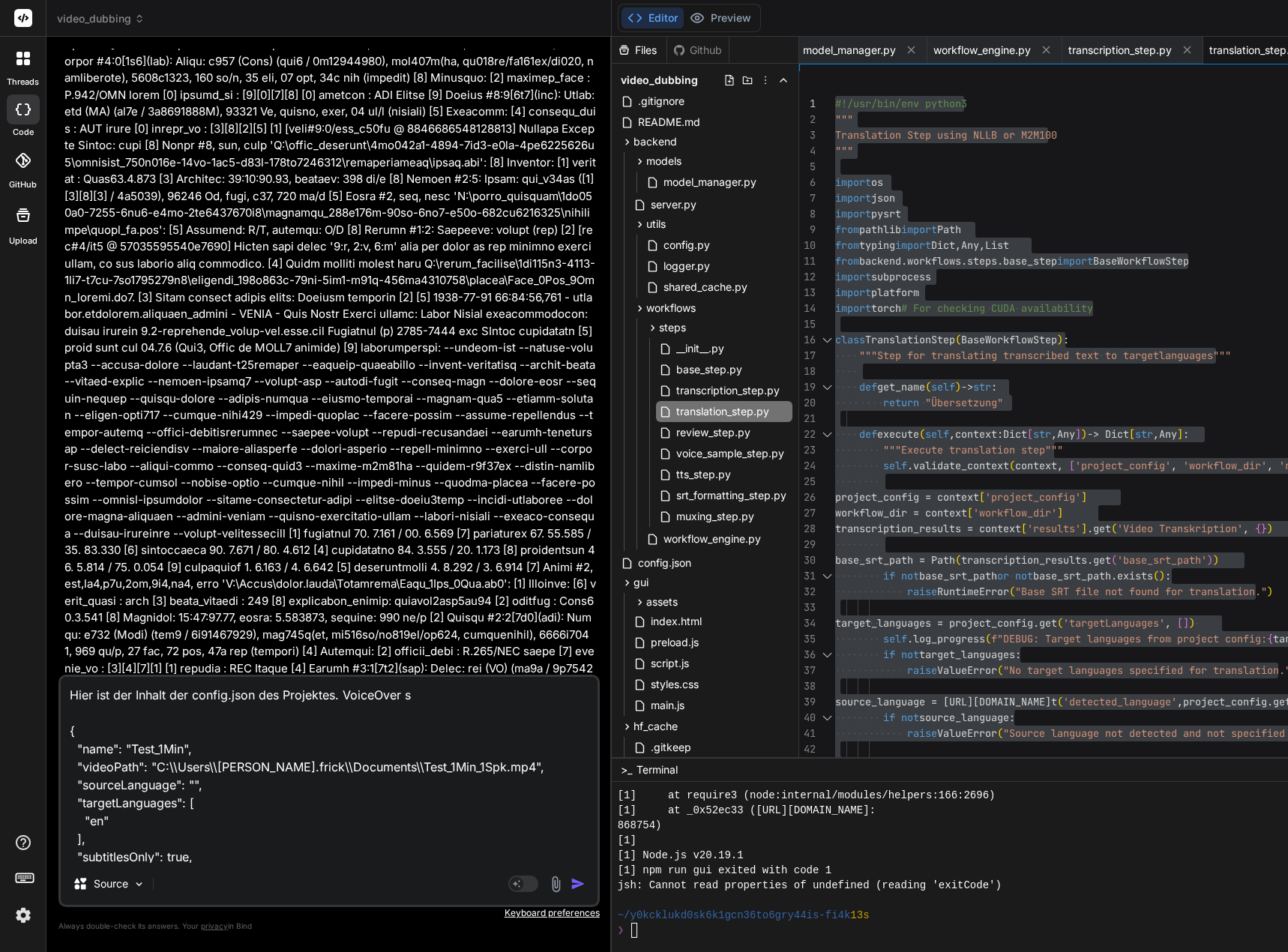
type textarea "Hier ist der Inhalt der config.json des Projektes. VoiceOver st { "name": "Test…"
type textarea "x"
type textarea "Hier ist der Inhalt der config.json des Projektes. VoiceOver ste { "name": "Tes…"
type textarea "x"
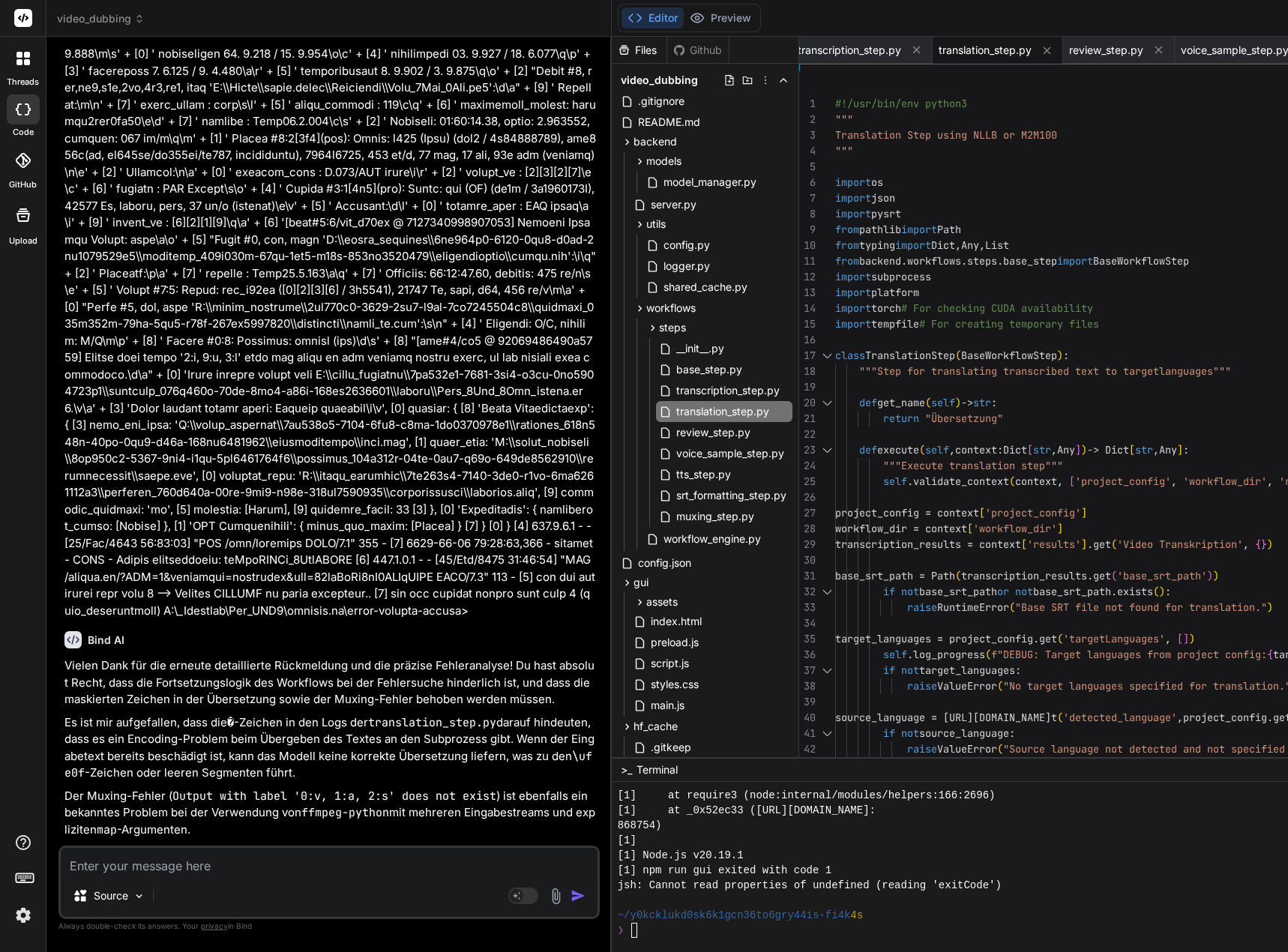
scroll to position [160039, 0]
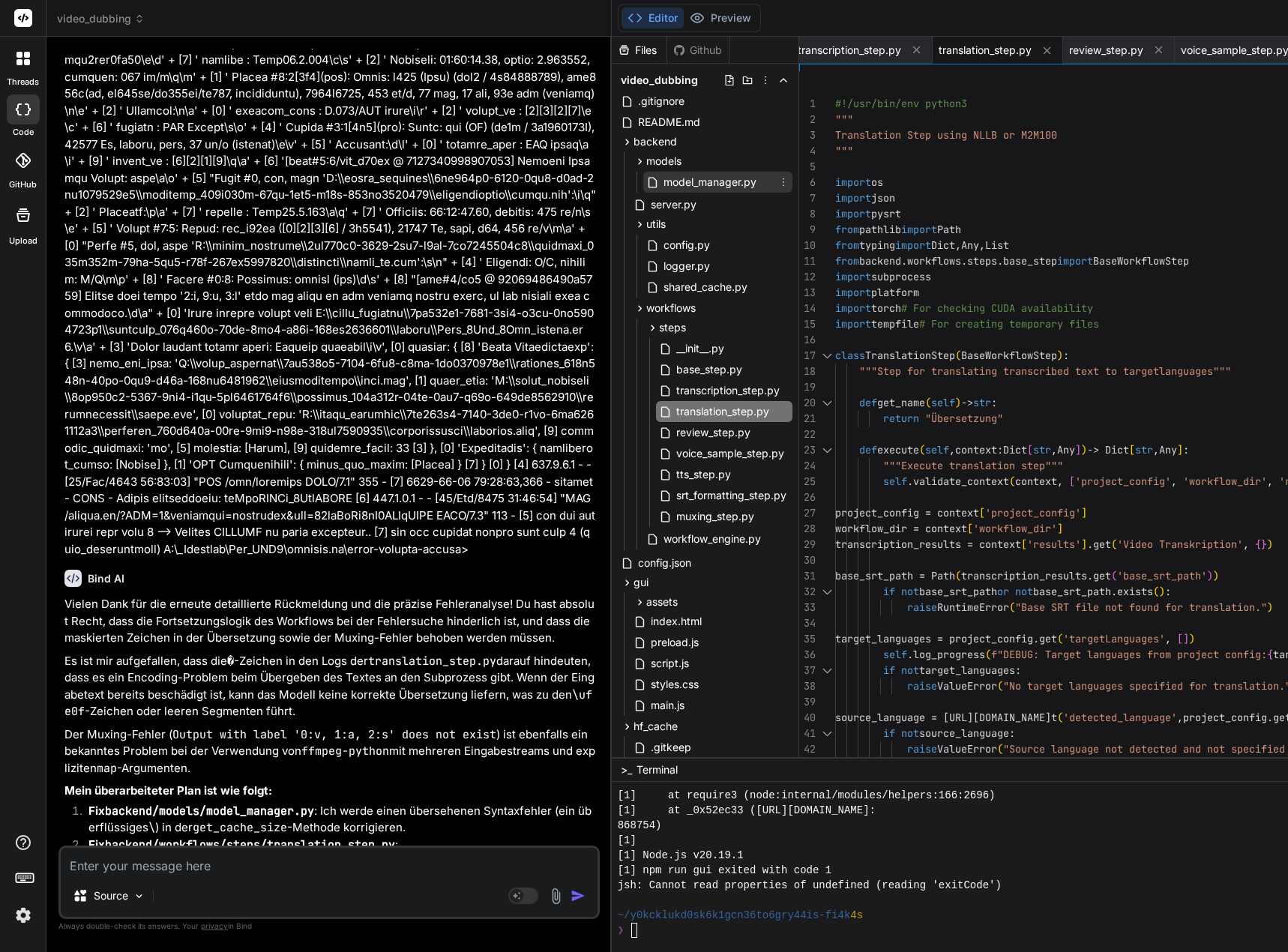
click at [724, 178] on span "model_manager.py" at bounding box center [710, 182] width 96 height 18
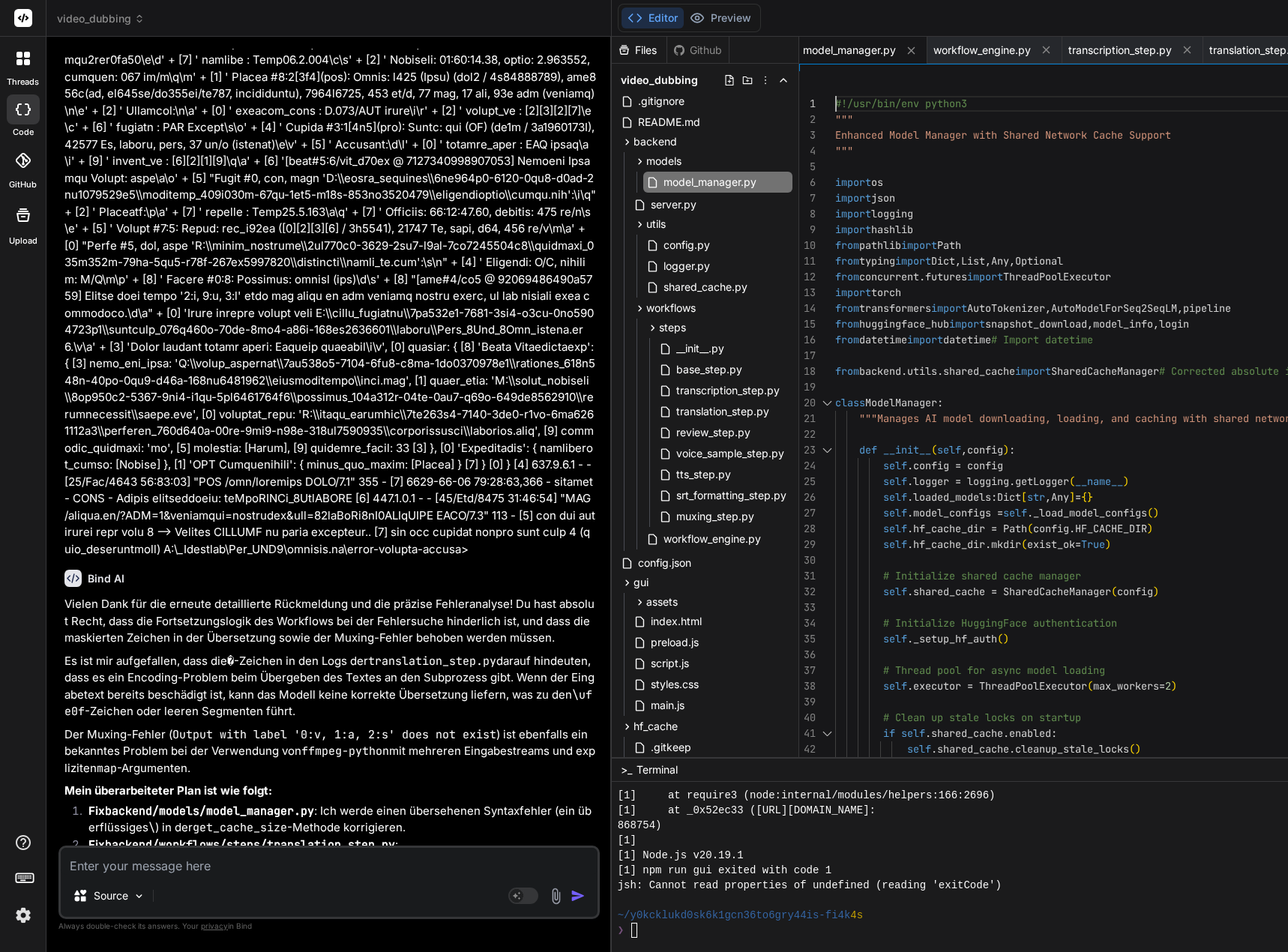
scroll to position [15, 0]
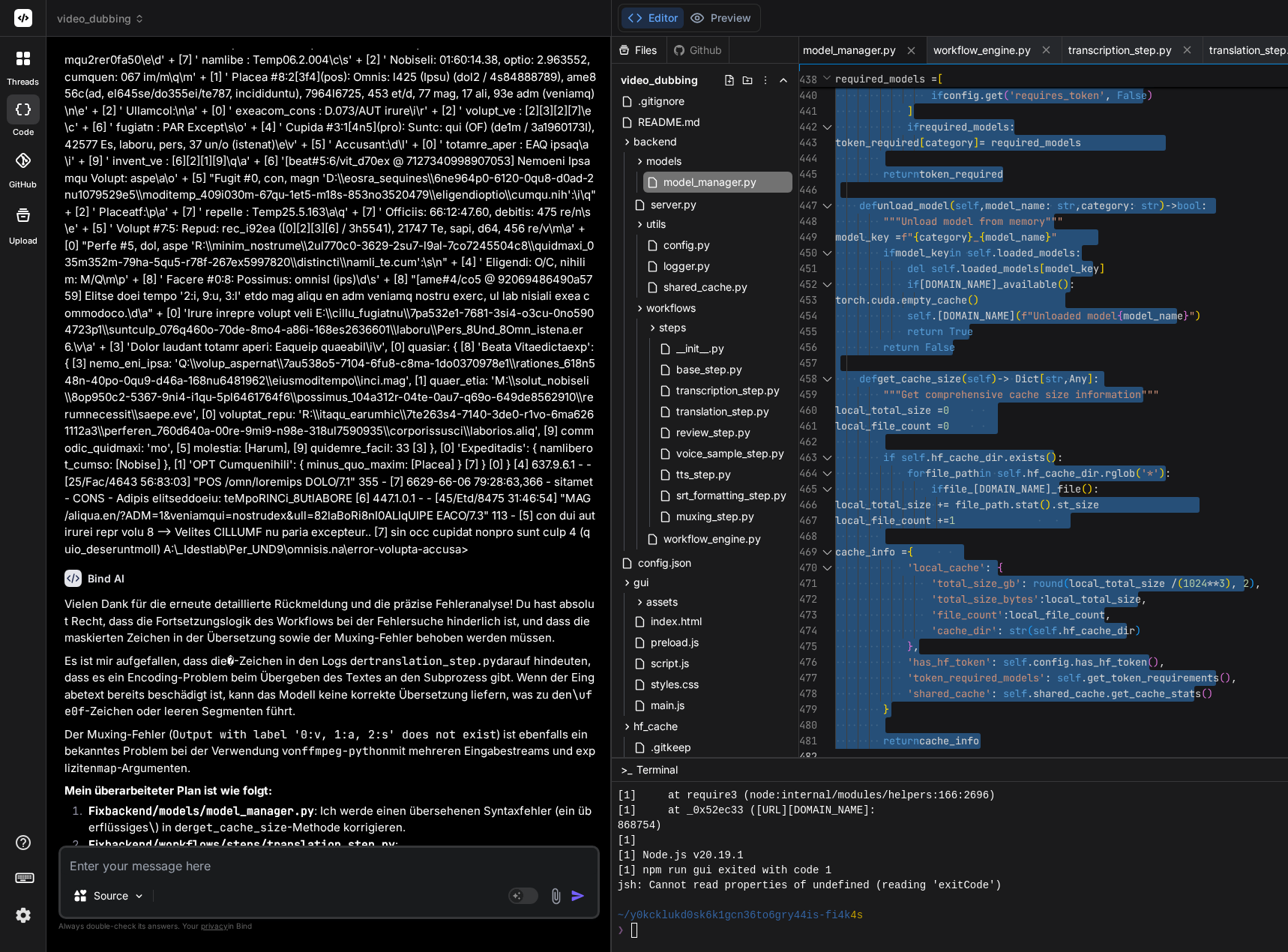
drag, startPoint x: 848, startPoint y: 102, endPoint x: 924, endPoint y: 842, distance: 743.9
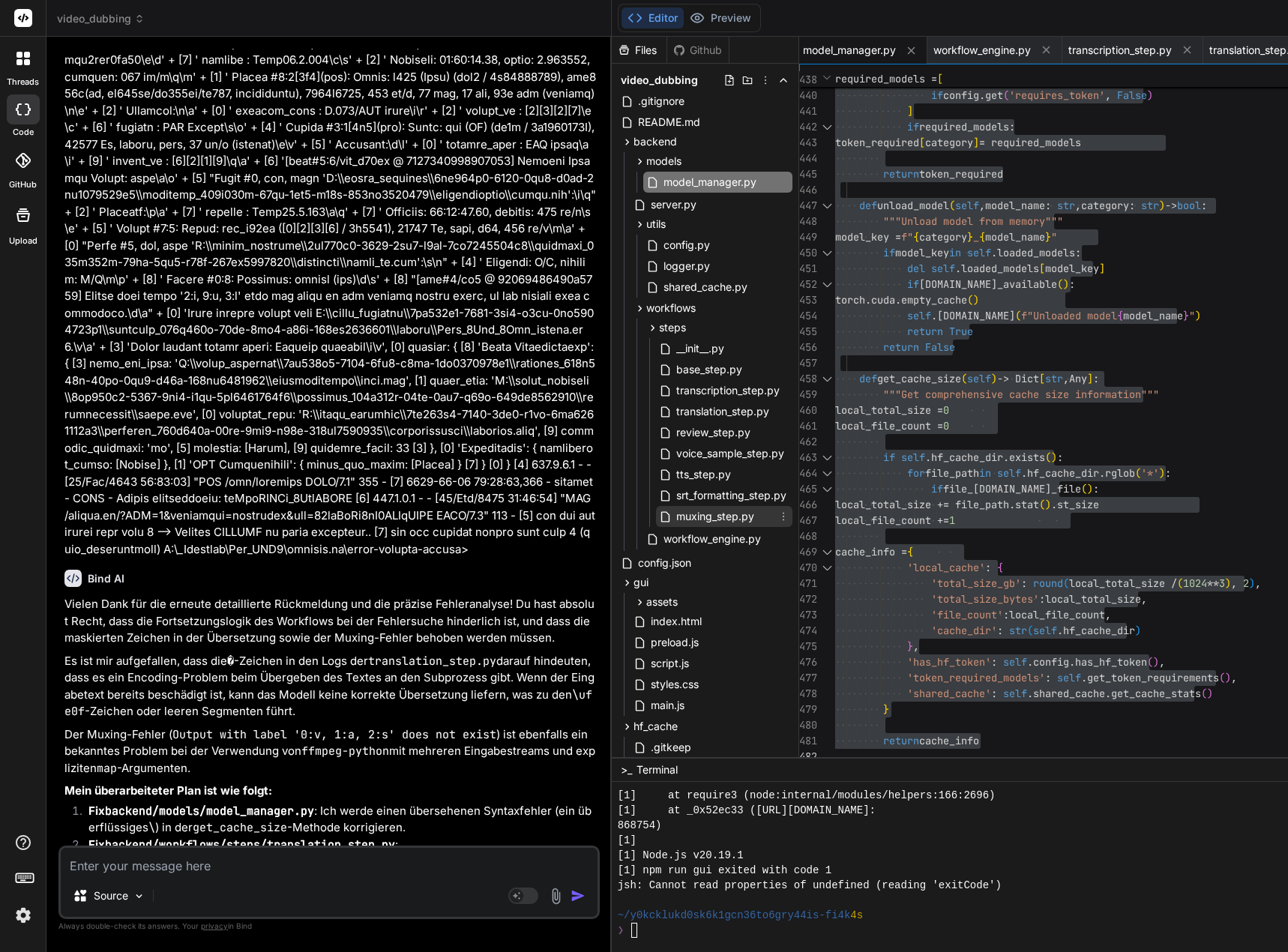
click at [732, 513] on span "muxing_step.py" at bounding box center [715, 516] width 81 height 18
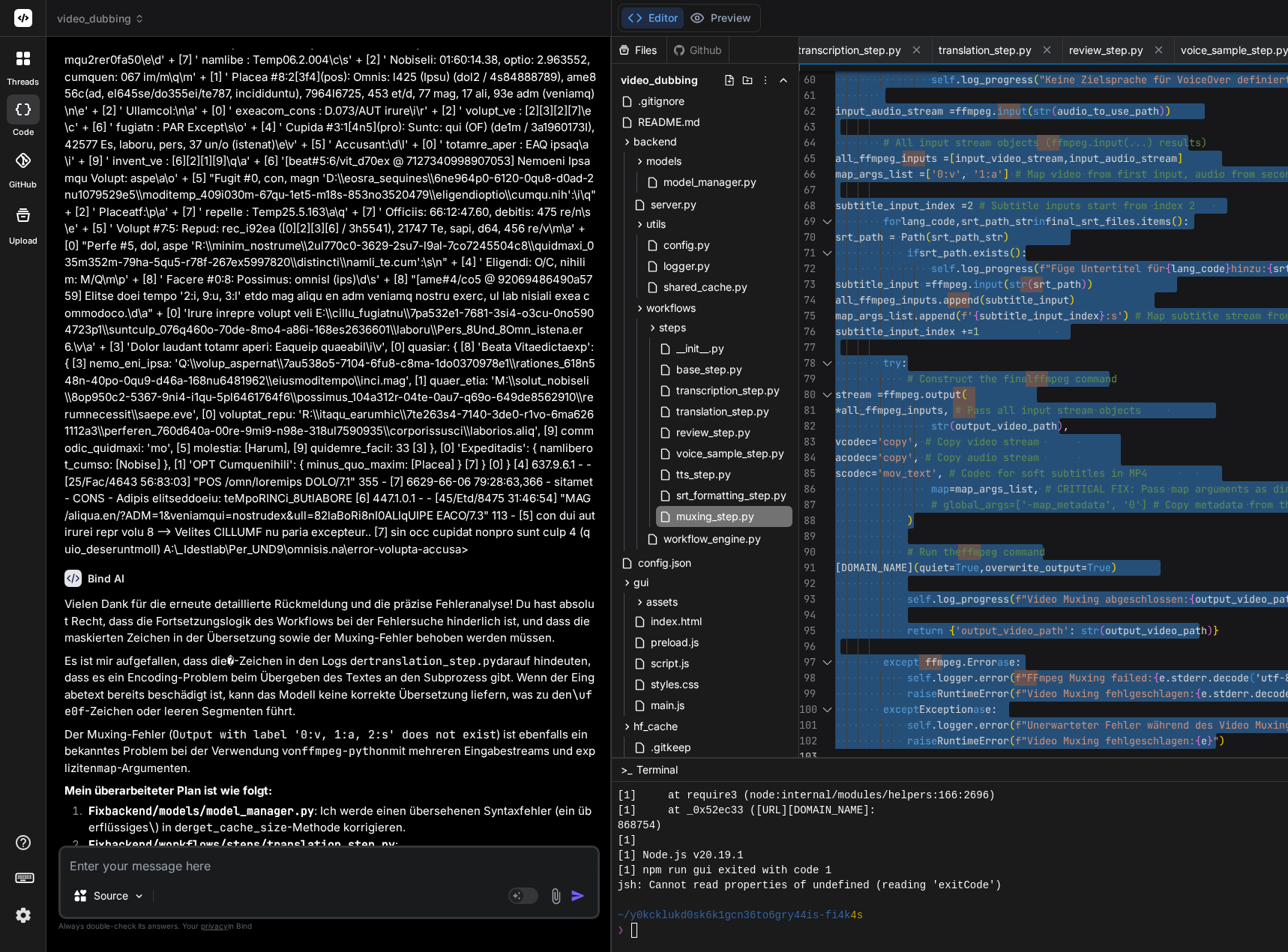
drag, startPoint x: 847, startPoint y: 103, endPoint x: 882, endPoint y: 877, distance: 774.8
click at [732, 413] on span "translation_step.py" at bounding box center [722, 411] width 96 height 18
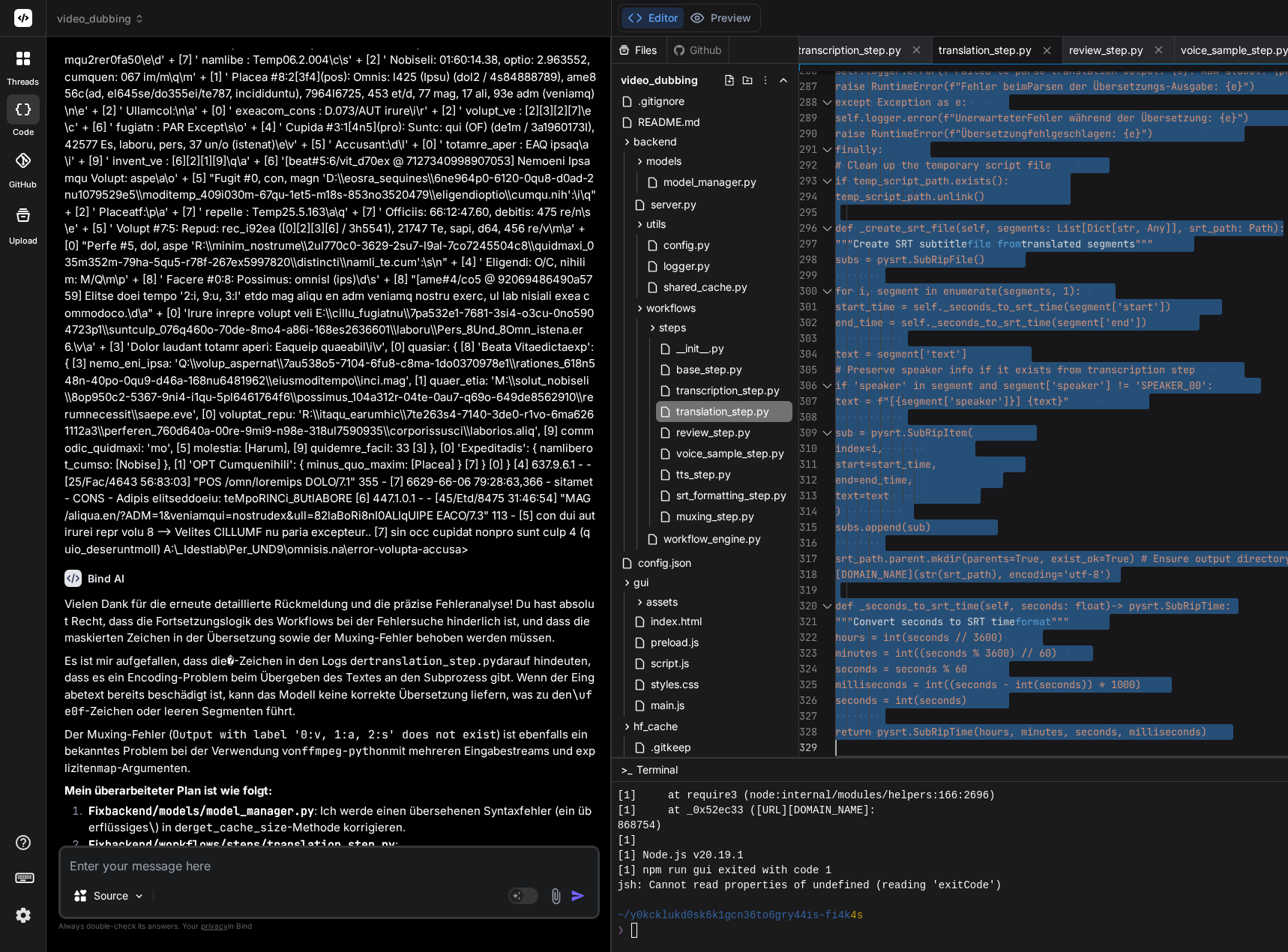
drag, startPoint x: 848, startPoint y: 103, endPoint x: 908, endPoint y: 910, distance: 809.2
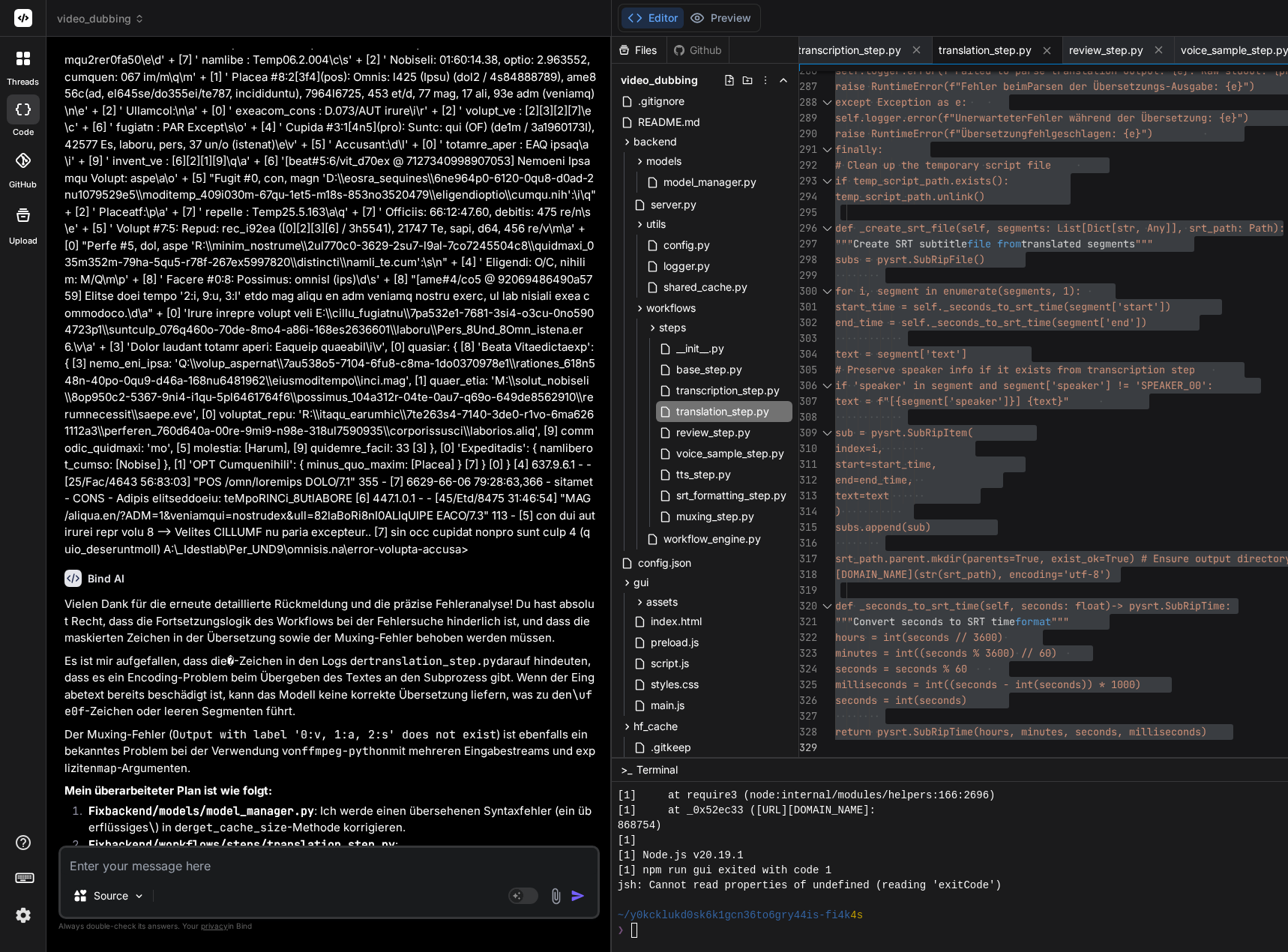
drag, startPoint x: 436, startPoint y: 666, endPoint x: 368, endPoint y: 703, distance: 77.4
click at [192, 858] on textarea at bounding box center [329, 861] width 537 height 27
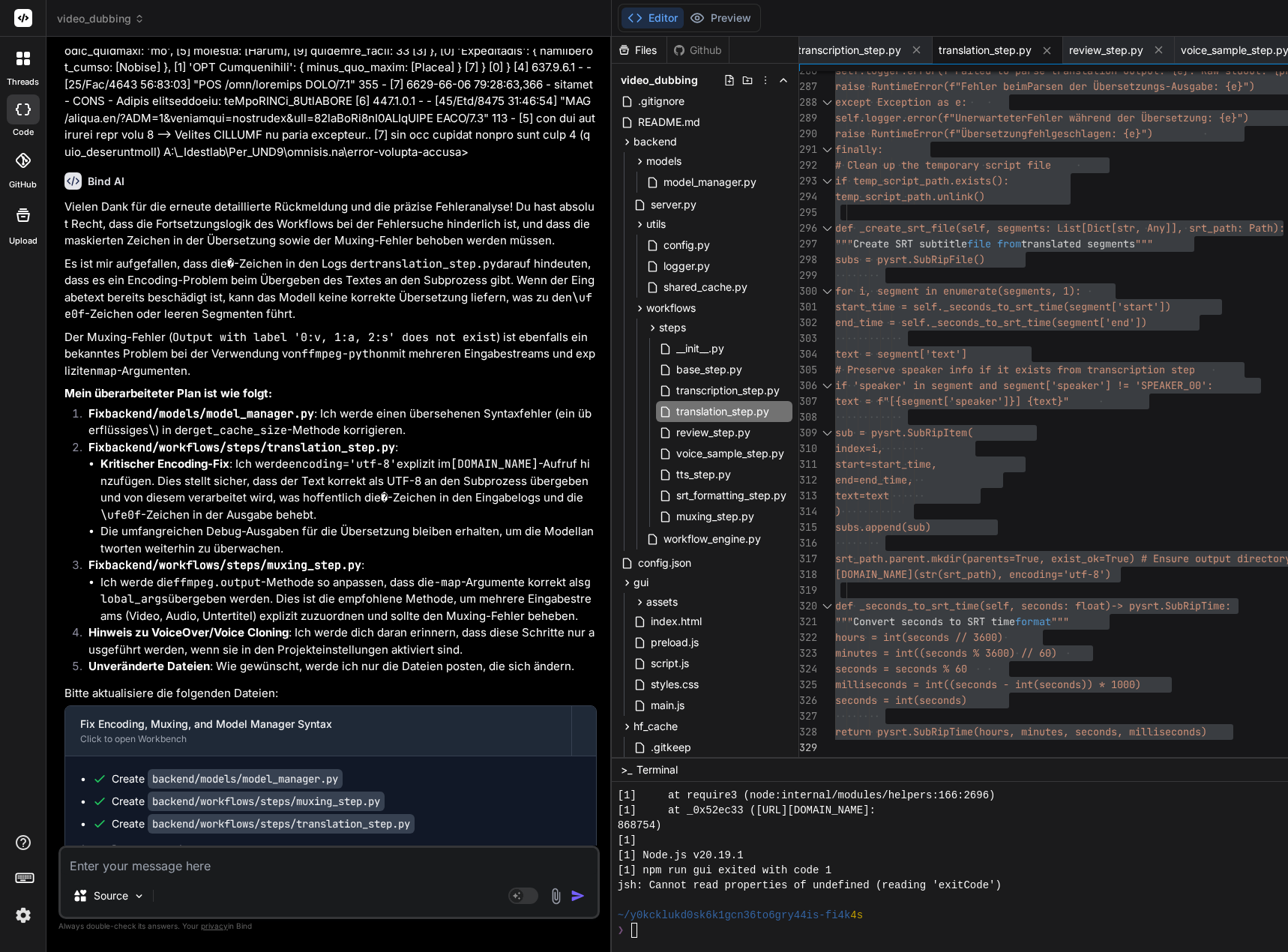
scroll to position [160540, 0]
